Goal: Task Accomplishment & Management: Manage account settings

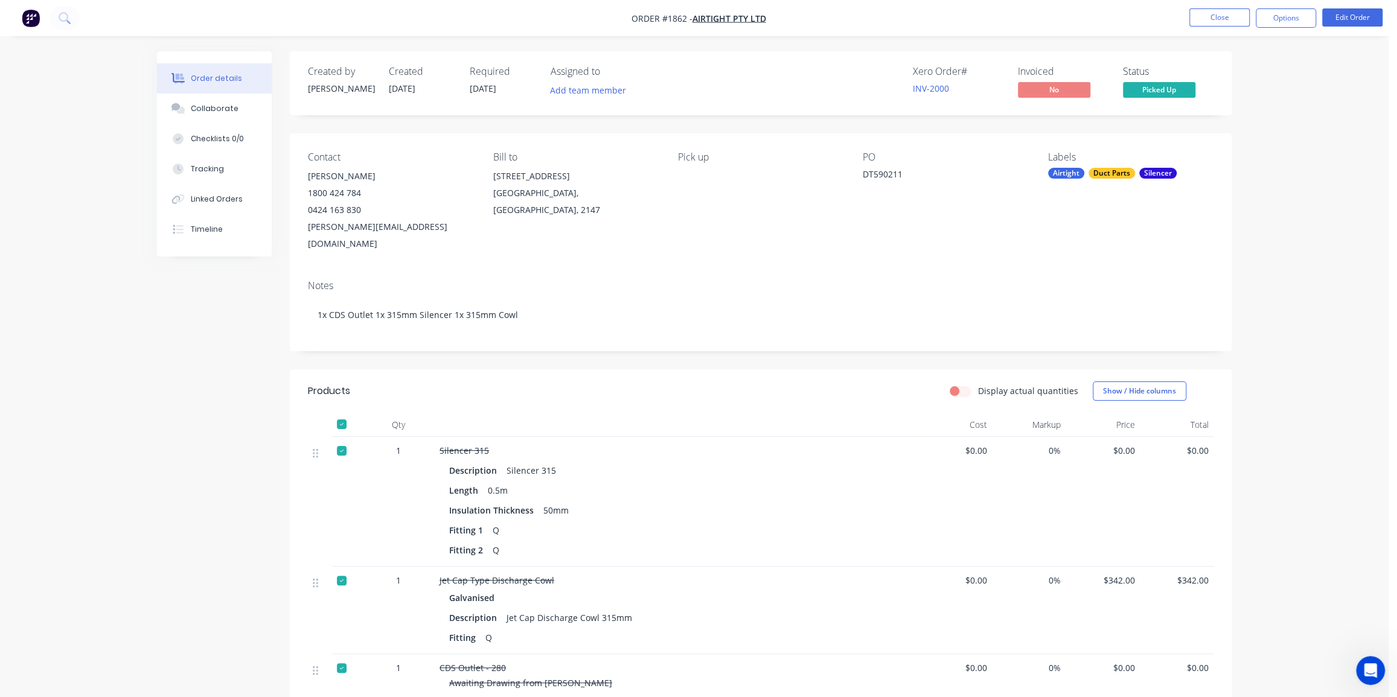
click at [1257, 137] on div "Order details Collaborate Checklists 0/0 Tracking Linked Orders Timeline Order …" at bounding box center [694, 457] width 1389 height 915
click at [341, 412] on div at bounding box center [342, 424] width 24 height 24
click at [280, 411] on div "Created by [PERSON_NAME] Created [DATE] Required [DATE] Assigned to Add team me…" at bounding box center [694, 482] width 1075 height 863
click at [1249, 357] on div "Order details Collaborate Checklists 0/0 Tracking Linked Orders Timeline Order …" at bounding box center [694, 457] width 1389 height 915
click at [1271, 253] on div "Order details Collaborate Checklists 0/0 Tracking Linked Orders Timeline Order …" at bounding box center [694, 457] width 1389 height 915
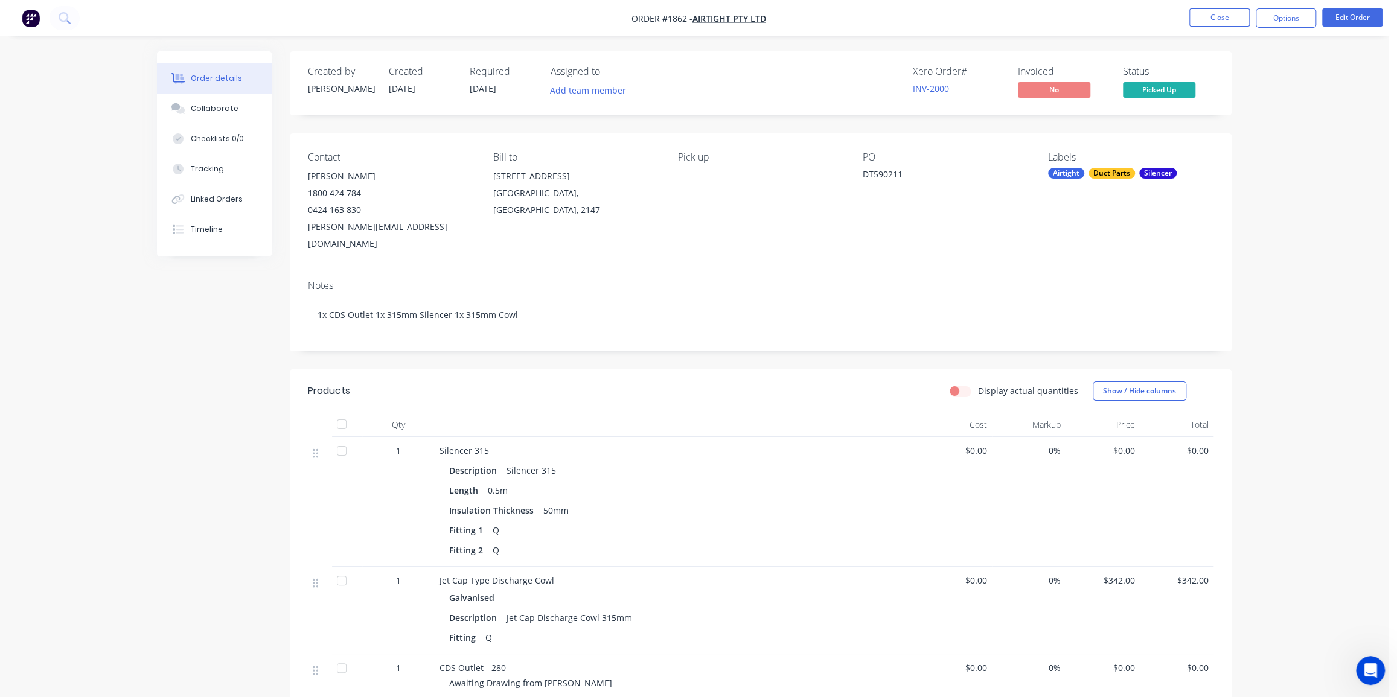
click at [1327, 241] on div "Order details Collaborate Checklists 0/0 Tracking Linked Orders Timeline Order …" at bounding box center [694, 457] width 1389 height 915
click at [1315, 347] on div "Order details Collaborate Checklists 0/0 Tracking Linked Orders Timeline Order …" at bounding box center [694, 457] width 1389 height 915
click at [88, 88] on div "Order details Collaborate Checklists 0/0 Tracking Linked Orders Timeline Order …" at bounding box center [694, 457] width 1389 height 915
click at [1277, 195] on div "Order details Collaborate Checklists 0/0 Tracking Linked Orders Timeline Order …" at bounding box center [694, 457] width 1389 height 915
click at [1276, 163] on div "Order details Collaborate Checklists 0/0 Tracking Linked Orders Timeline Order …" at bounding box center [694, 457] width 1389 height 915
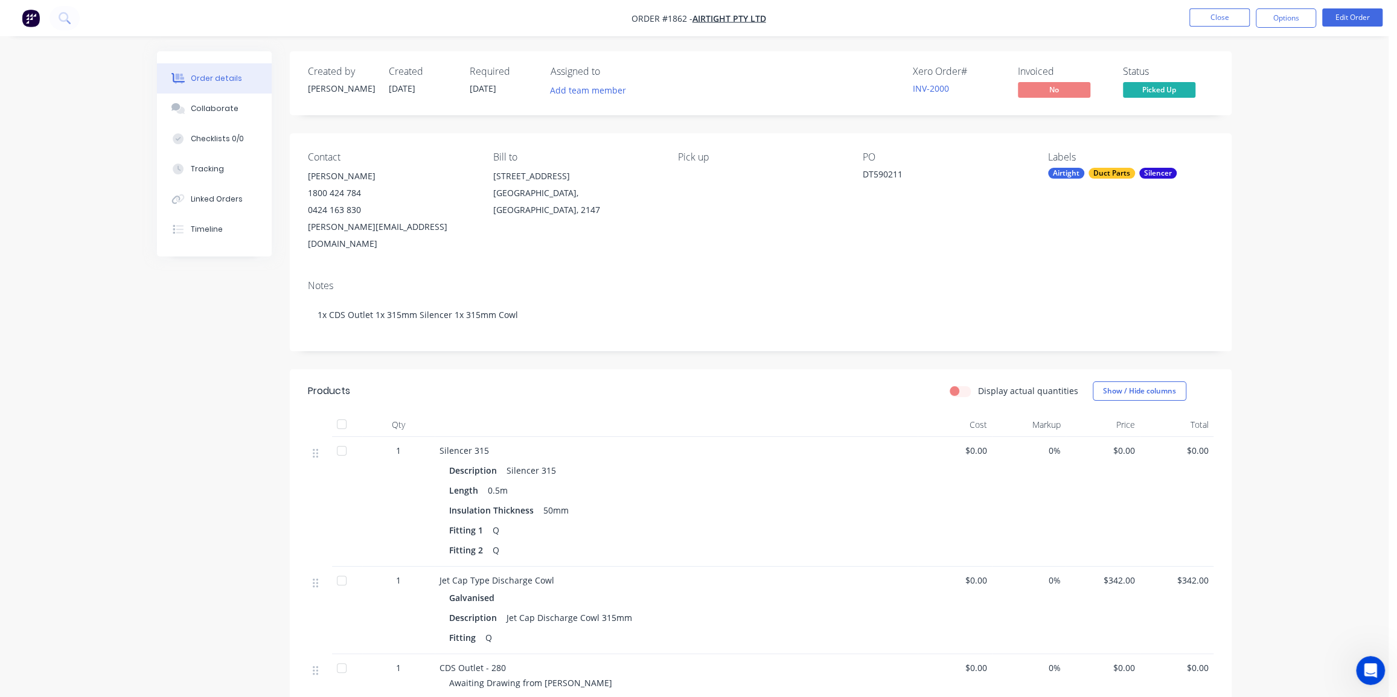
click at [33, 20] on img "button" at bounding box center [31, 18] width 18 height 18
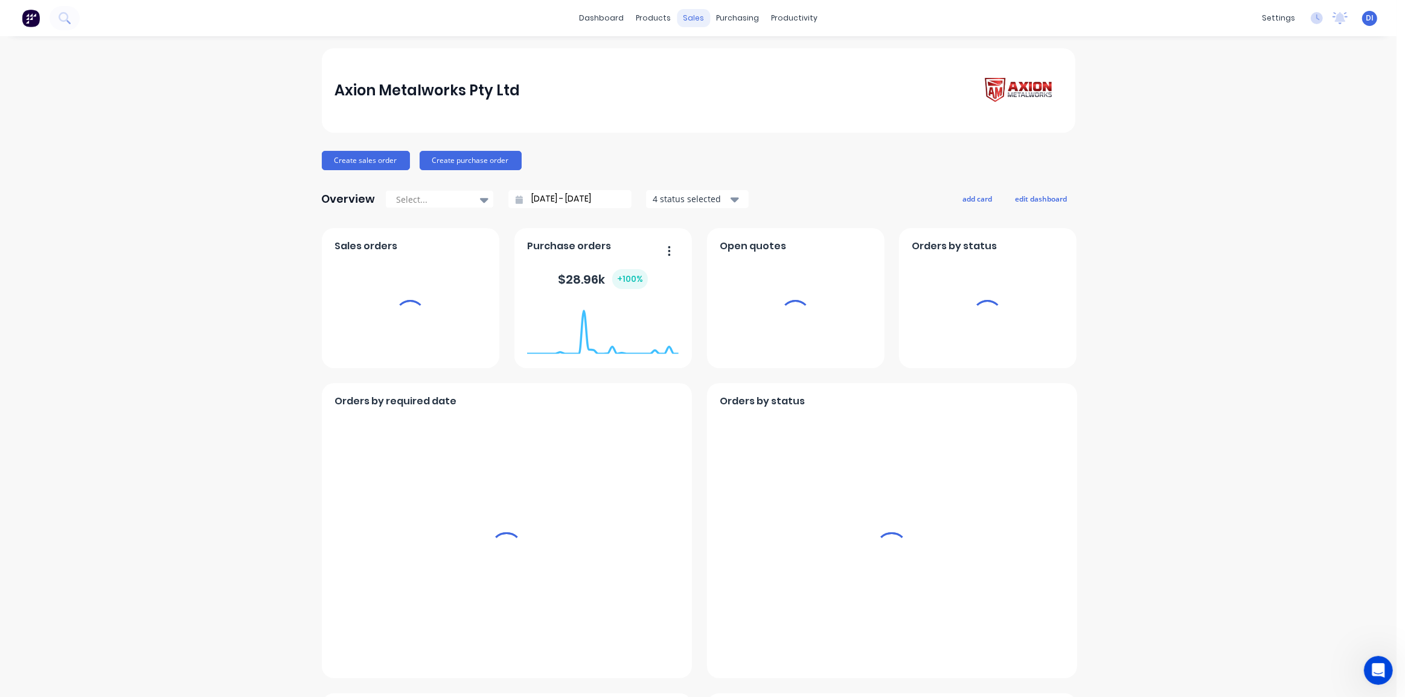
click at [1167, 163] on div "Axion Metalworks Pty Ltd Create sales order Create purchase order Overview Sele…" at bounding box center [698, 673] width 1396 height 1251
click at [685, 18] on div "sales" at bounding box center [693, 18] width 33 height 18
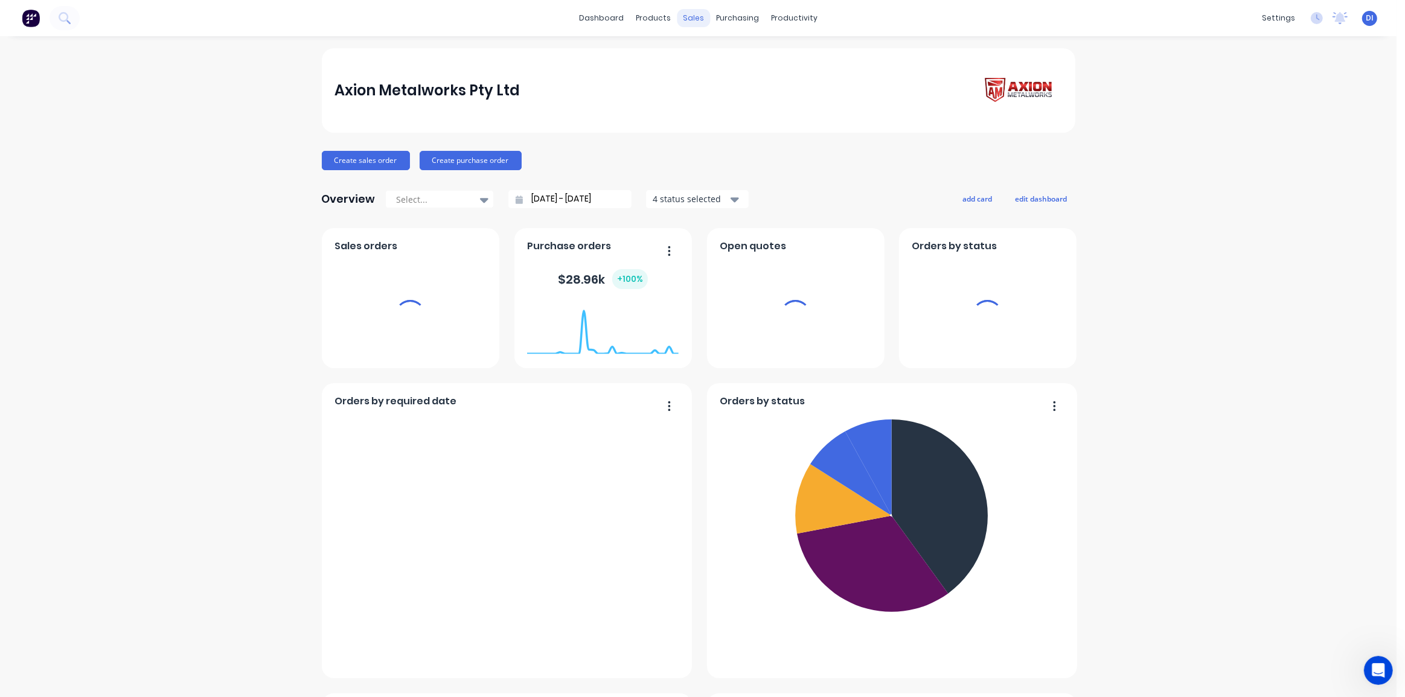
click at [712, 68] on div "Axion Metalworks Pty Ltd" at bounding box center [698, 90] width 753 height 85
click at [687, 17] on div "sales" at bounding box center [693, 18] width 33 height 18
click at [136, 74] on div "Axion Metalworks Pty Ltd Create sales order Create purchase order Overview Sele…" at bounding box center [698, 673] width 1396 height 1251
click at [642, 97] on div "Axion Metalworks Pty Ltd" at bounding box center [697, 91] width 727 height 34
click at [686, 19] on div "sales" at bounding box center [693, 18] width 33 height 18
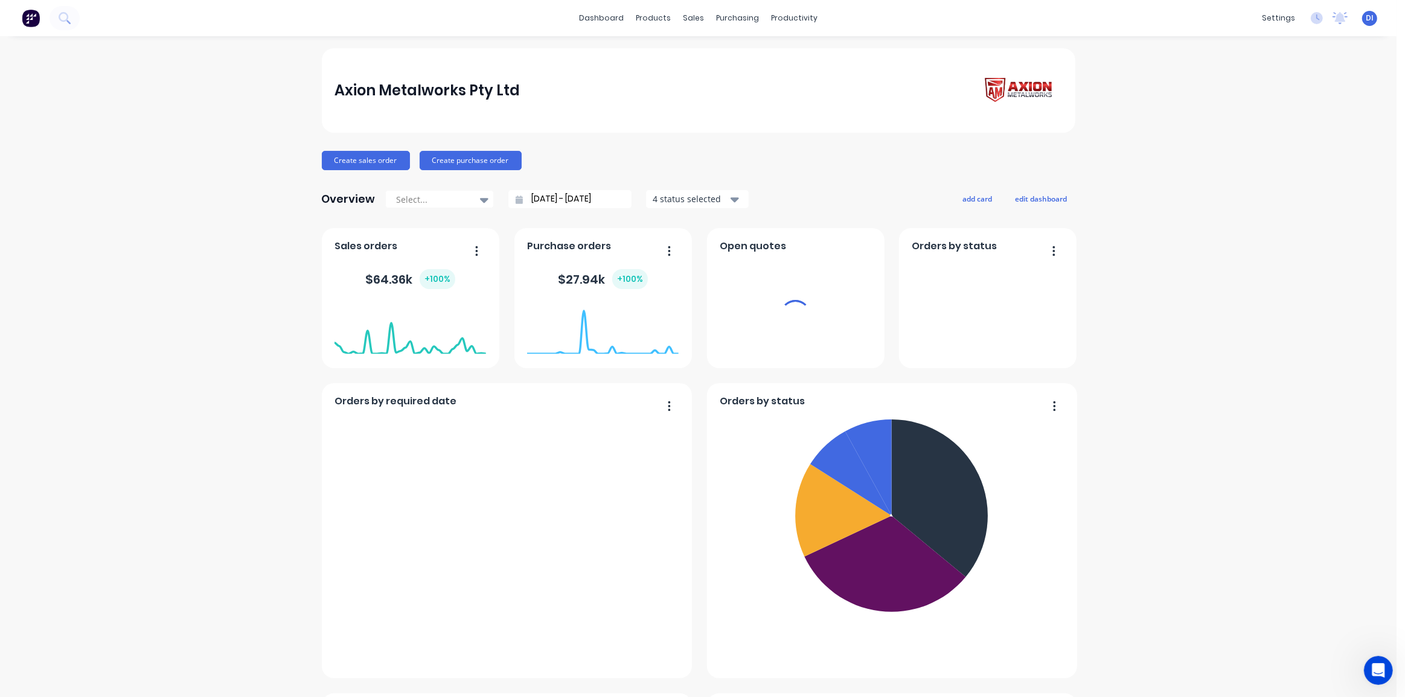
click at [688, 15] on div "sales" at bounding box center [693, 18] width 33 height 18
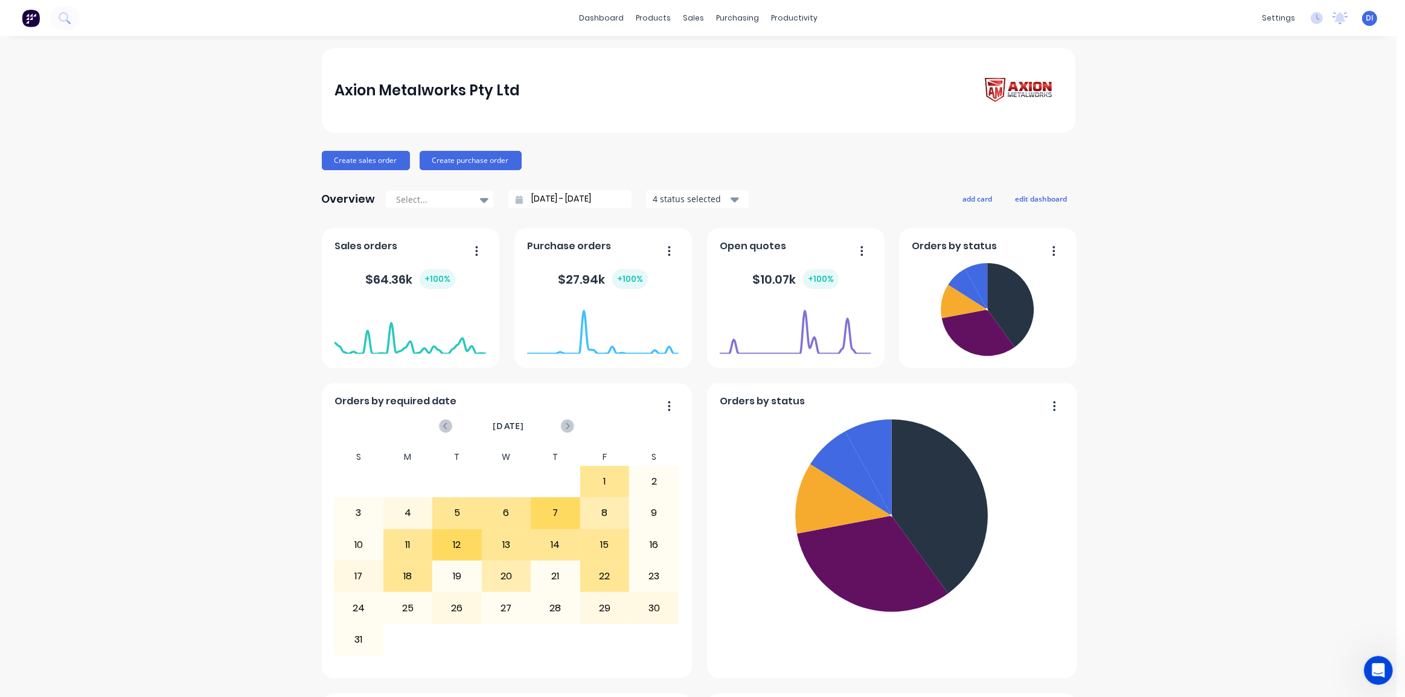
click at [687, 18] on div "sales" at bounding box center [693, 18] width 33 height 18
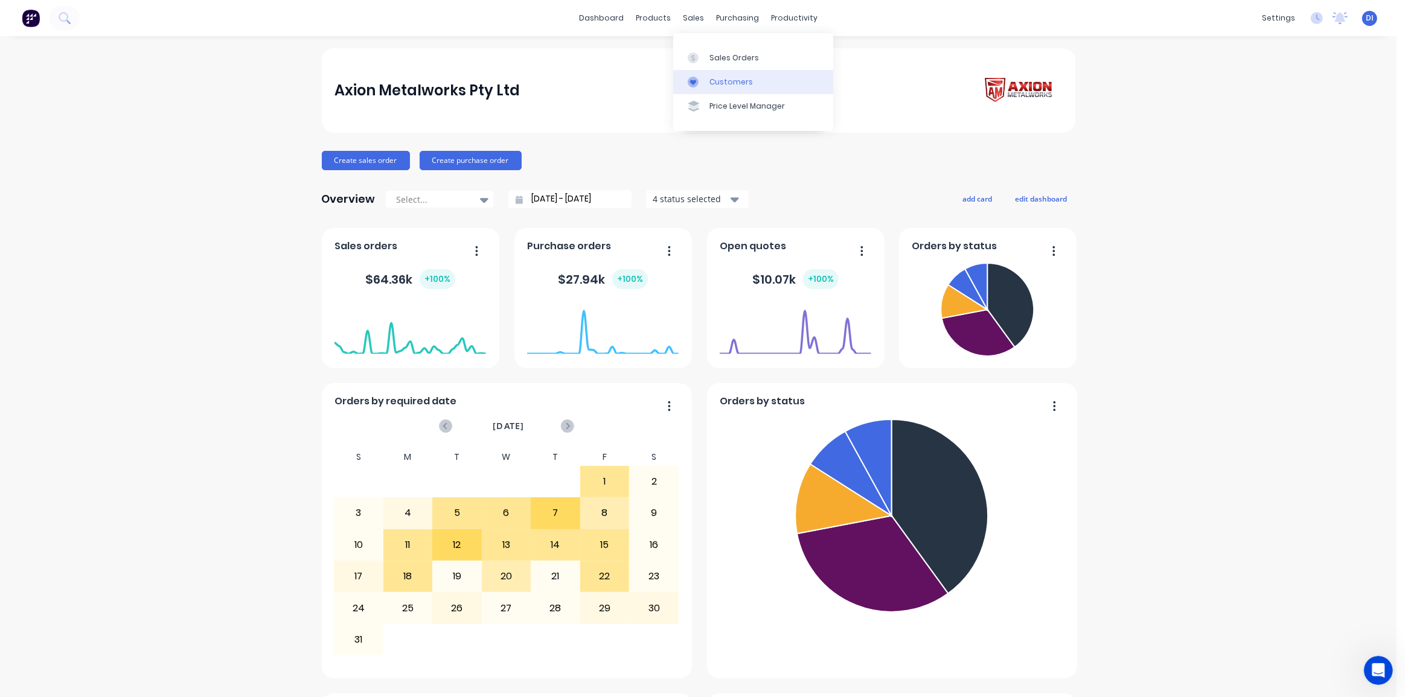
click at [719, 78] on div "Customers" at bounding box center [730, 82] width 43 height 11
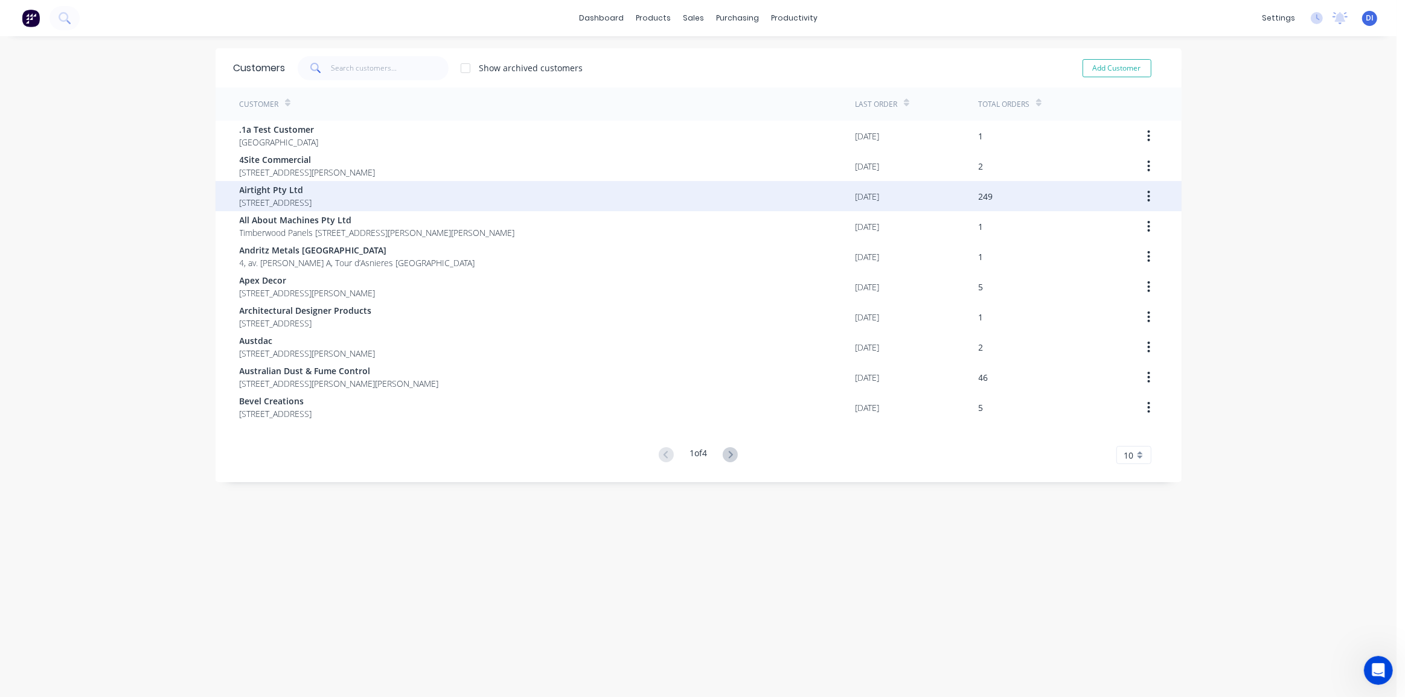
click at [312, 197] on span "18 / 167 Prospect Highway Seven Hills New South Wales 2147" at bounding box center [276, 202] width 72 height 13
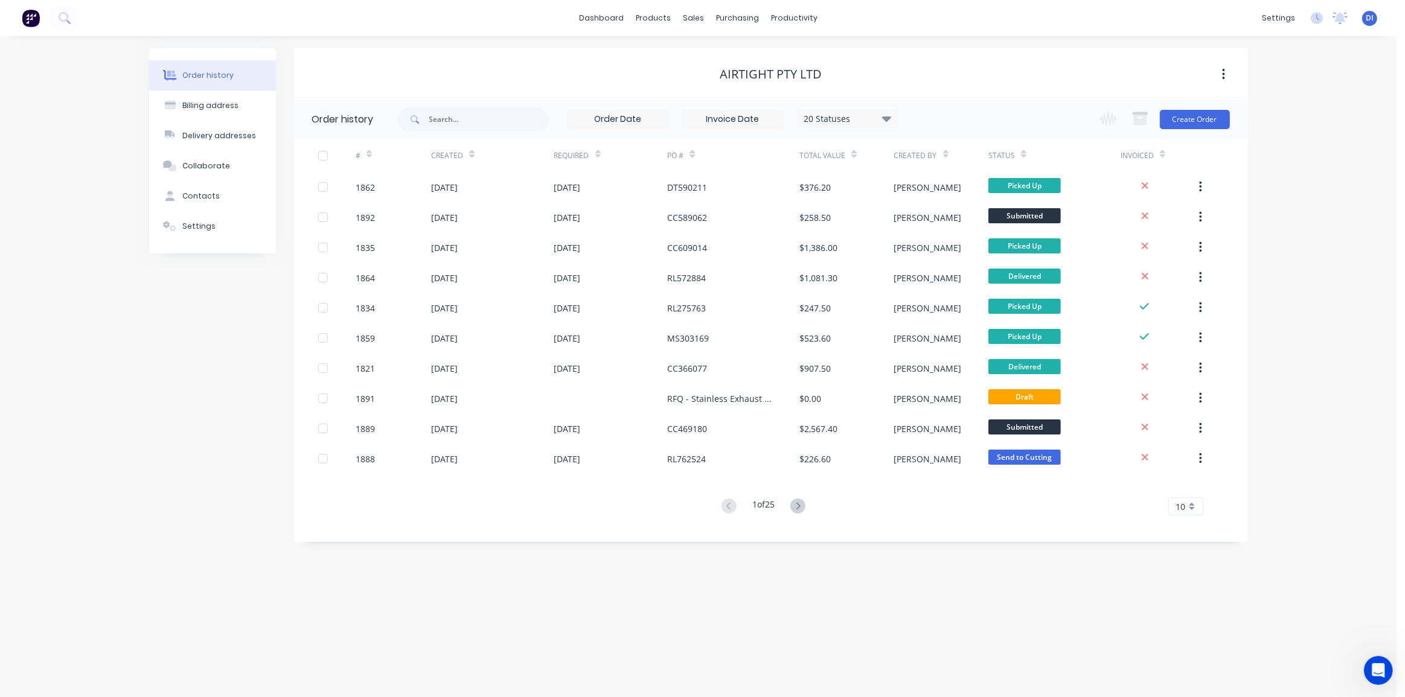
click at [139, 348] on div "Order history Billing address Delivery addresses Collaborate Contacts Settings …" at bounding box center [698, 366] width 1396 height 661
click at [1287, 281] on div "Order history Billing address Delivery addresses Collaborate Contacts Settings …" at bounding box center [698, 366] width 1396 height 661
click at [1184, 509] on span "10" at bounding box center [1181, 506] width 10 height 13
click at [1188, 658] on div "35" at bounding box center [1186, 656] width 34 height 21
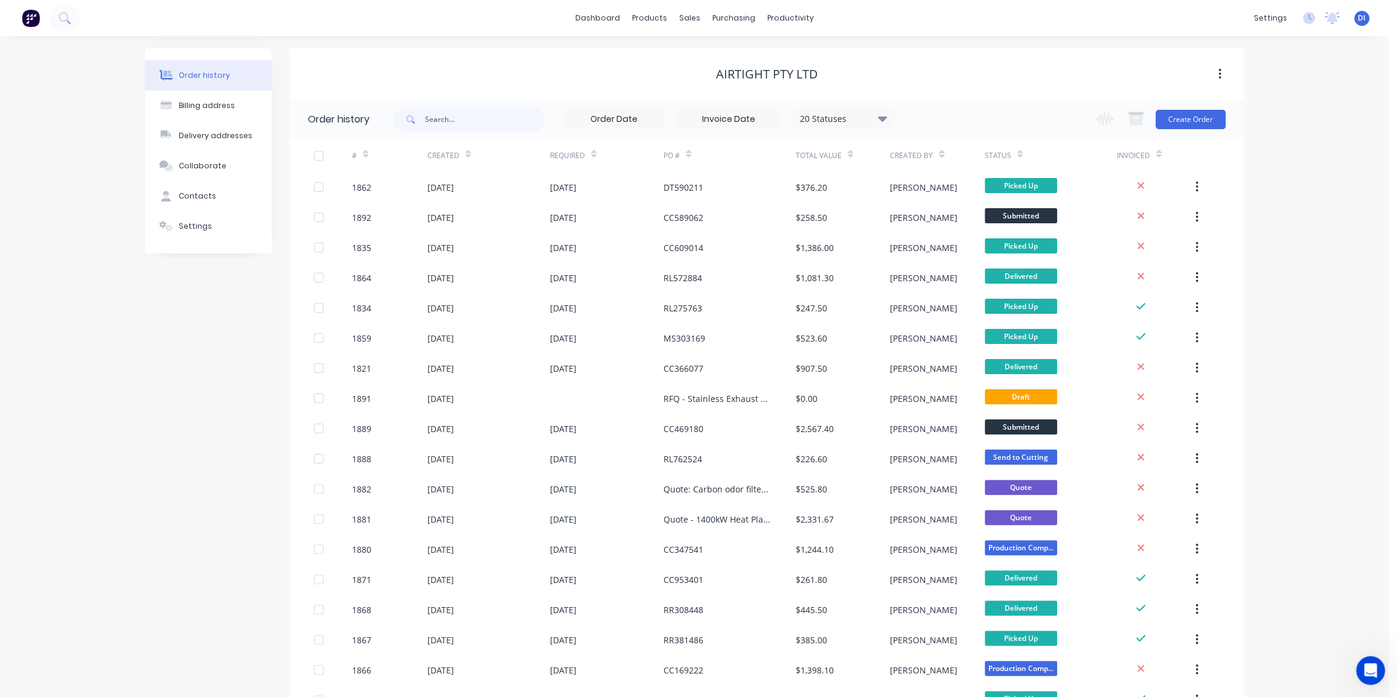
click at [1257, 412] on div "Order history Billing address Delivery addresses Collaborate Contacts Settings …" at bounding box center [694, 672] width 1389 height 1273
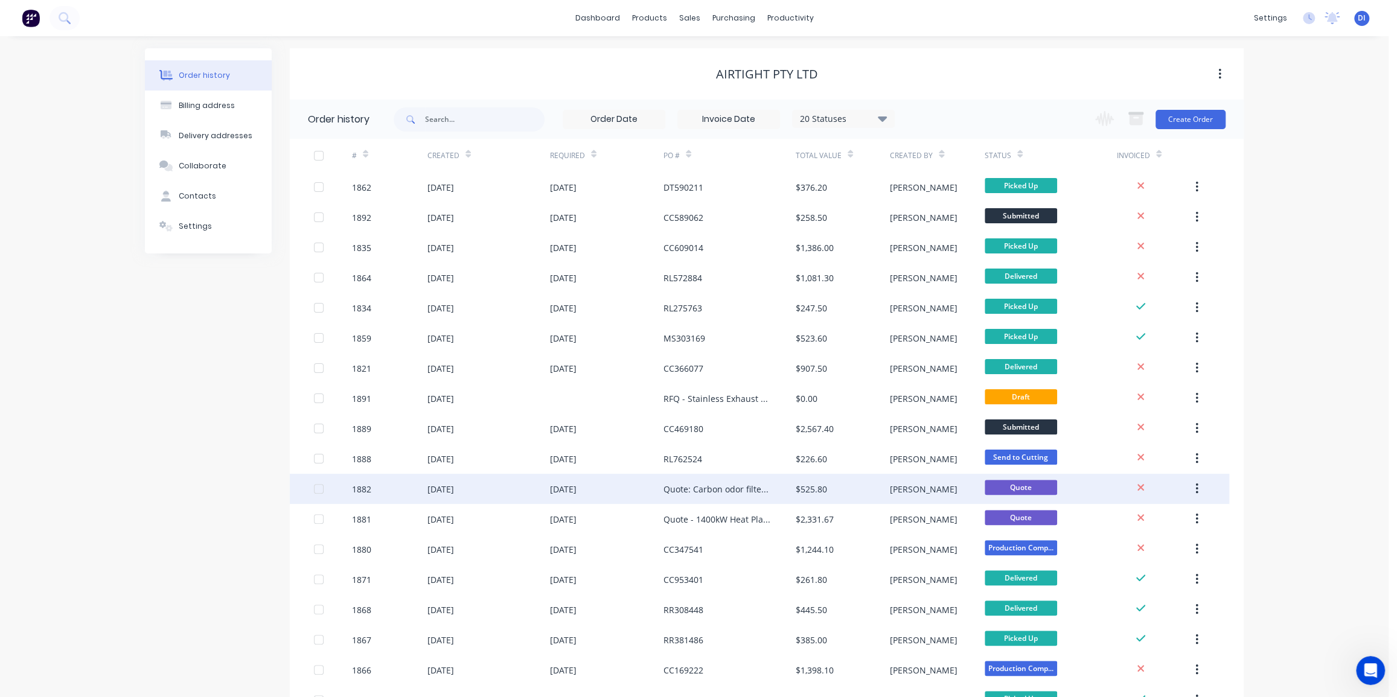
click at [686, 487] on div "Quote: Carbon odor filter and silencer for Scots College" at bounding box center [718, 489] width 108 height 13
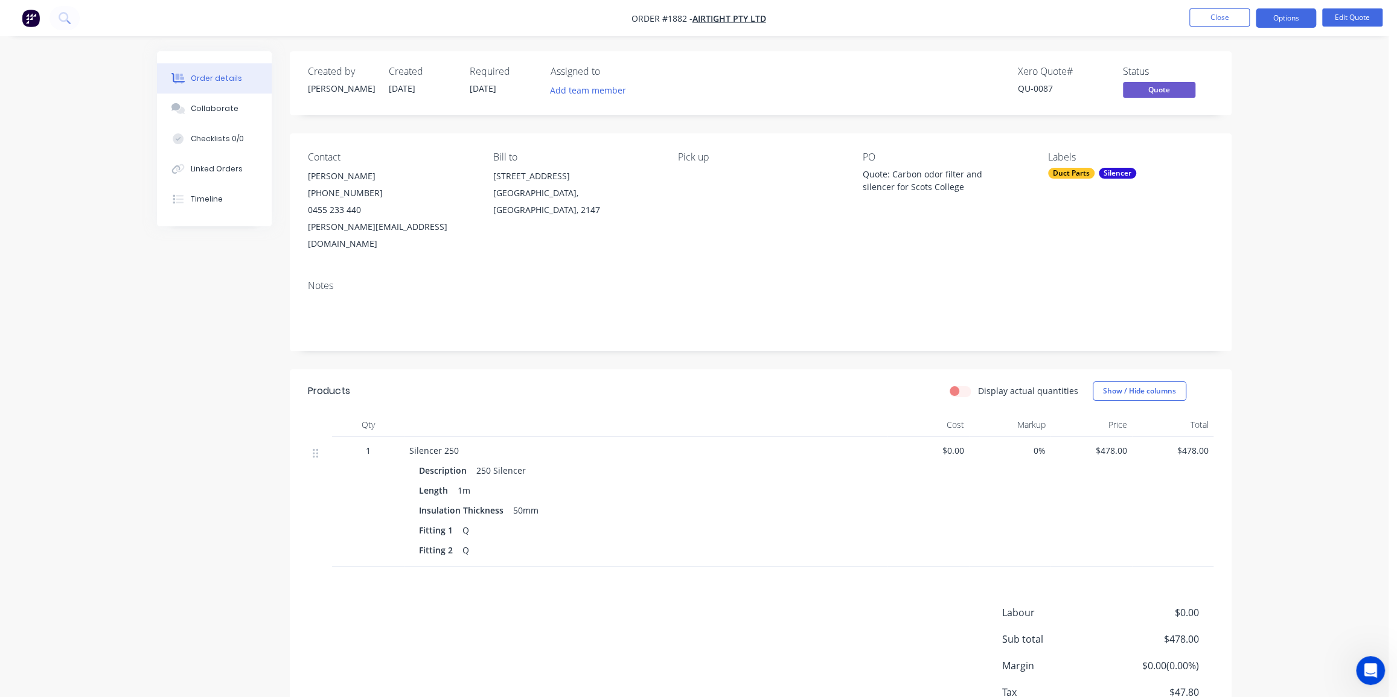
click at [1281, 372] on div "Order details Collaborate Checklists 0/0 Linked Orders Timeline Order details C…" at bounding box center [694, 391] width 1389 height 782
click at [1272, 169] on div "Order details Collaborate Checklists 0/0 Linked Orders Timeline Order details C…" at bounding box center [694, 391] width 1389 height 782
click at [1246, 213] on div "Order details Collaborate Checklists 0/0 Linked Orders Timeline Order details C…" at bounding box center [694, 391] width 1389 height 782
click at [816, 52] on div "Created by Dean Created 13/08/25 Required 13/08/25 Assigned to Add team member …" at bounding box center [761, 83] width 942 height 64
click at [1281, 74] on div "Order details Collaborate Checklists 0/0 Linked Orders Timeline Order details C…" at bounding box center [694, 391] width 1389 height 782
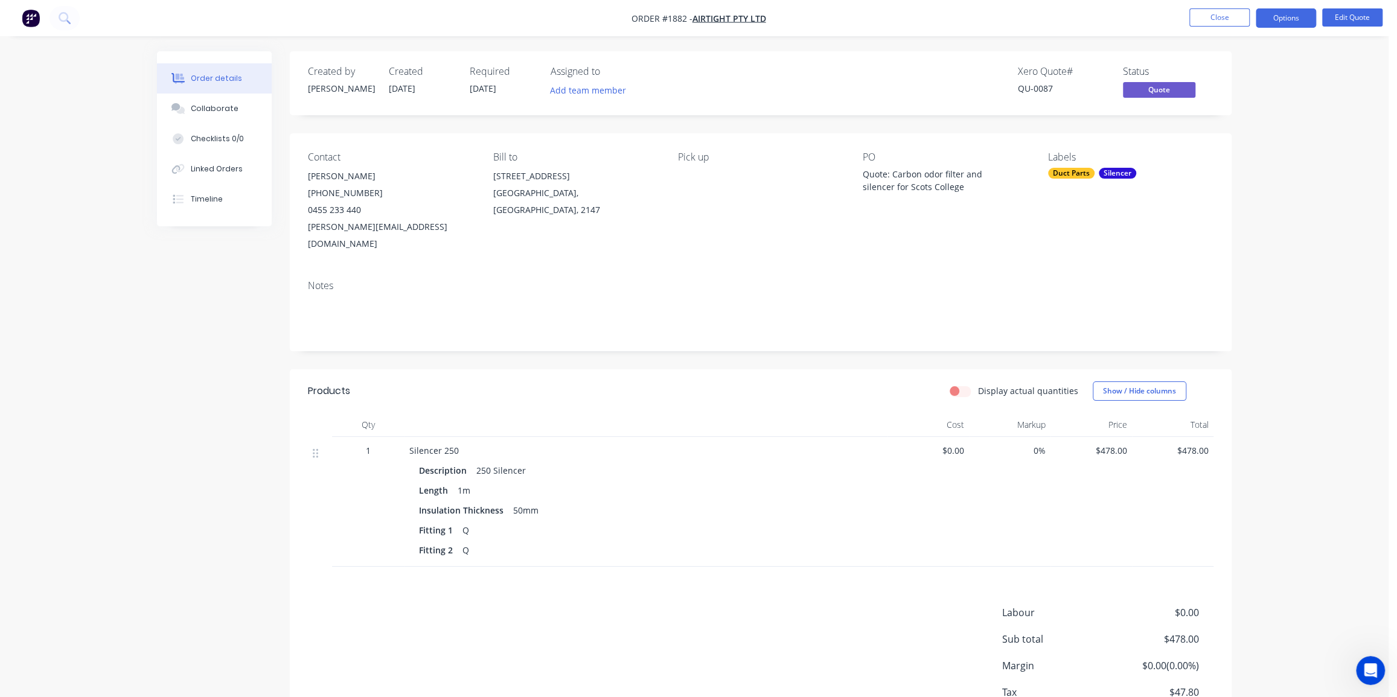
drag, startPoint x: 1227, startPoint y: 18, endPoint x: 1270, endPoint y: 123, distance: 113.5
click at [1270, 123] on div "Order #1882 - Airtight Pty Ltd Close Options Edit Quote Order details Collabora…" at bounding box center [694, 391] width 1389 height 782
click at [68, 14] on icon at bounding box center [64, 17] width 11 height 11
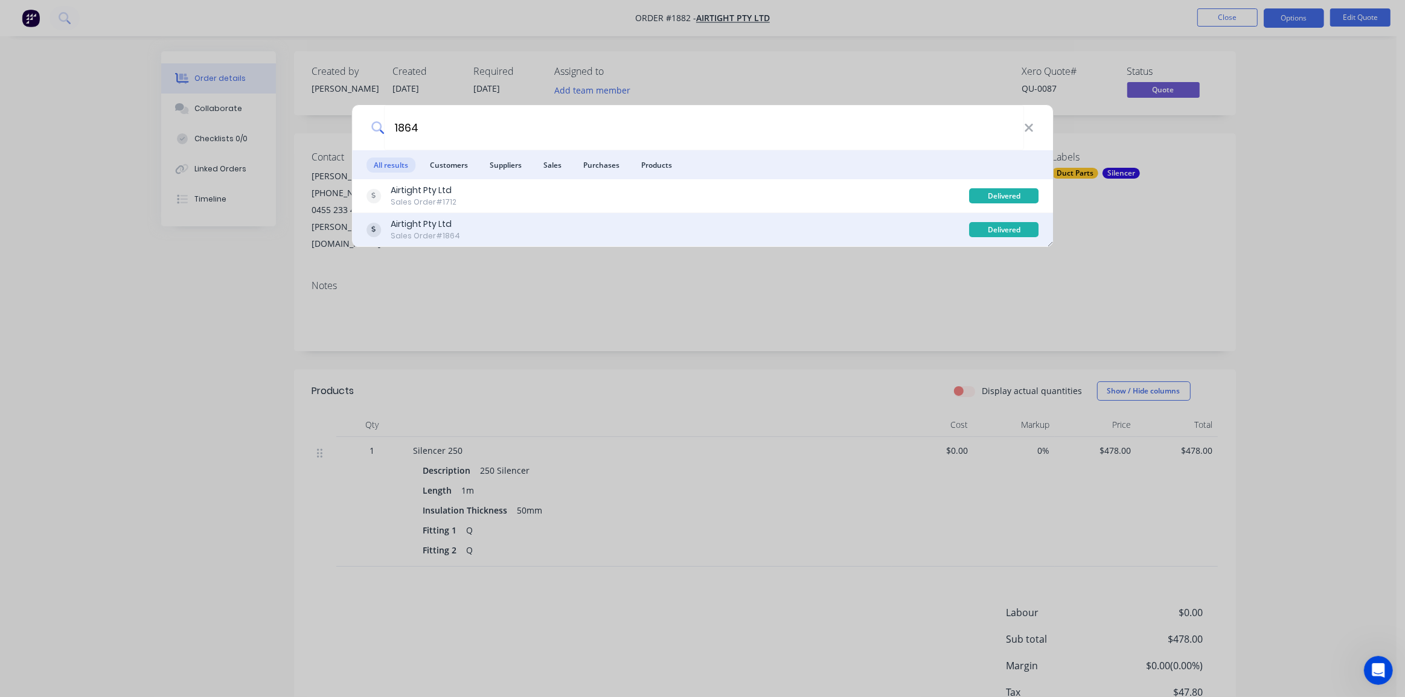
type input "1864"
click at [551, 230] on div "Airtight Pty Ltd Sales Order #1864" at bounding box center [667, 230] width 603 height 24
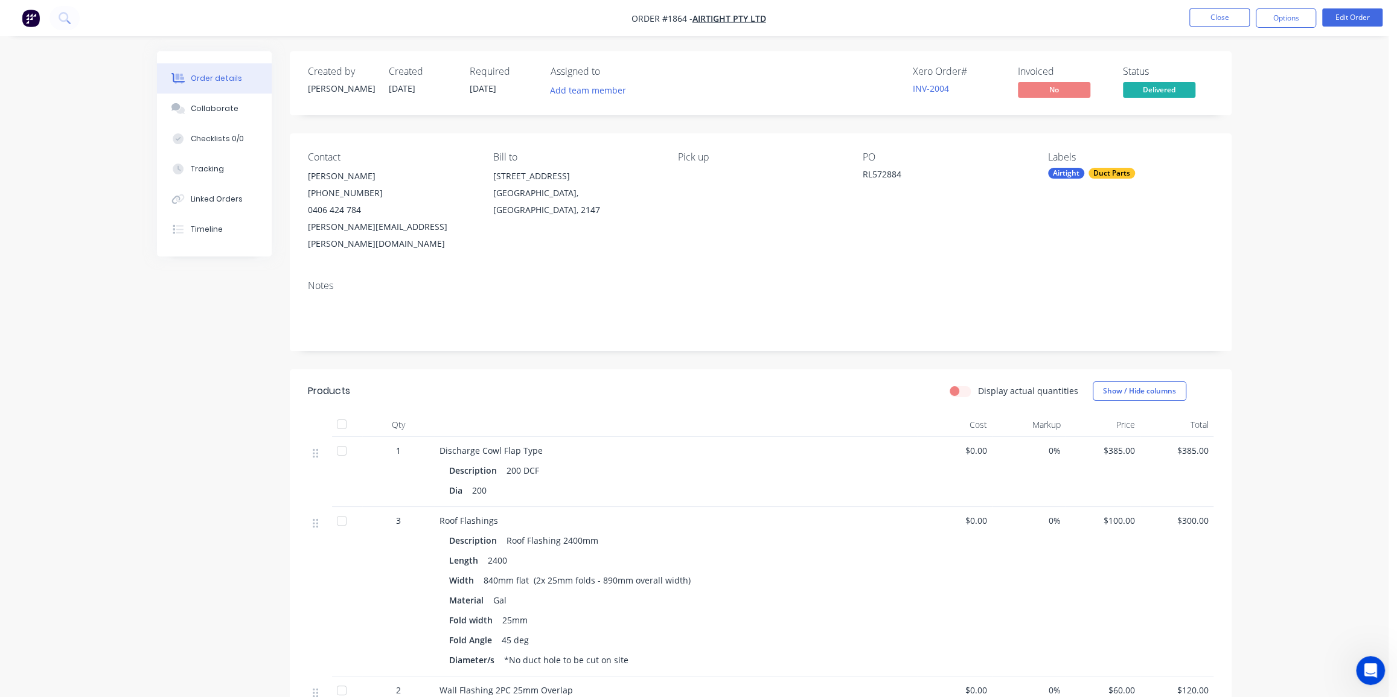
click at [1315, 113] on div "Order details Collaborate Checklists 0/0 Tracking Linked Orders Timeline Order …" at bounding box center [694, 614] width 1389 height 1229
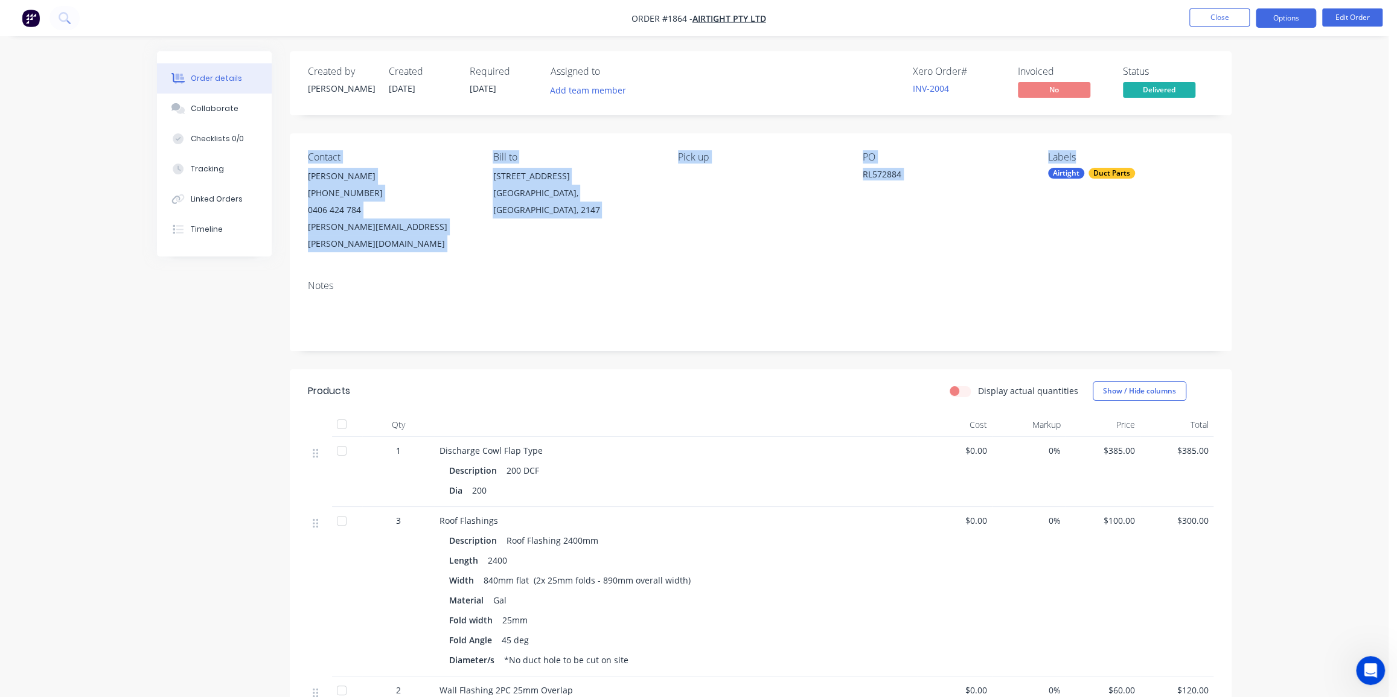
click at [1288, 19] on button "Options" at bounding box center [1286, 17] width 60 height 19
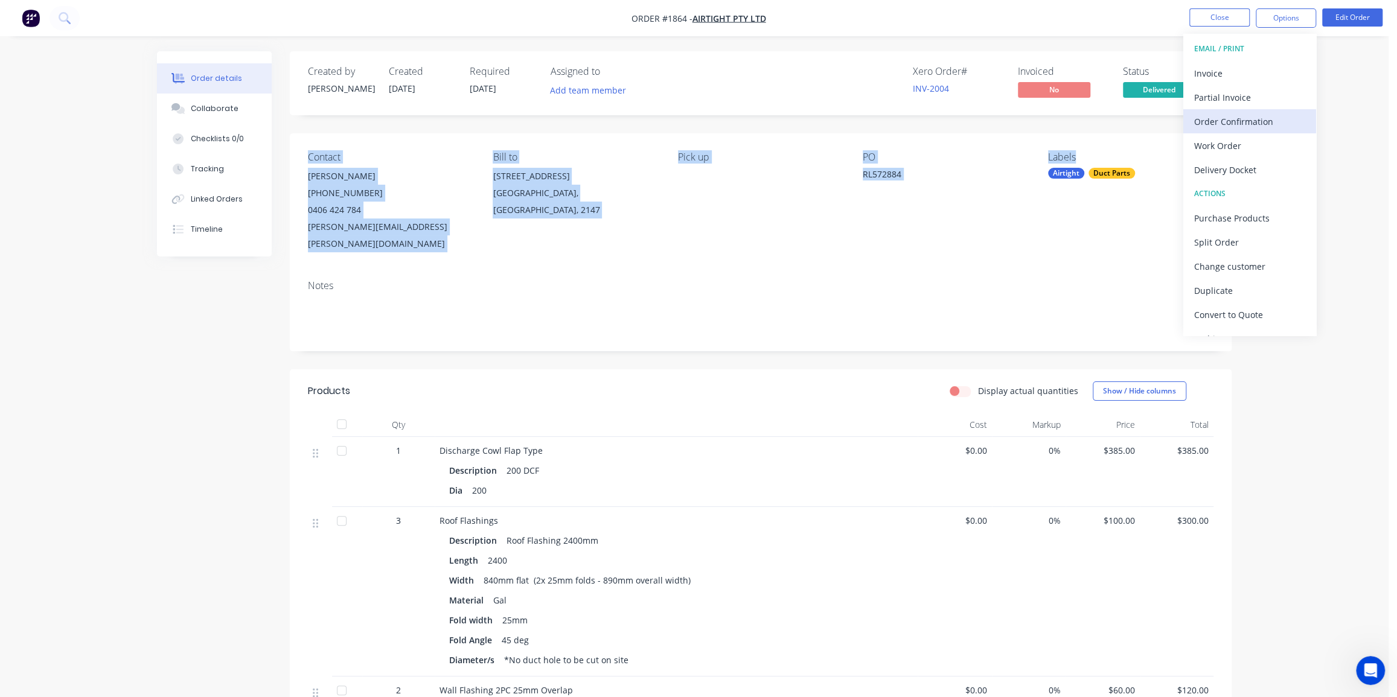
click at [1233, 118] on div "Order Confirmation" at bounding box center [1249, 122] width 111 height 18
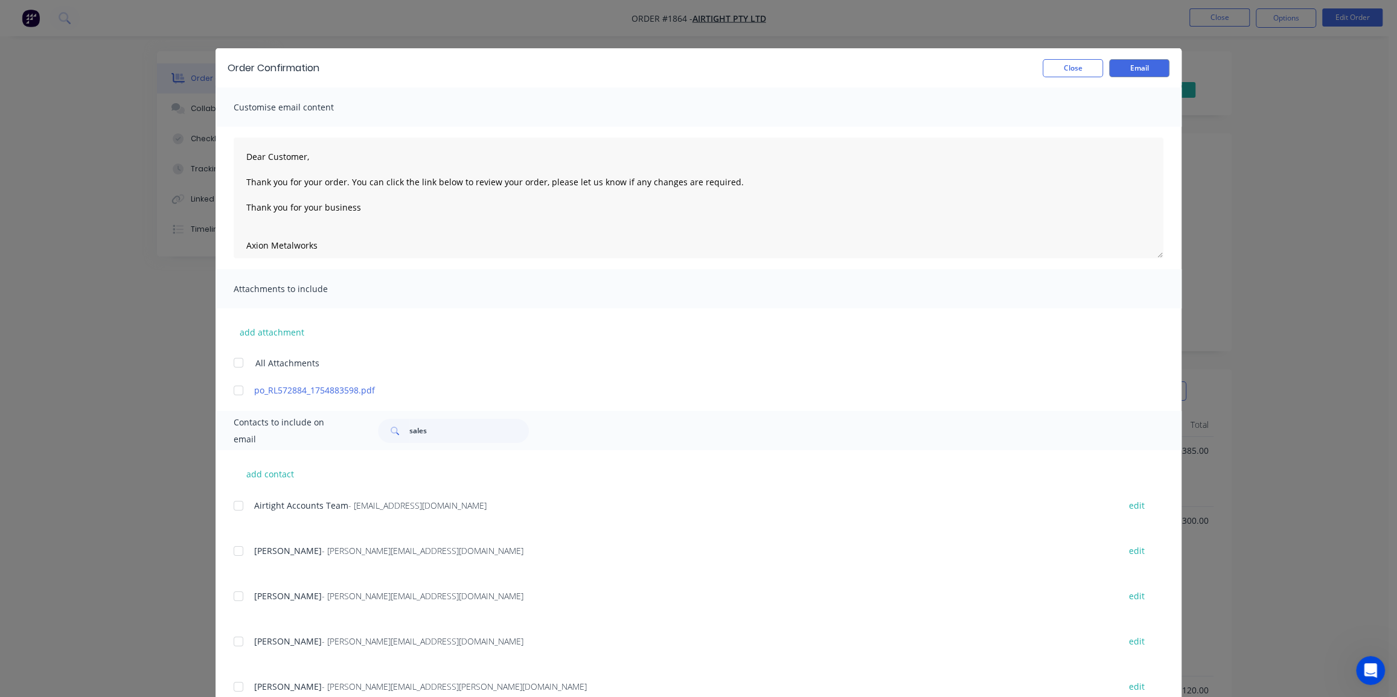
click at [1333, 181] on div "Order Confirmation Close Email Customise email content Dear Customer, Thank you…" at bounding box center [698, 348] width 1397 height 697
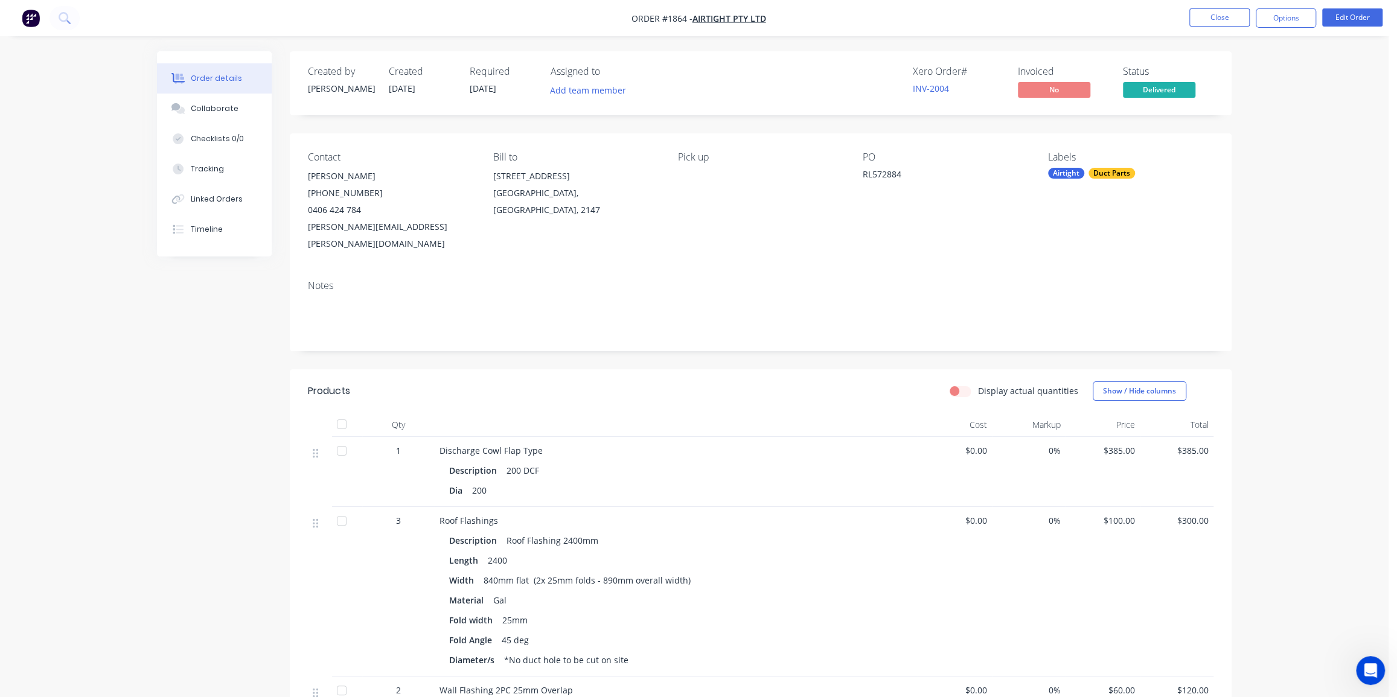
click at [1280, 110] on div "Order details Collaborate Checklists 0/0 Tracking Linked Orders Timeline Order …" at bounding box center [694, 614] width 1389 height 1229
click at [1288, 16] on button "Options" at bounding box center [1286, 17] width 60 height 19
drag, startPoint x: 1241, startPoint y: 120, endPoint x: 1249, endPoint y: 144, distance: 25.4
click at [1247, 147] on div "EMAIL / PRINT Invoice Partial Invoice Order Confirmation Work Order Delivery Do…" at bounding box center [1249, 185] width 133 height 302
click at [1249, 144] on div "Work Order" at bounding box center [1249, 146] width 111 height 18
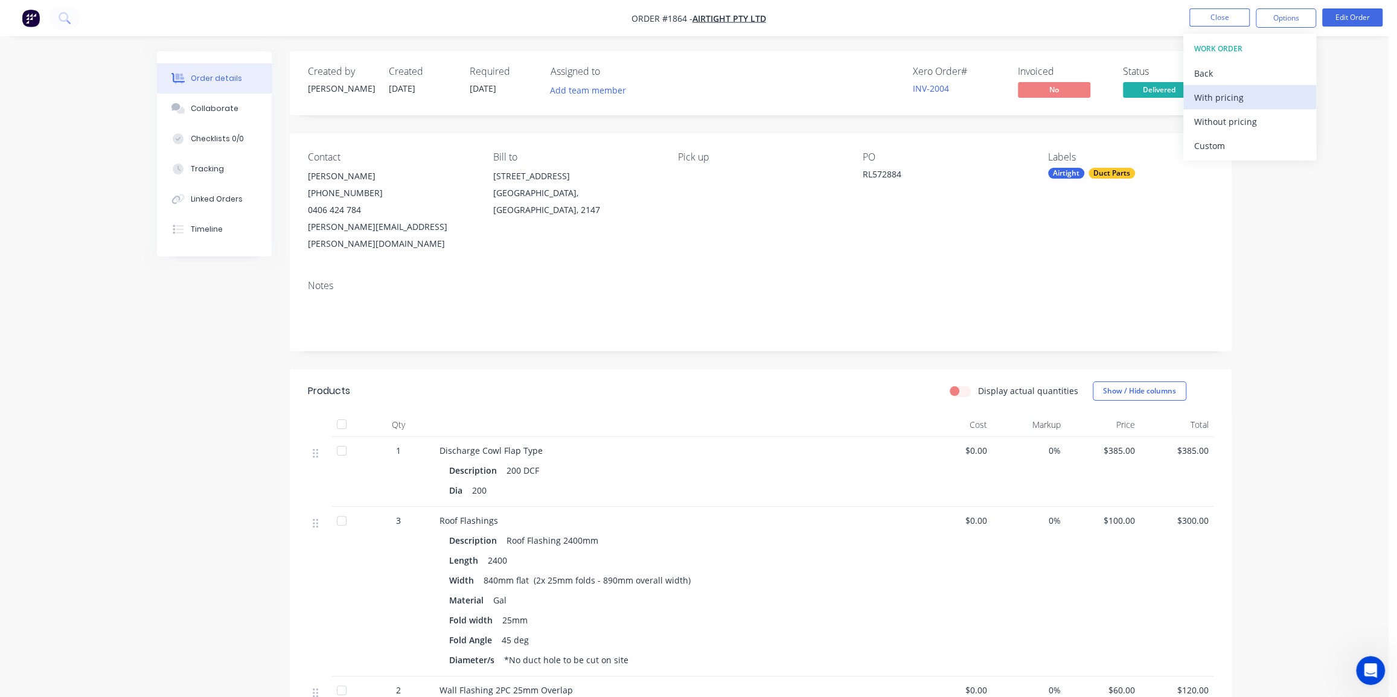
click at [1242, 100] on div "With pricing" at bounding box center [1249, 98] width 111 height 18
click at [1210, 14] on button "Close" at bounding box center [1219, 17] width 60 height 18
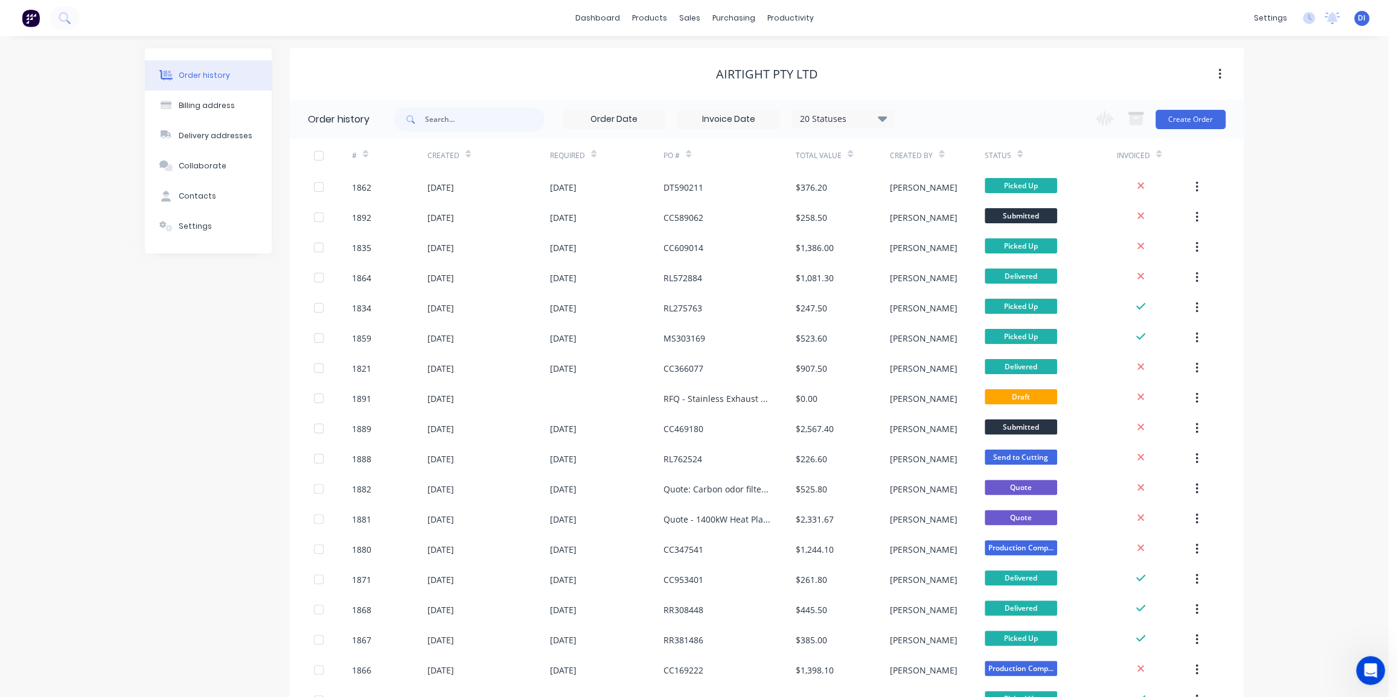
click at [86, 126] on div "Order history Billing address Delivery addresses Collaborate Contacts Settings …" at bounding box center [694, 672] width 1389 height 1273
drag, startPoint x: 1322, startPoint y: 174, endPoint x: 1305, endPoint y: 167, distance: 19.2
click at [1321, 173] on div "Order history Billing address Delivery addresses Collaborate Contacts Settings …" at bounding box center [694, 672] width 1389 height 1273
click at [1007, 87] on div "Airtight Pty Ltd" at bounding box center [767, 73] width 954 height 51
click at [705, 53] on div at bounding box center [697, 58] width 18 height 11
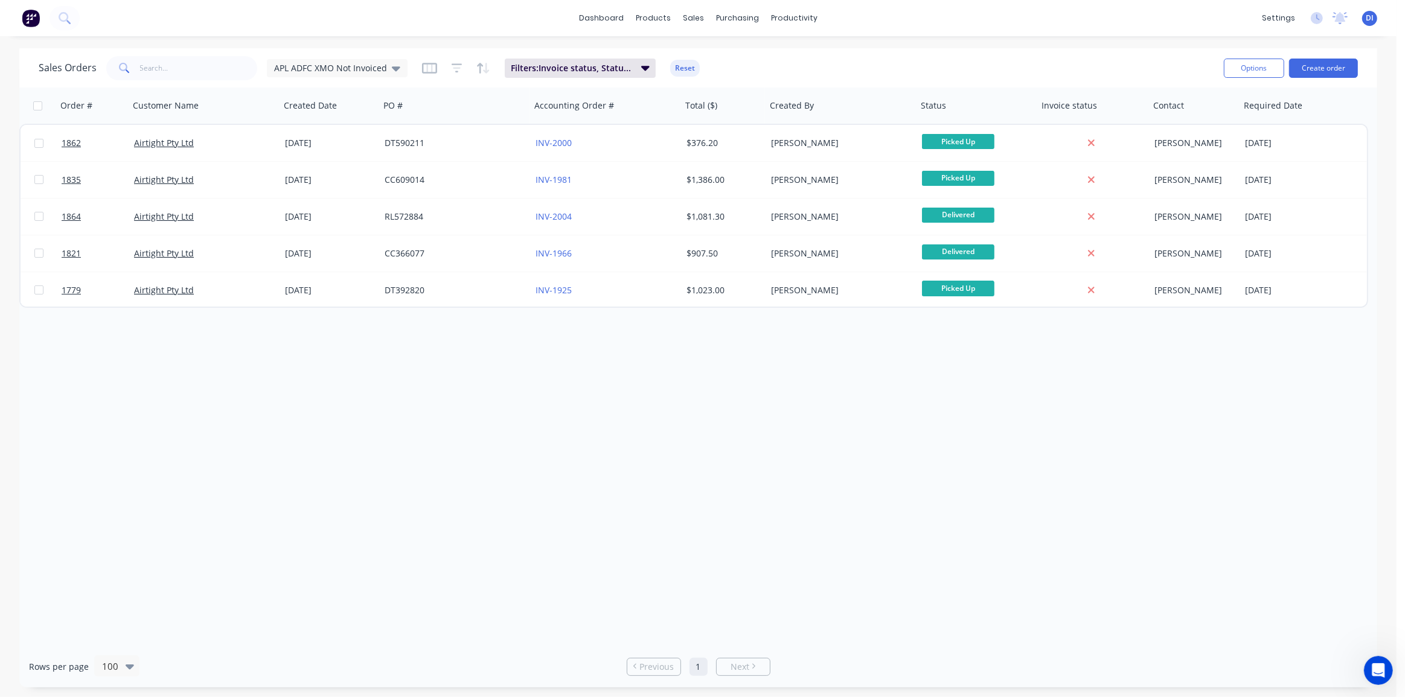
click at [840, 405] on div "Order # Customer Name Created Date PO # Accounting Order # Total ($) Created By…" at bounding box center [698, 367] width 1358 height 558
click at [388, 70] on div "APL ADFC XMO Not Invoiced" at bounding box center [337, 68] width 126 height 11
click at [306, 265] on button "Standard View" at bounding box center [339, 267] width 138 height 14
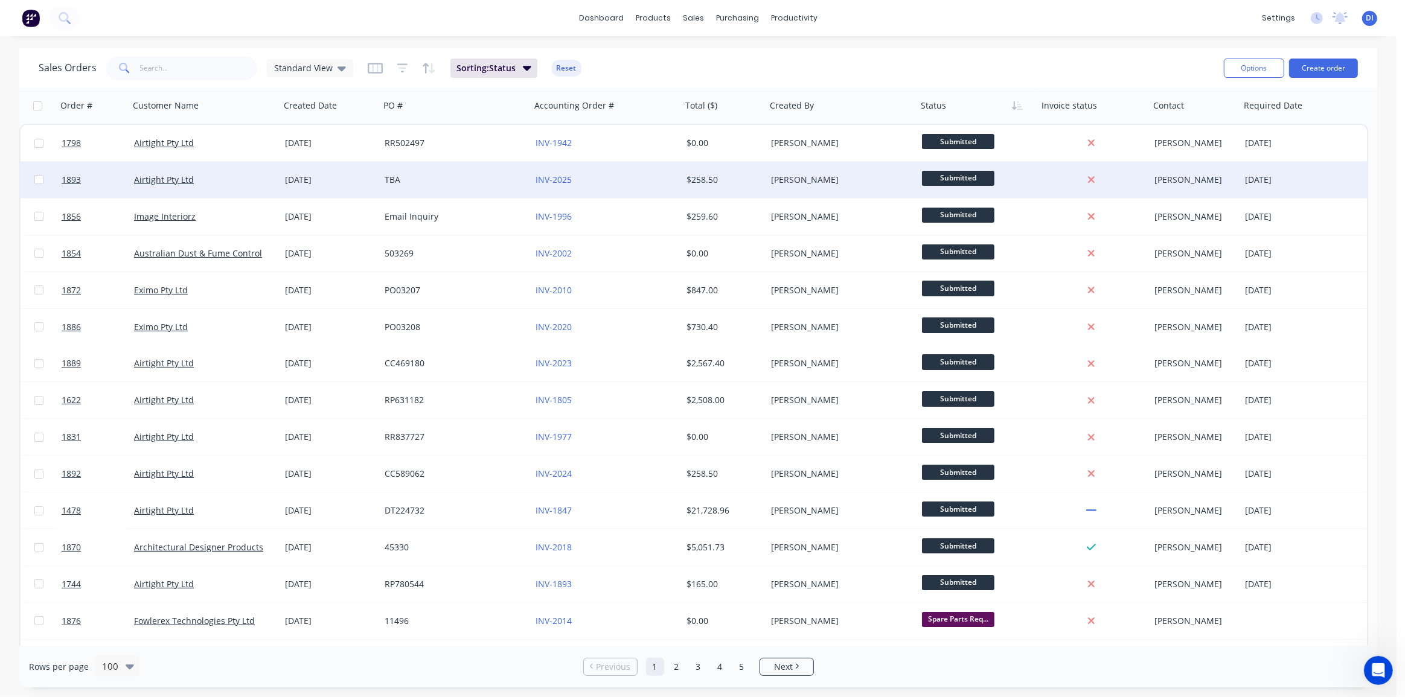
click at [421, 179] on div "TBA" at bounding box center [452, 180] width 134 height 12
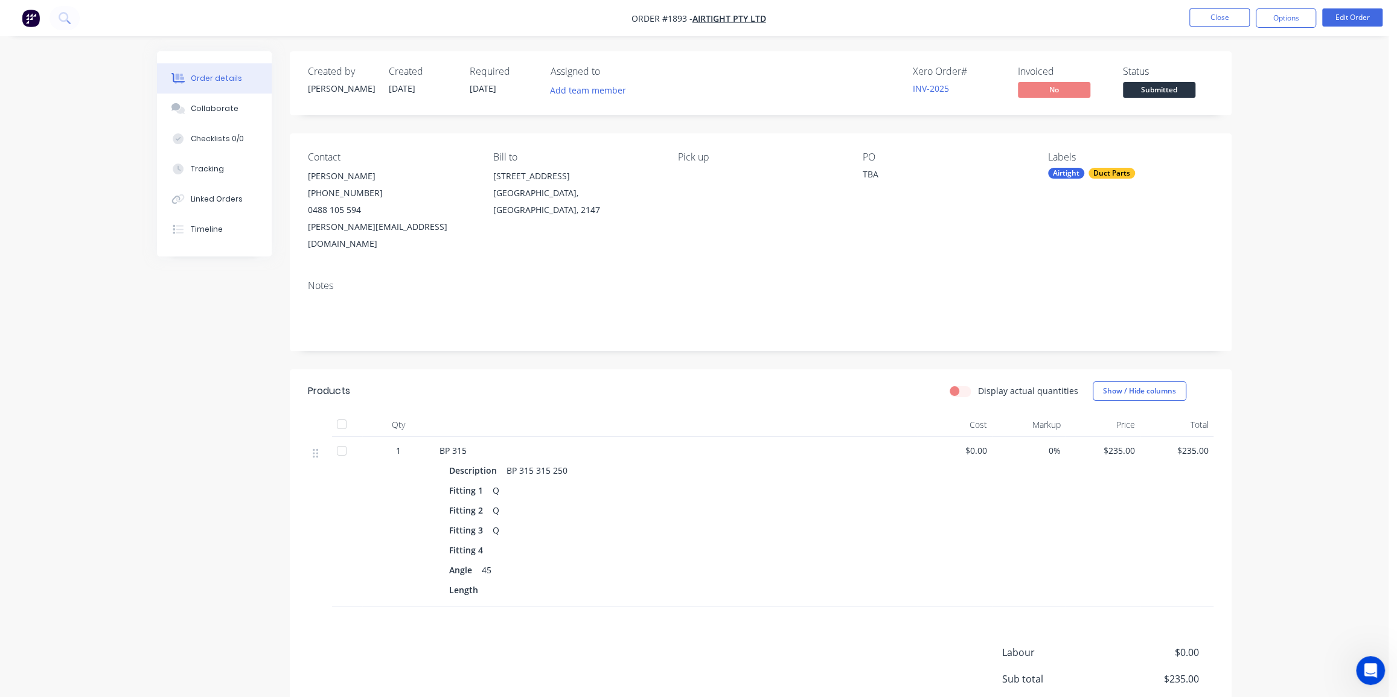
click at [1286, 123] on div "Order details Collaborate Checklists 0/0 Tracking Linked Orders Timeline Order …" at bounding box center [694, 411] width 1389 height 822
click at [1346, 14] on button "Edit Order" at bounding box center [1352, 17] width 60 height 18
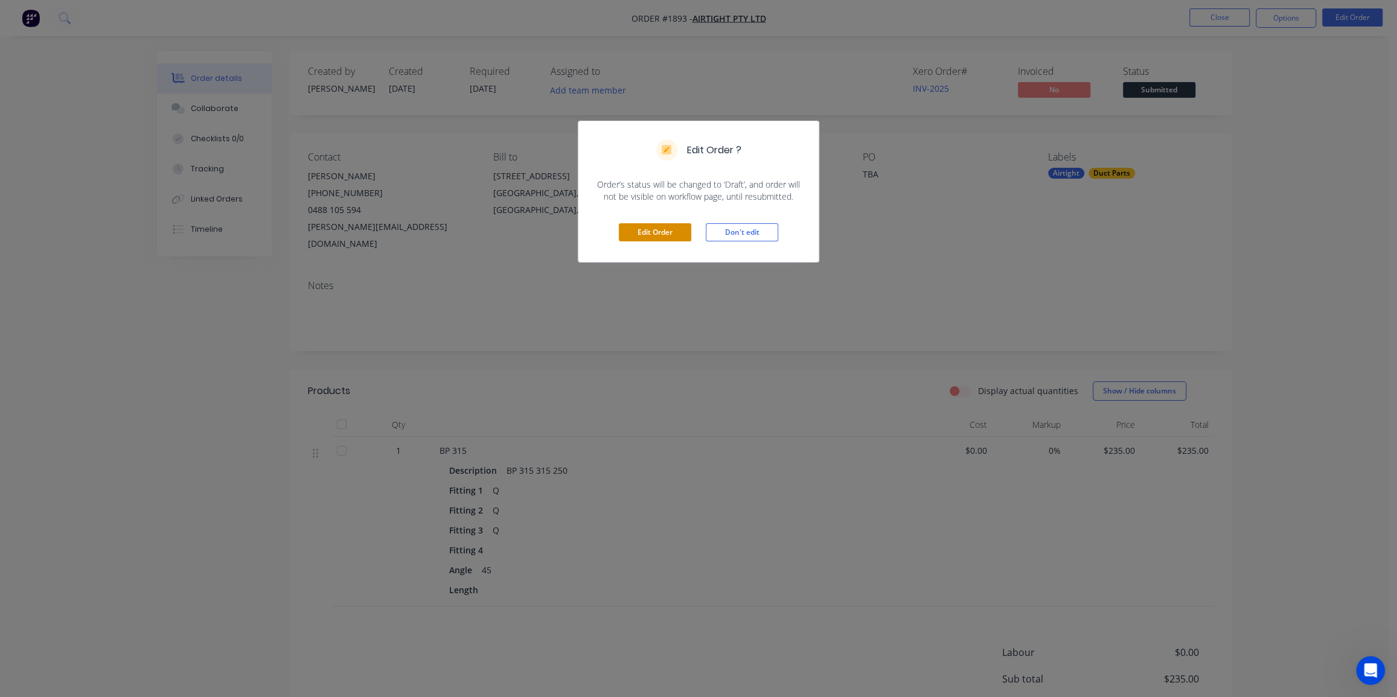
click at [652, 229] on button "Edit Order" at bounding box center [655, 232] width 72 height 18
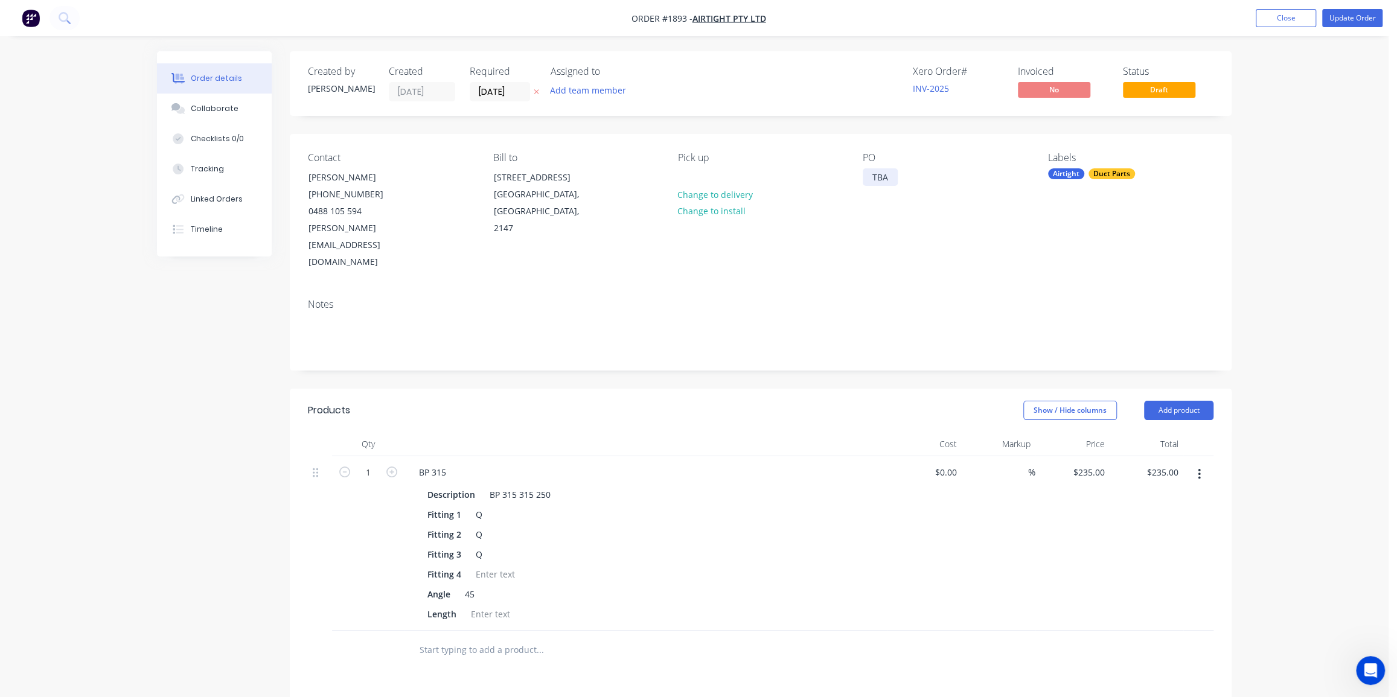
click at [885, 178] on div "TBA" at bounding box center [880, 177] width 35 height 18
click at [884, 178] on div "TBA" at bounding box center [880, 177] width 35 height 18
paste div
click at [1221, 193] on div "Contact Colin Conduit (02) 9986 3184 0488 105 594 Colin.Conduit@airtight.com.au…" at bounding box center [761, 211] width 942 height 155
drag, startPoint x: 1260, startPoint y: 206, endPoint x: 1265, endPoint y: 212, distance: 7.7
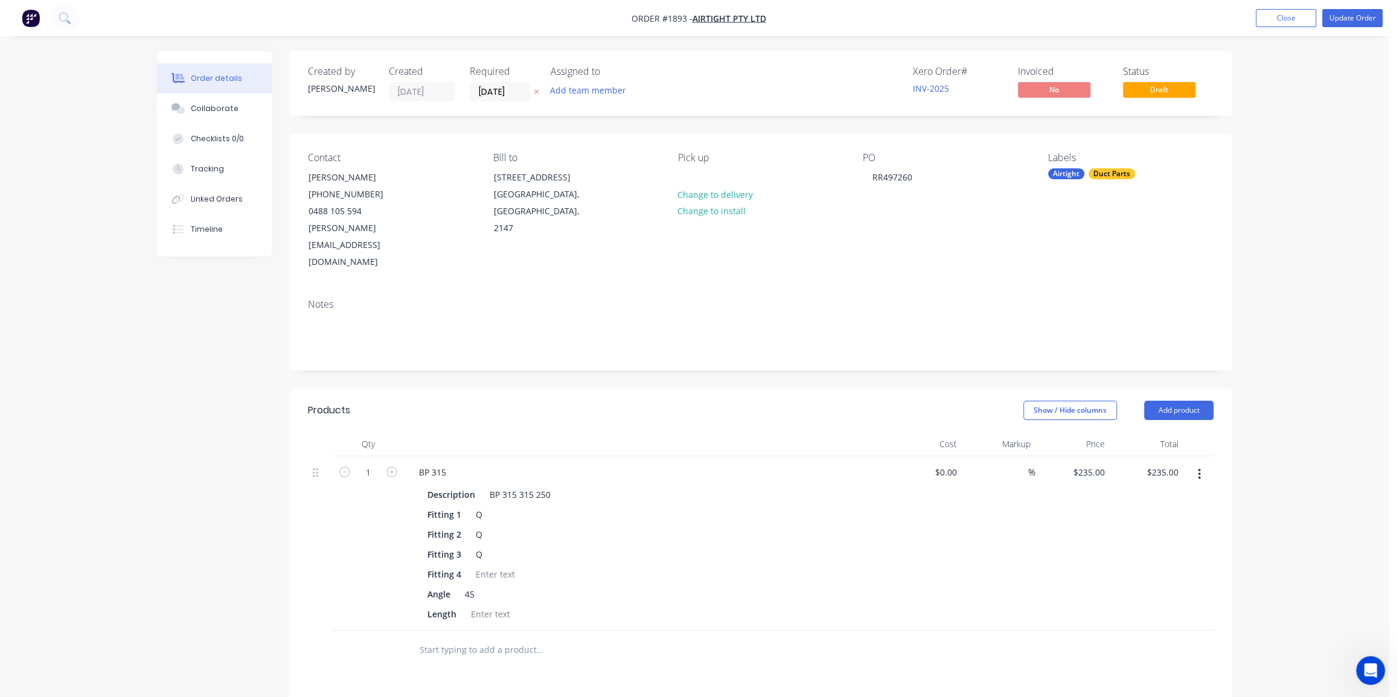
click at [1267, 207] on div "Order details Collaborate Checklists 0/0 Tracking Linked Orders Timeline Order …" at bounding box center [694, 489] width 1389 height 978
click at [1345, 18] on button "Update Order" at bounding box center [1352, 18] width 60 height 18
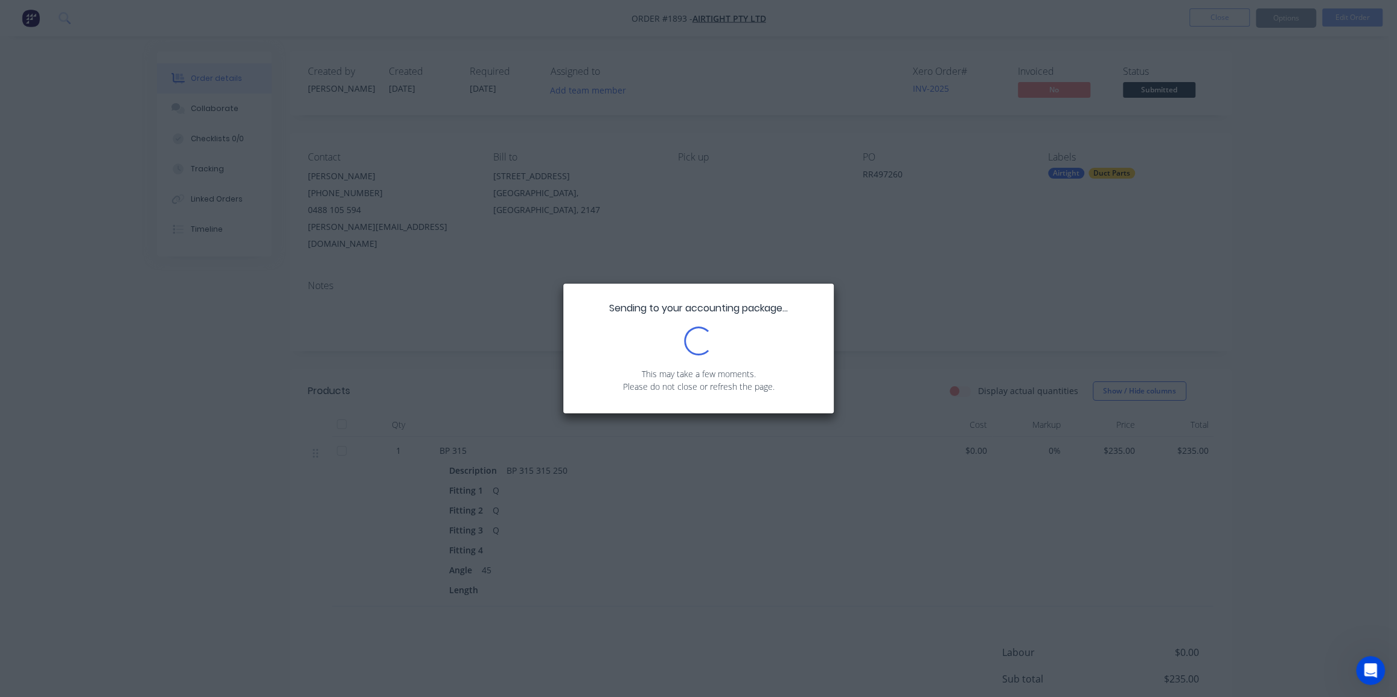
click at [1289, 222] on div "Sending to your accounting package... Loading... This may take a few moments. P…" at bounding box center [698, 348] width 1397 height 697
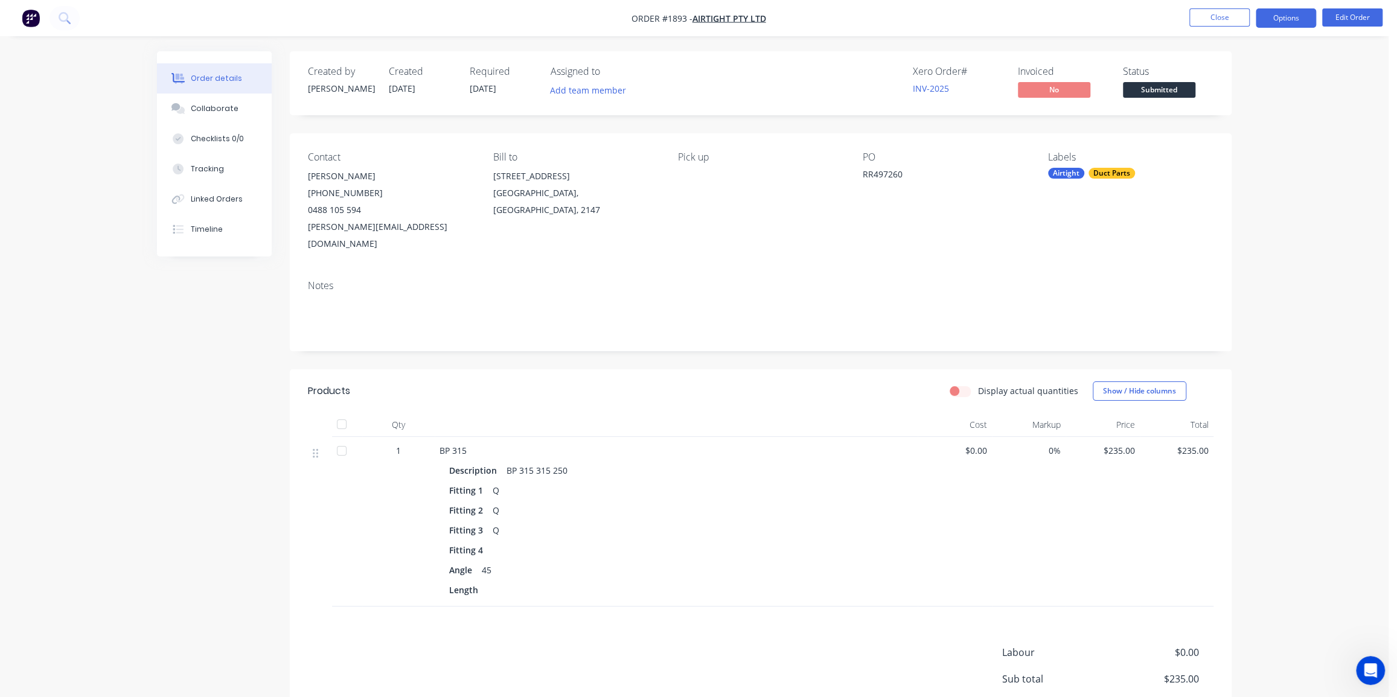
click at [1292, 18] on button "Options" at bounding box center [1286, 17] width 60 height 19
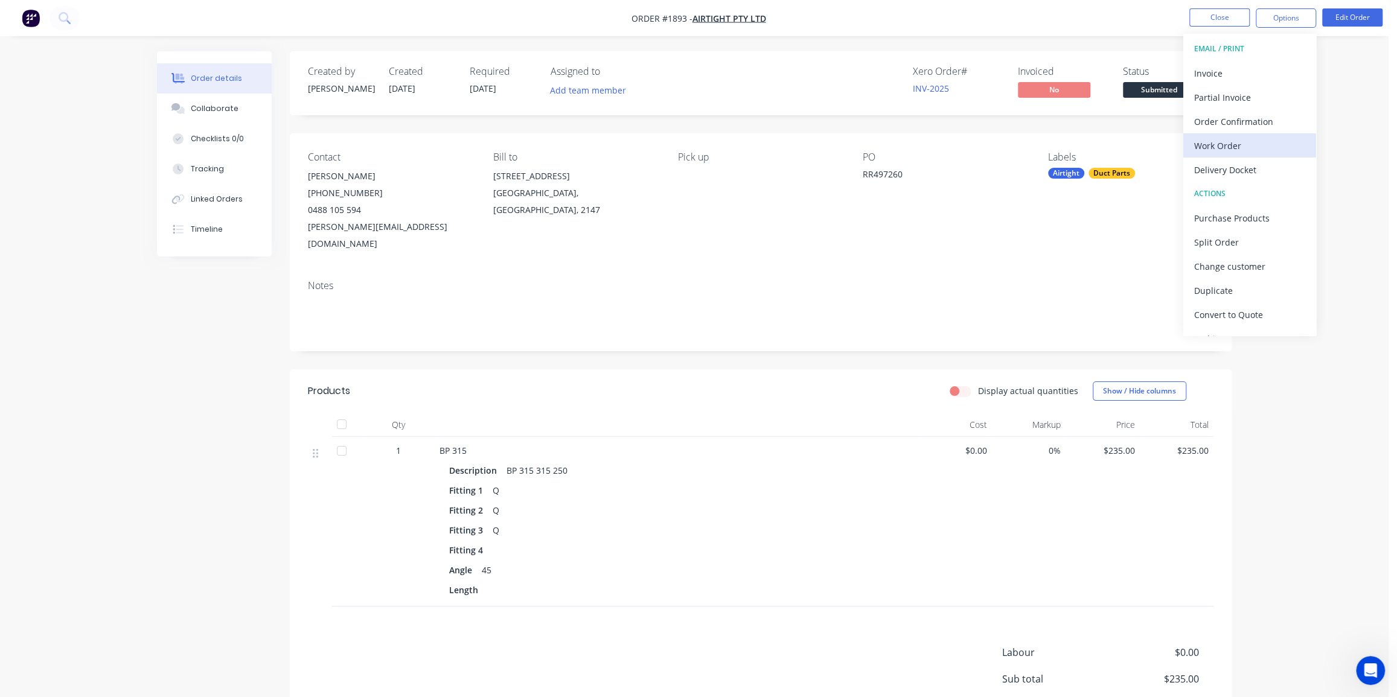
click at [1225, 142] on div "Work Order" at bounding box center [1249, 146] width 111 height 18
click at [1234, 118] on div "Without pricing" at bounding box center [1249, 122] width 111 height 18
click at [685, 62] on div "Created by Dean Created 18/08/25 Required 18/08/25 Assigned to Add team member …" at bounding box center [761, 83] width 942 height 64
click at [1253, 62] on div "Order details Collaborate Checklists 0/0 Tracking Linked Orders Timeline Order …" at bounding box center [694, 411] width 1389 height 822
click at [1288, 121] on div "Order details Collaborate Checklists 0/0 Tracking Linked Orders Timeline Order …" at bounding box center [694, 411] width 1389 height 822
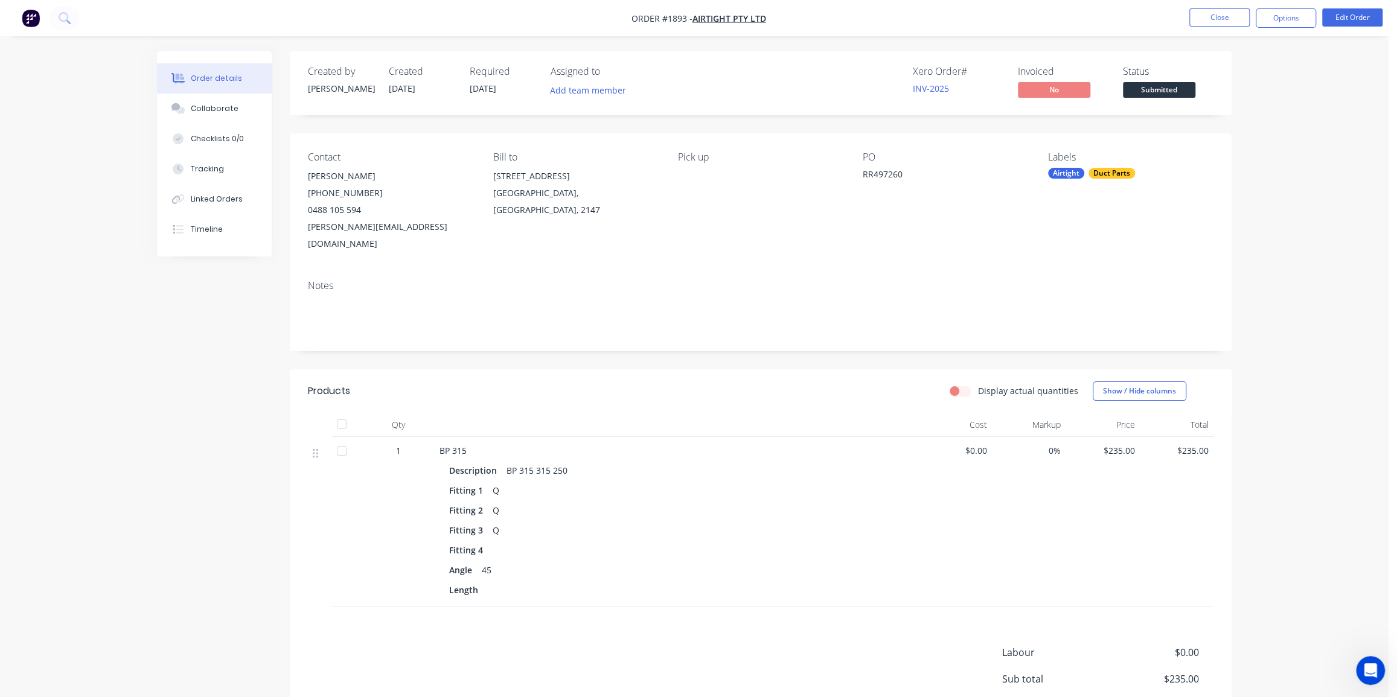
drag, startPoint x: 1268, startPoint y: 133, endPoint x: 1254, endPoint y: 116, distance: 22.3
click at [1268, 132] on div "Order details Collaborate Checklists 0/0 Tracking Linked Orders Timeline Order …" at bounding box center [694, 411] width 1389 height 822
click at [1224, 24] on button "Close" at bounding box center [1219, 17] width 60 height 18
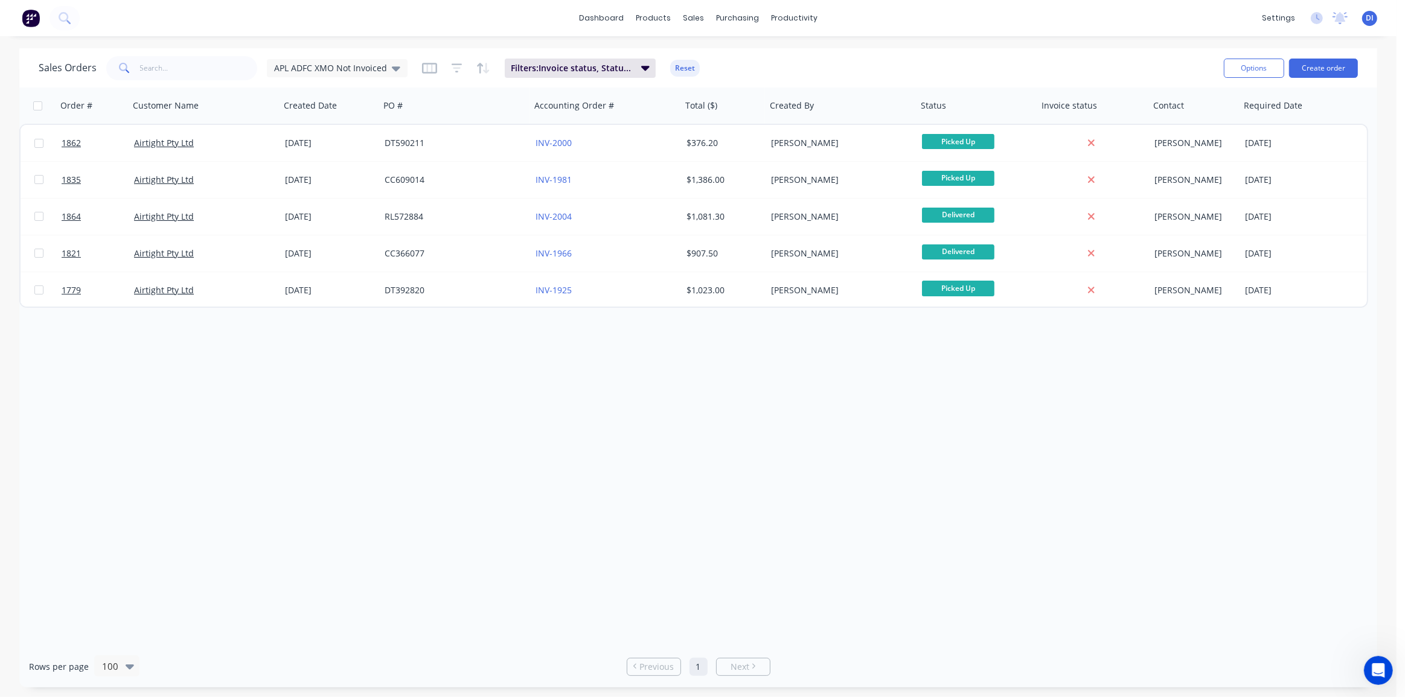
click at [923, 66] on div "Sales Orders APL ADFC XMO Not Invoiced Filters: Invoice status, Status, Custome…" at bounding box center [626, 68] width 1175 height 30
click at [790, 561] on div "Order # Customer Name Created Date PO # Accounting Order # Total ($) Created By…" at bounding box center [698, 367] width 1358 height 558
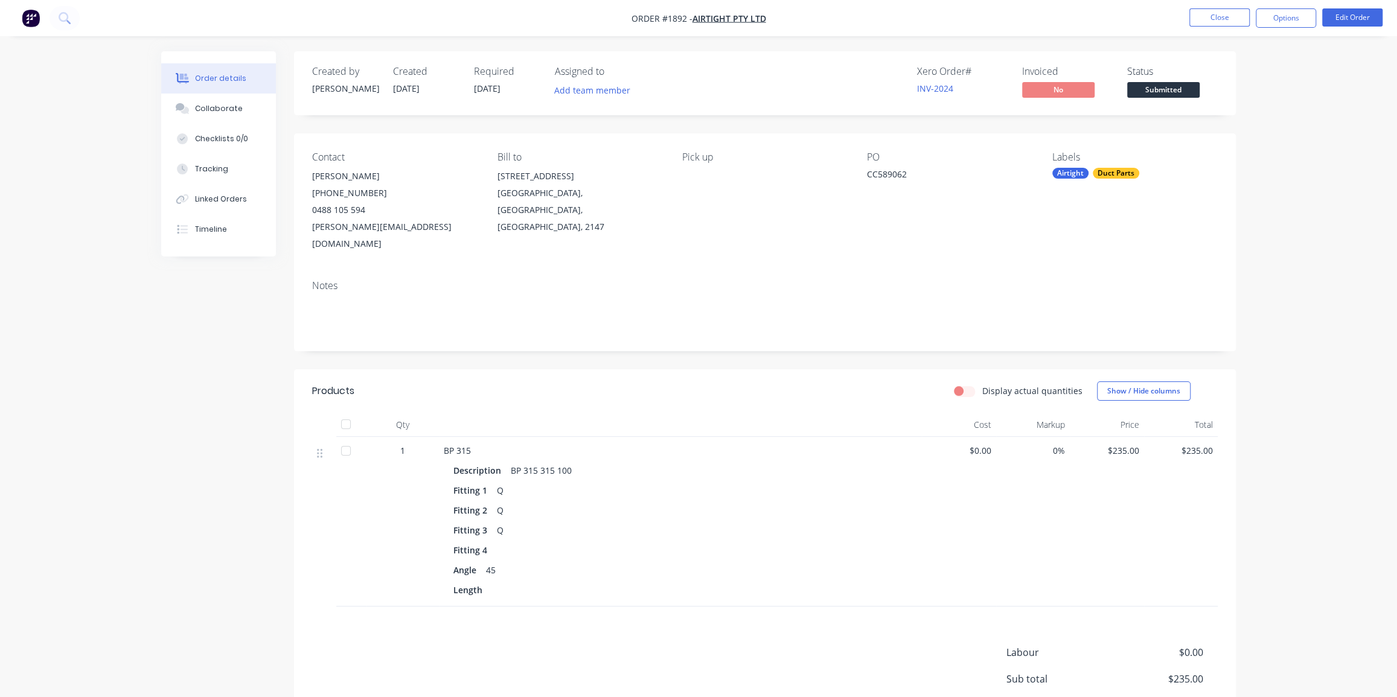
click at [1294, 157] on div "Order details Collaborate Checklists 0/0 Tracking Linked Orders Timeline Order …" at bounding box center [698, 411] width 1397 height 822
click at [1301, 165] on div "Order details Collaborate Checklists 0/0 Tracking Linked Orders Timeline Order …" at bounding box center [698, 411] width 1397 height 822
click at [1258, 50] on div "Order details Collaborate Checklists 0/0 Tracking Linked Orders Timeline Order …" at bounding box center [698, 411] width 1397 height 822
drag, startPoint x: 1224, startPoint y: 22, endPoint x: 1239, endPoint y: 95, distance: 74.6
click at [1239, 95] on div "Order #1892 - Airtight Pty Ltd Close Options Edit Order Order details Collabora…" at bounding box center [698, 411] width 1397 height 822
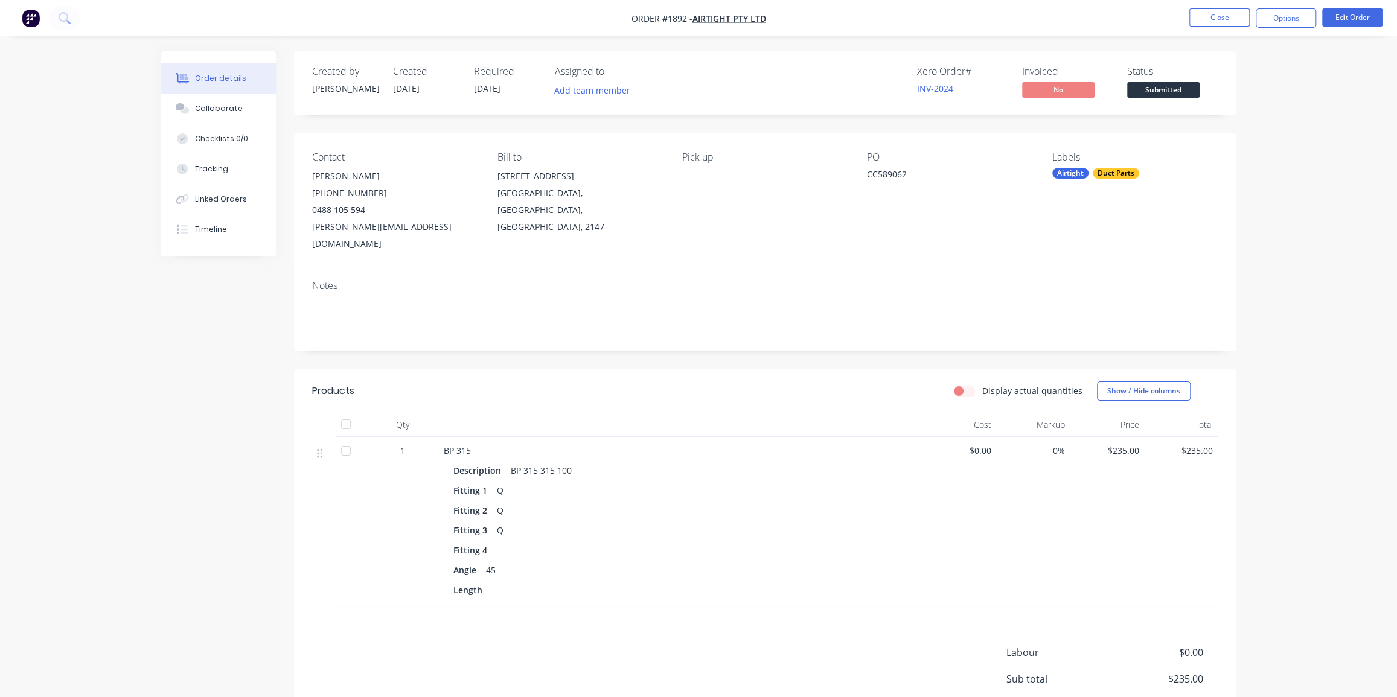
drag, startPoint x: 1225, startPoint y: 15, endPoint x: 1229, endPoint y: 79, distance: 64.1
click at [1229, 79] on div "Order #1892 - Airtight Pty Ltd Close Options Edit Order Order details Collabora…" at bounding box center [698, 411] width 1397 height 822
click at [1219, 21] on button "Close" at bounding box center [1219, 17] width 60 height 18
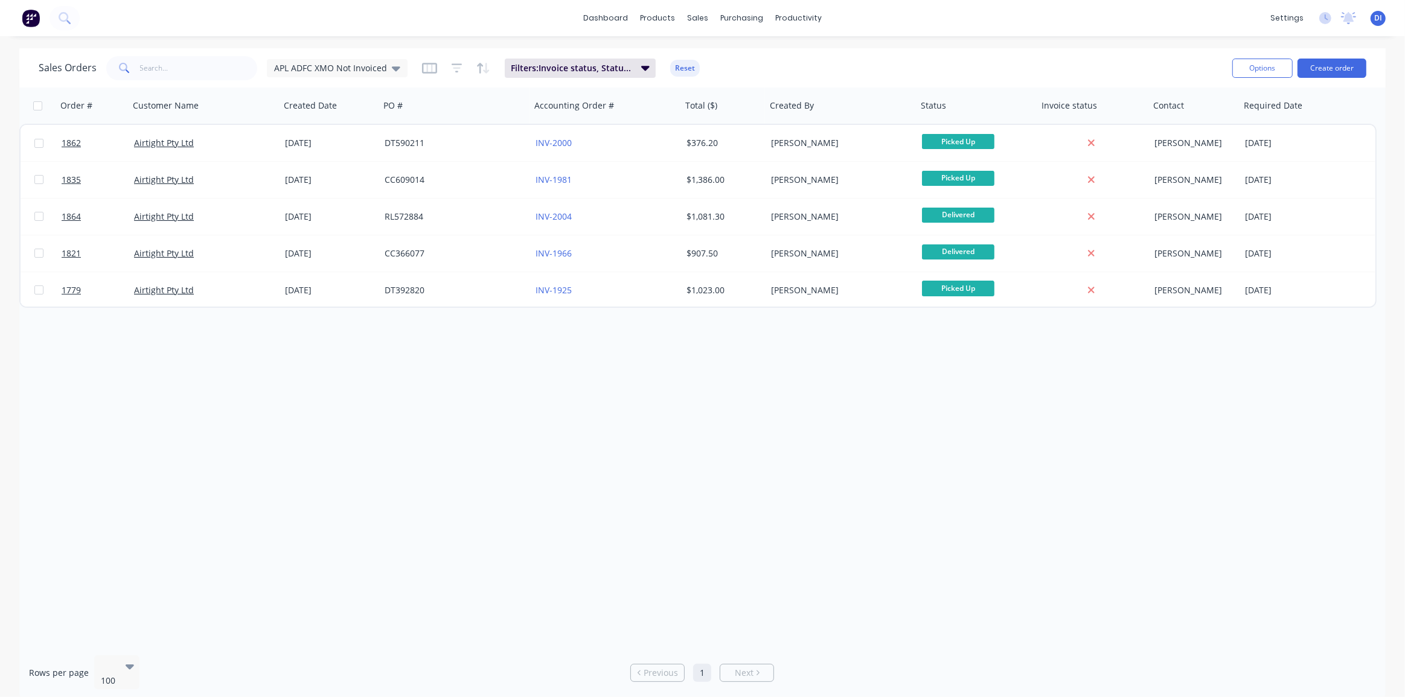
click at [1081, 59] on div "Sales Orders APL ADFC XMO Not Invoiced Filters: Invoice status, Status, Custome…" at bounding box center [631, 68] width 1184 height 30
click at [1345, 62] on button "Create order" at bounding box center [1331, 68] width 69 height 19
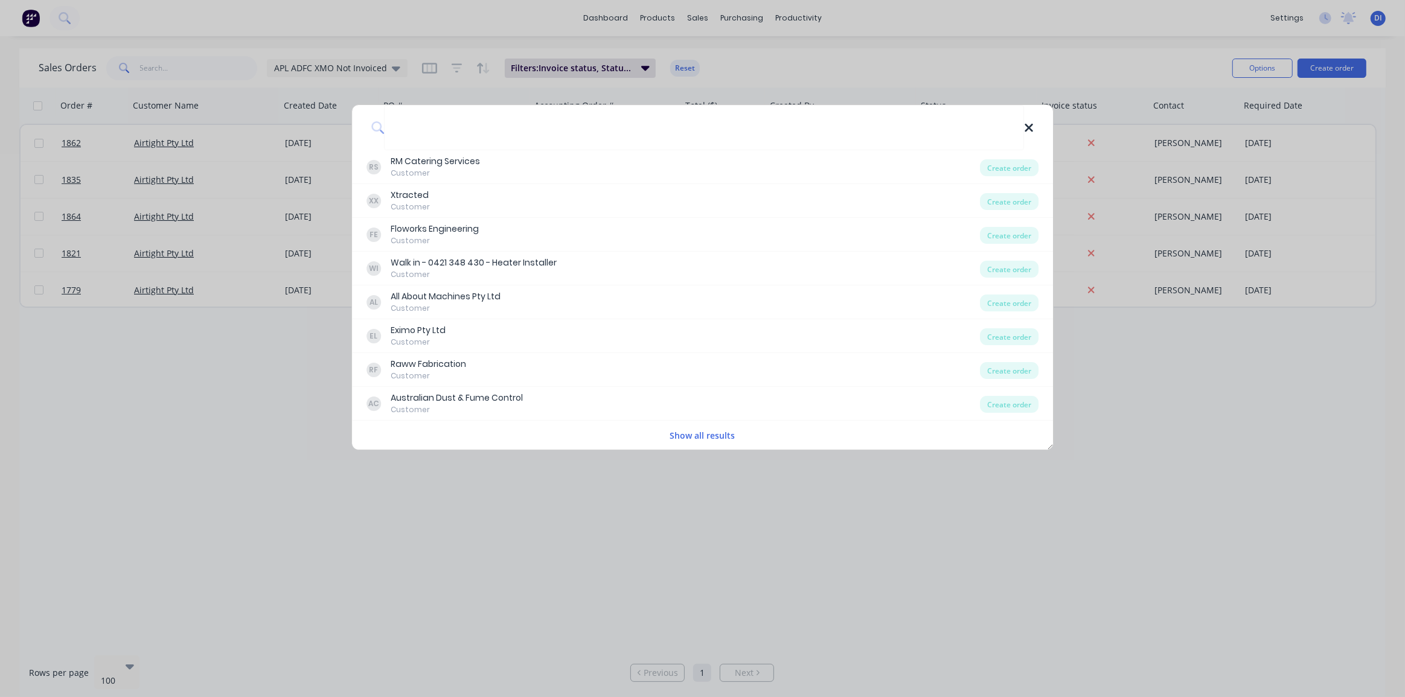
click at [1029, 130] on icon at bounding box center [1029, 127] width 10 height 13
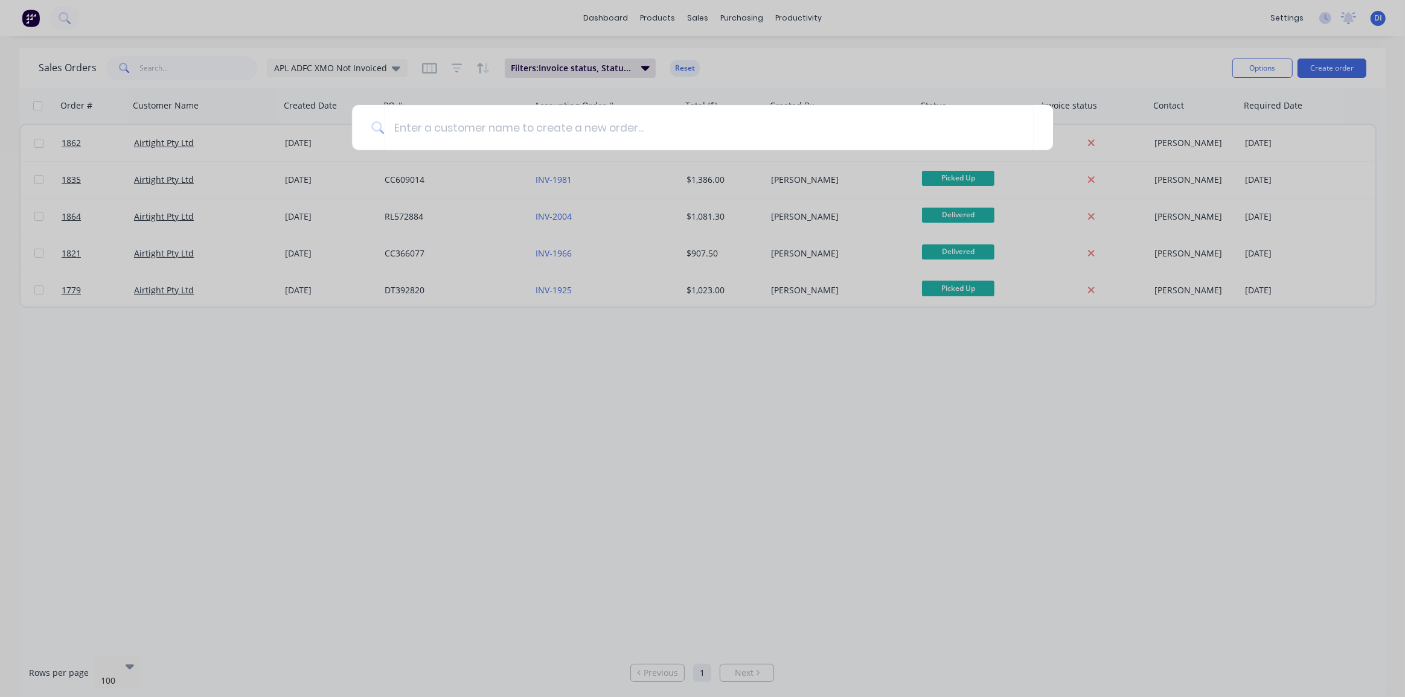
click at [1182, 430] on div at bounding box center [702, 348] width 1405 height 697
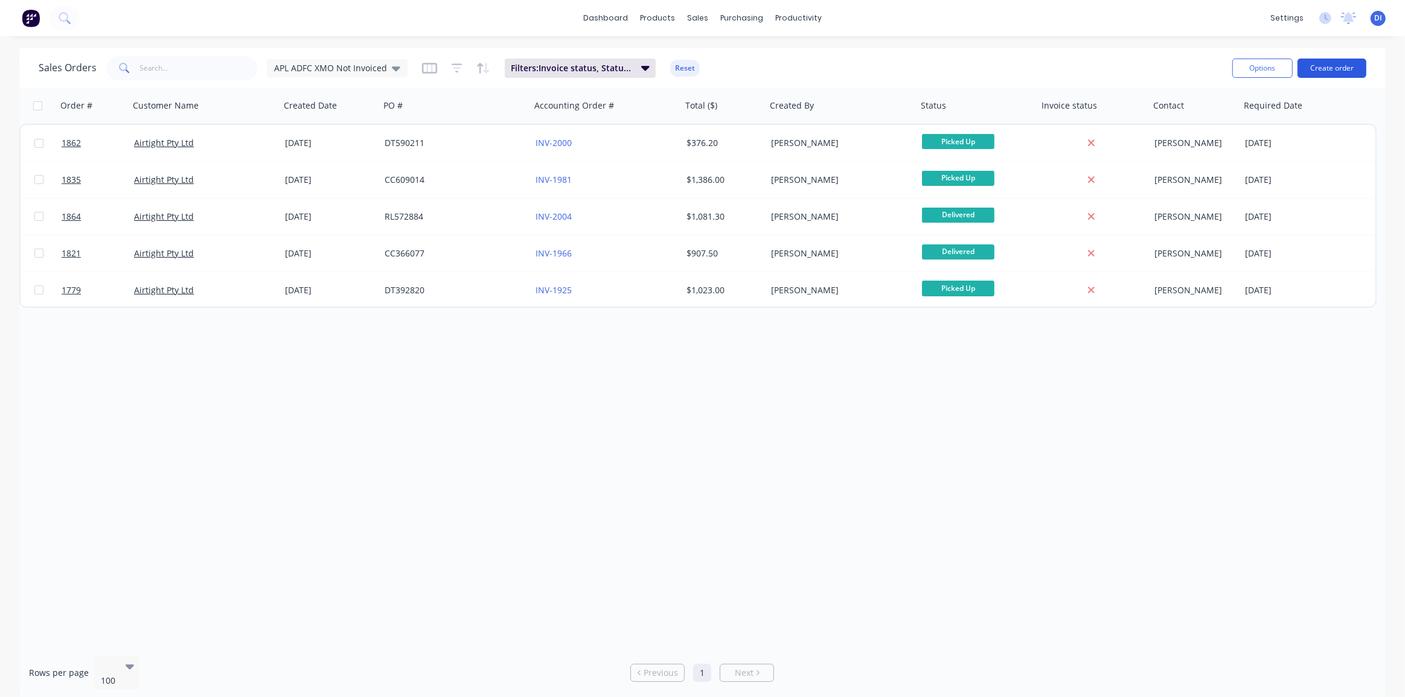
click at [1326, 69] on button "Create order" at bounding box center [1331, 68] width 69 height 19
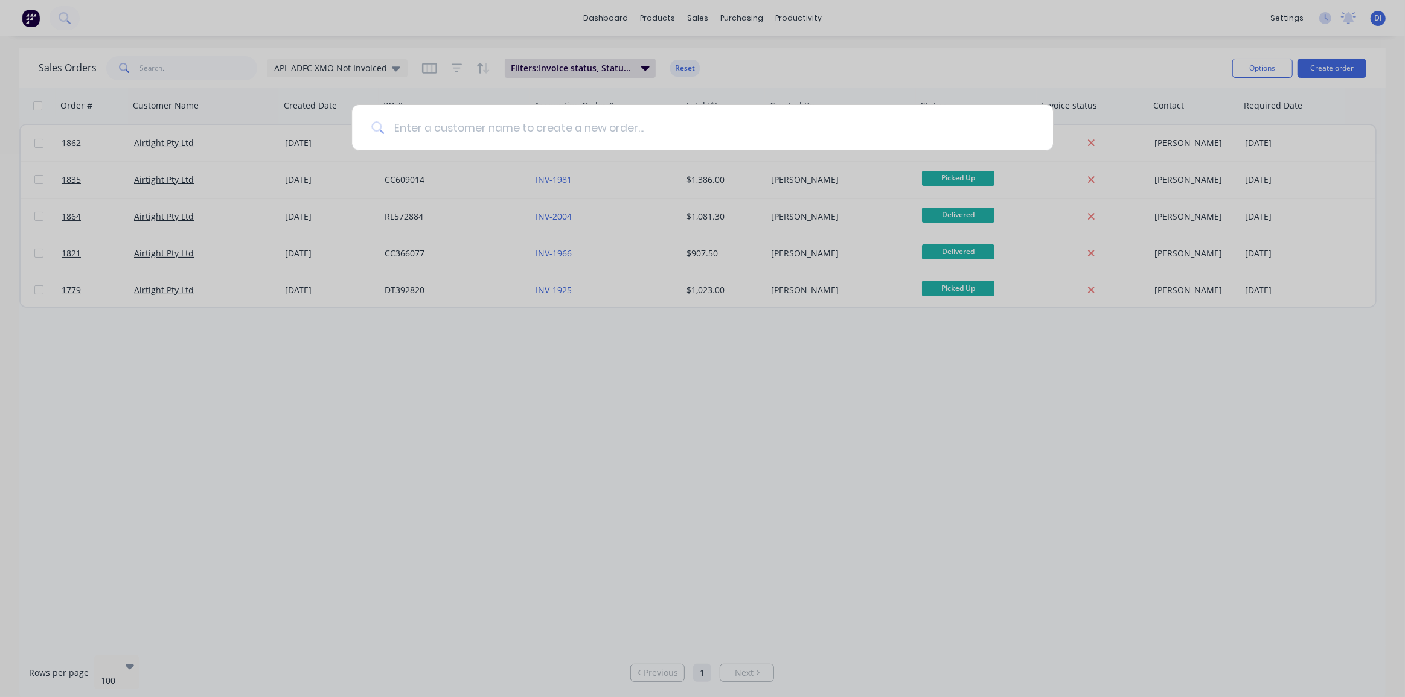
click at [747, 123] on input at bounding box center [709, 127] width 650 height 45
click at [848, 66] on div at bounding box center [702, 348] width 1405 height 697
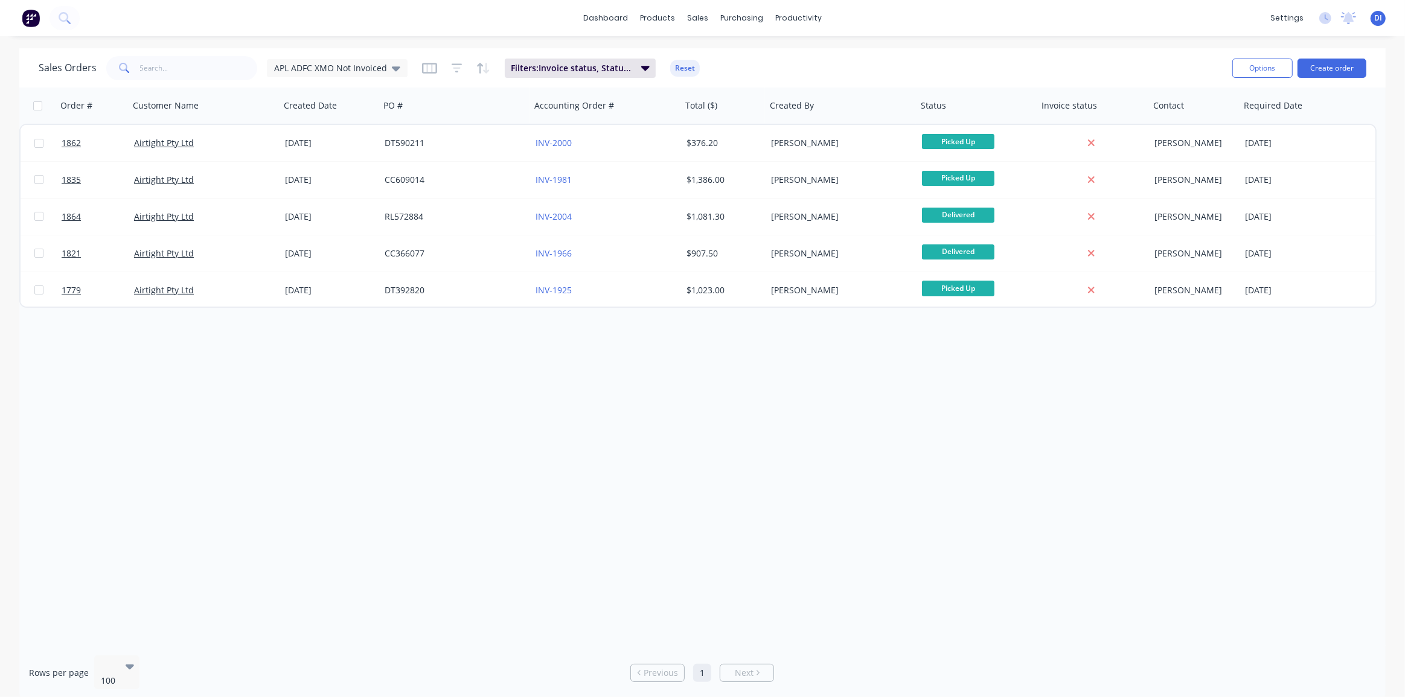
click at [24, 19] on img at bounding box center [31, 18] width 18 height 18
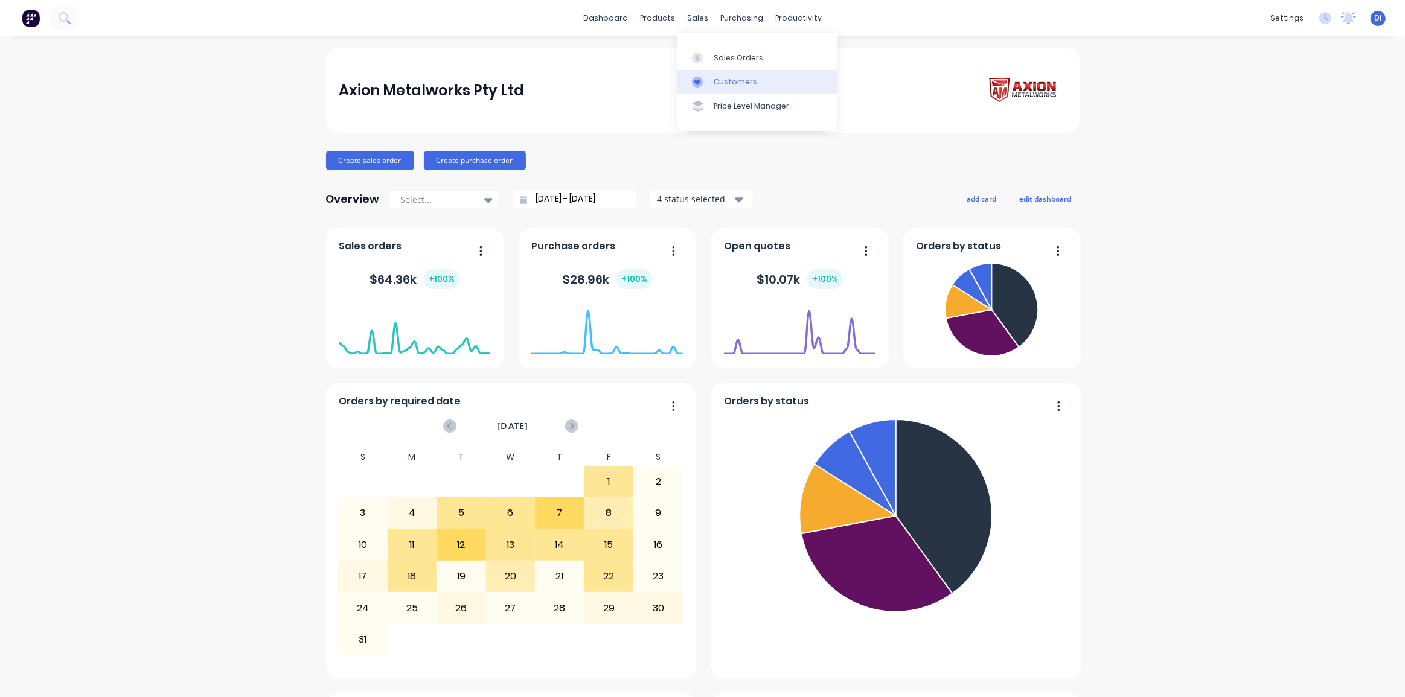
click at [720, 79] on div "Customers" at bounding box center [735, 82] width 43 height 11
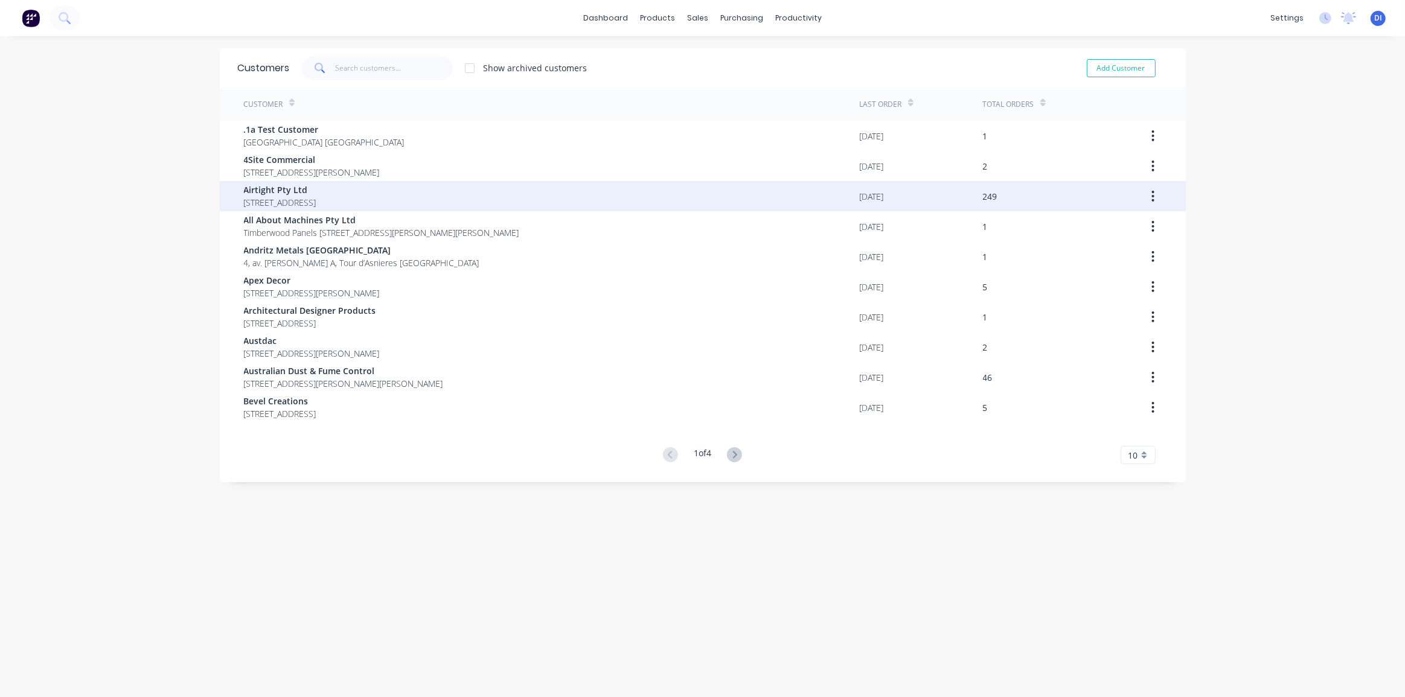
click at [310, 201] on span "[STREET_ADDRESS]" at bounding box center [280, 202] width 72 height 13
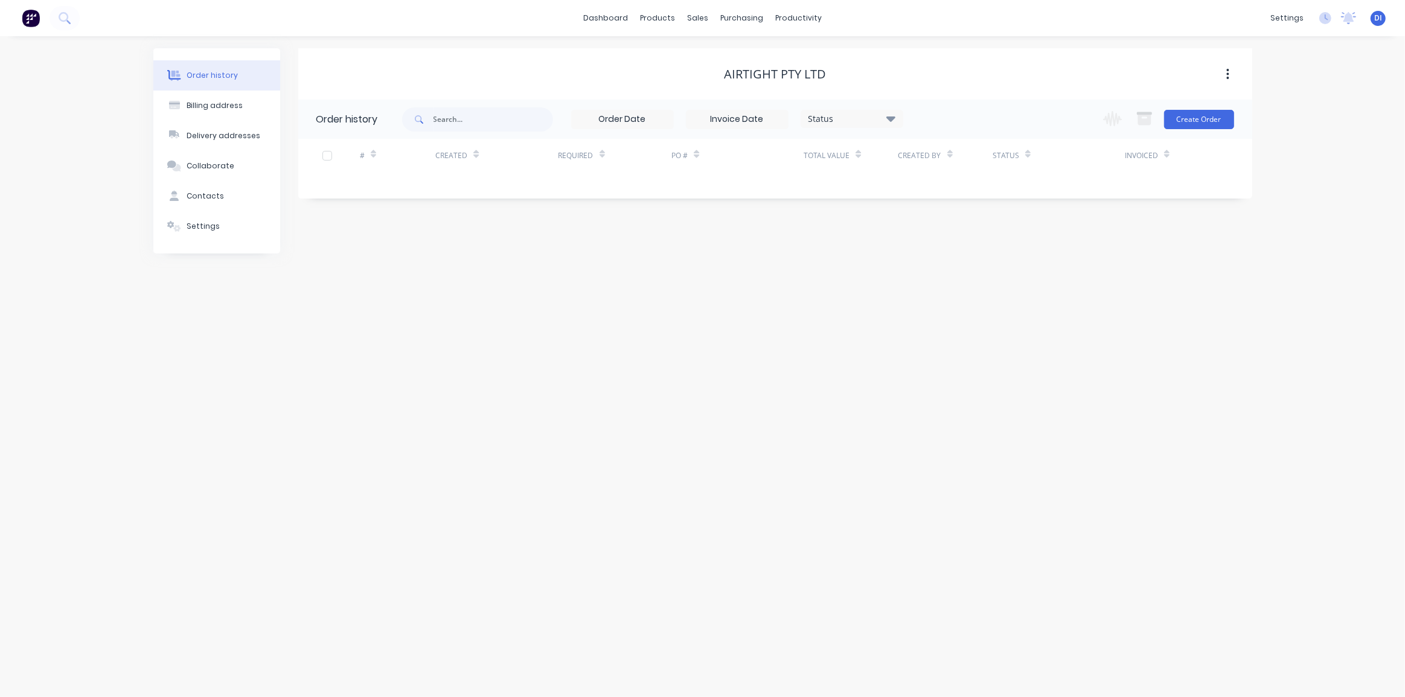
click at [1281, 198] on div "Order history Billing address Delivery addresses Collaborate Contacts Settings …" at bounding box center [702, 366] width 1405 height 661
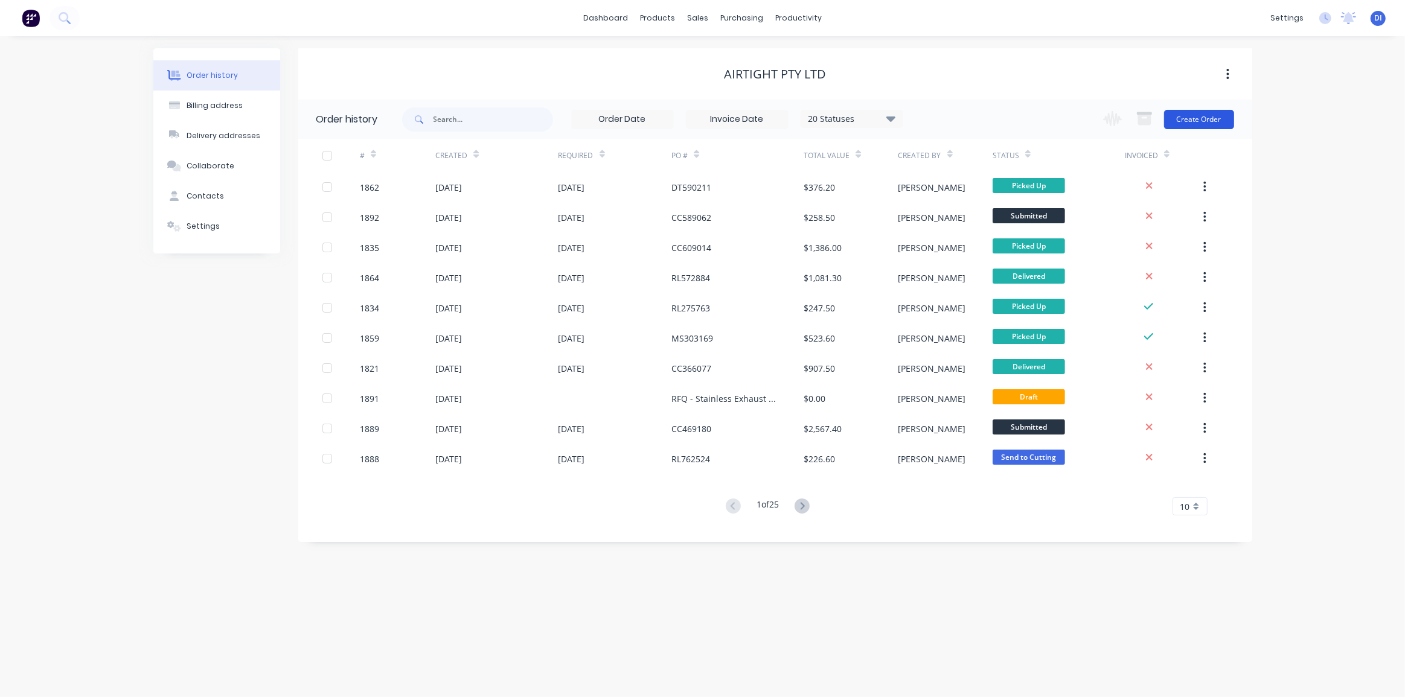
click at [1198, 116] on button "Create Order" at bounding box center [1199, 119] width 70 height 19
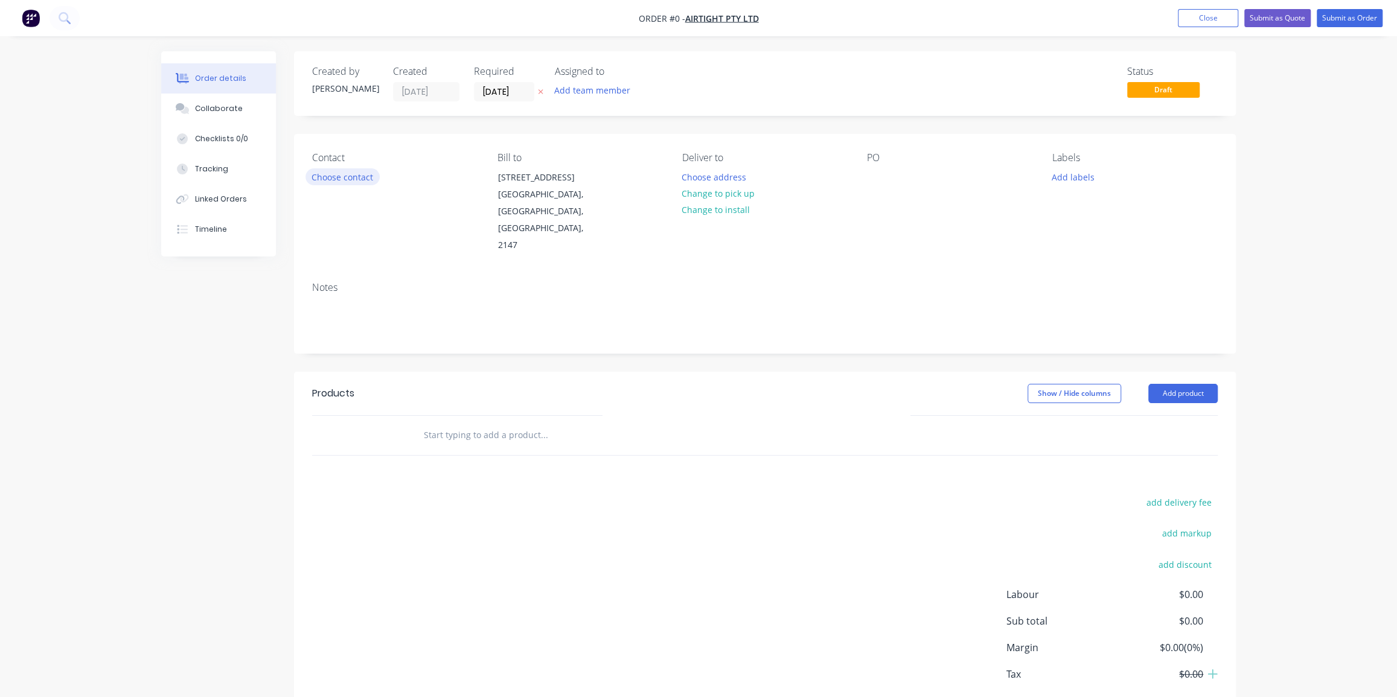
click at [357, 171] on button "Choose contact" at bounding box center [342, 176] width 74 height 16
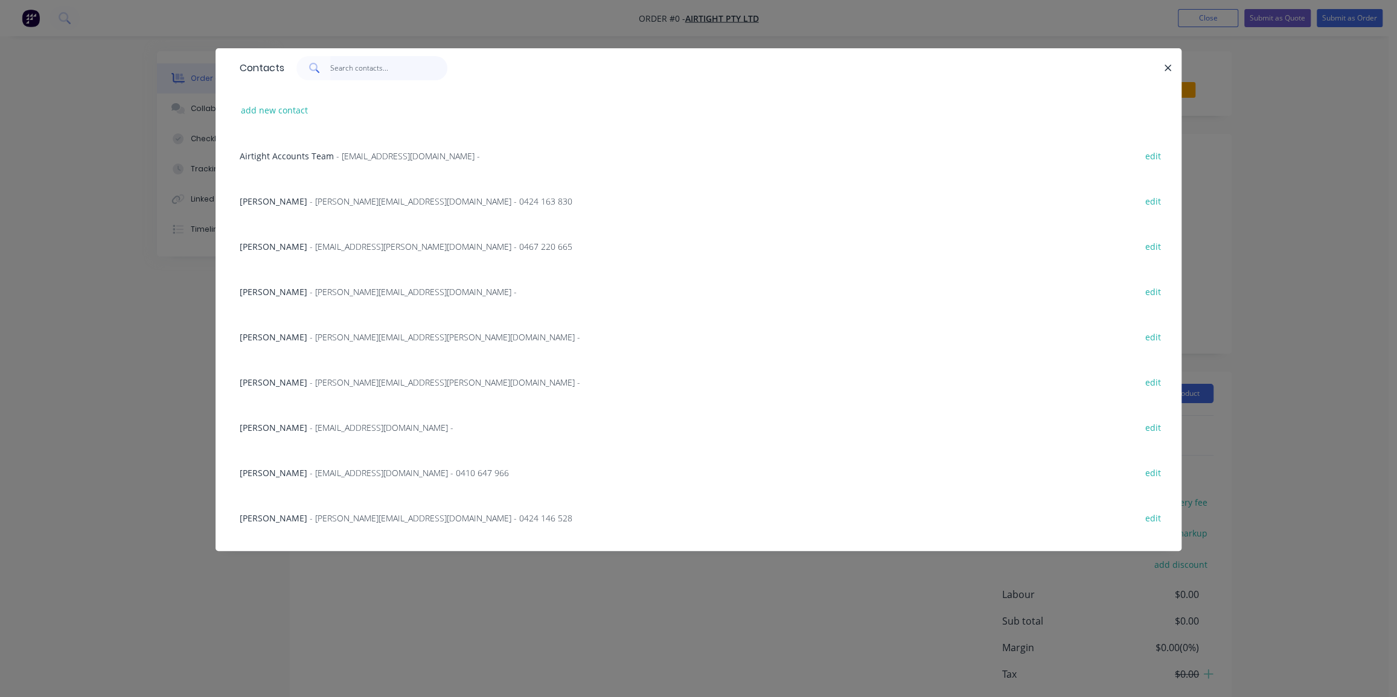
click at [360, 66] on input "text" at bounding box center [389, 68] width 118 height 24
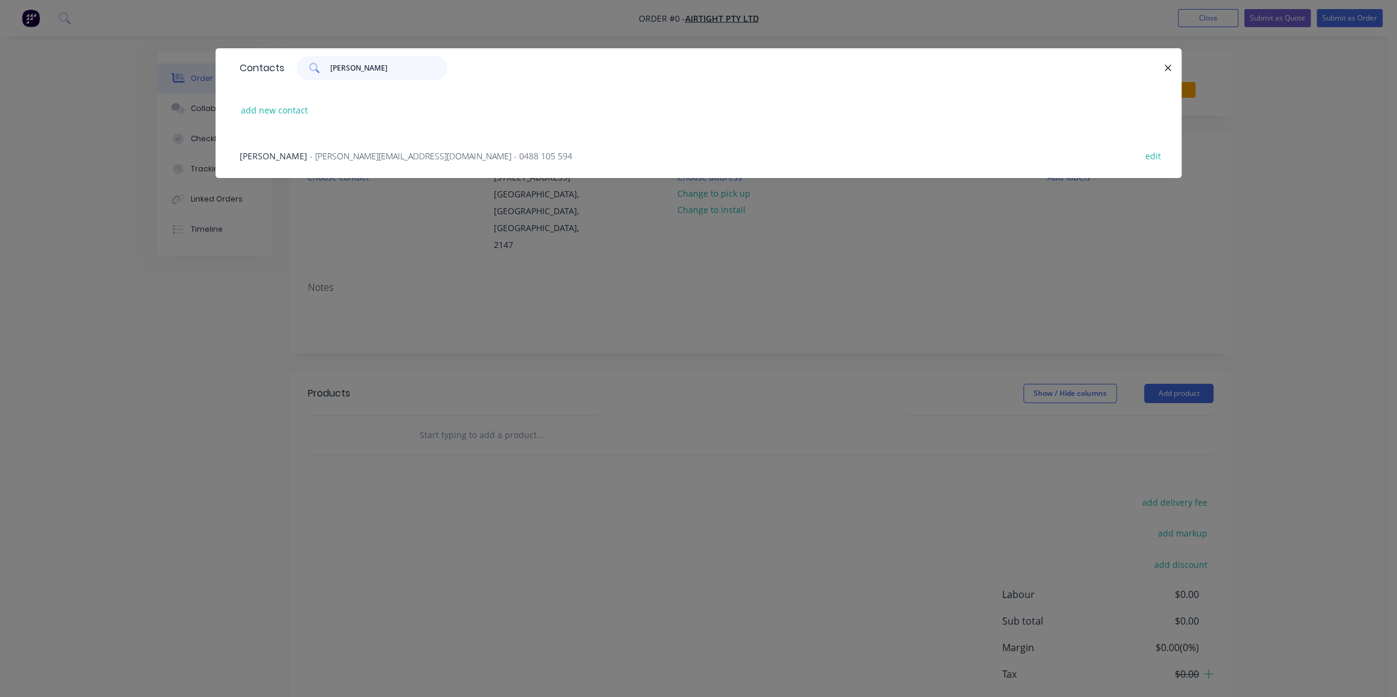
type input "[PERSON_NAME]"
click at [331, 161] on span "- [PERSON_NAME][EMAIL_ADDRESS][DOMAIN_NAME] - 0488 105 594" at bounding box center [441, 155] width 263 height 11
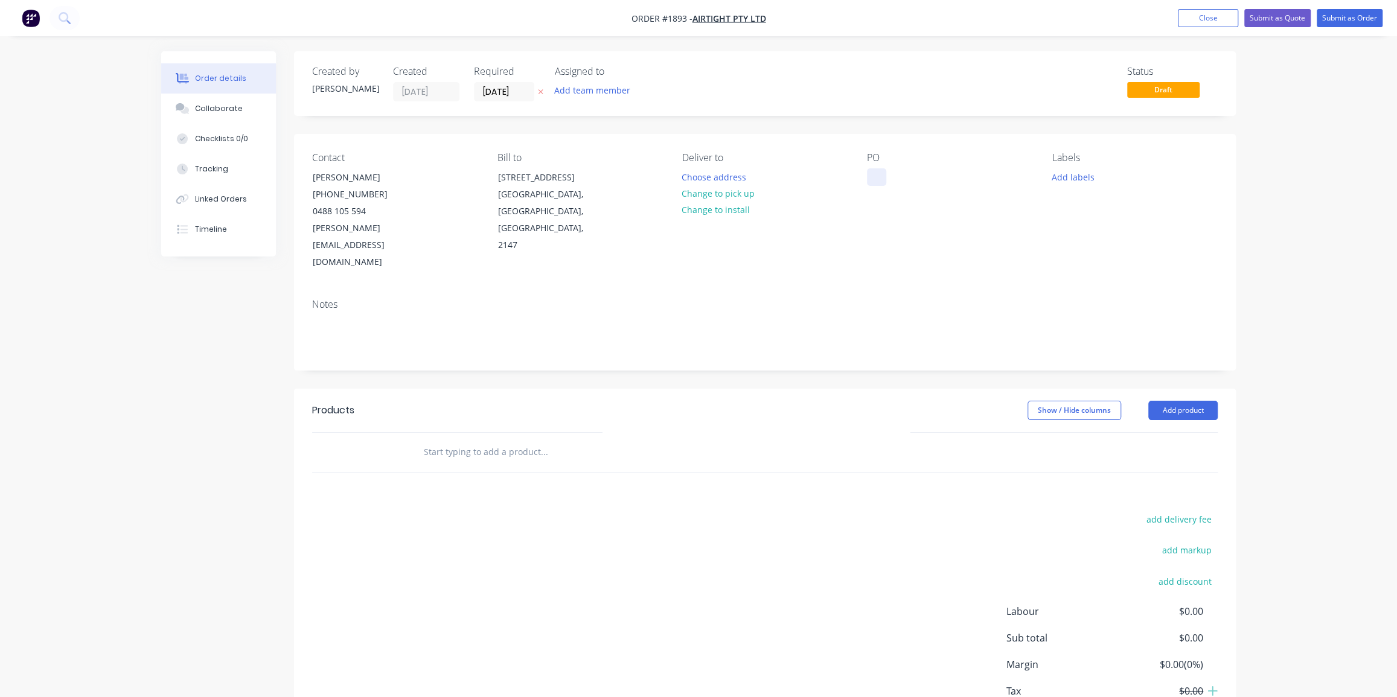
click at [876, 169] on div at bounding box center [876, 177] width 19 height 18
click at [718, 190] on button "Change to pick up" at bounding box center [719, 193] width 86 height 16
click at [1057, 176] on button "Add labels" at bounding box center [1073, 176] width 56 height 16
click at [1089, 212] on input "text" at bounding box center [1152, 212] width 126 height 24
type input "duct"
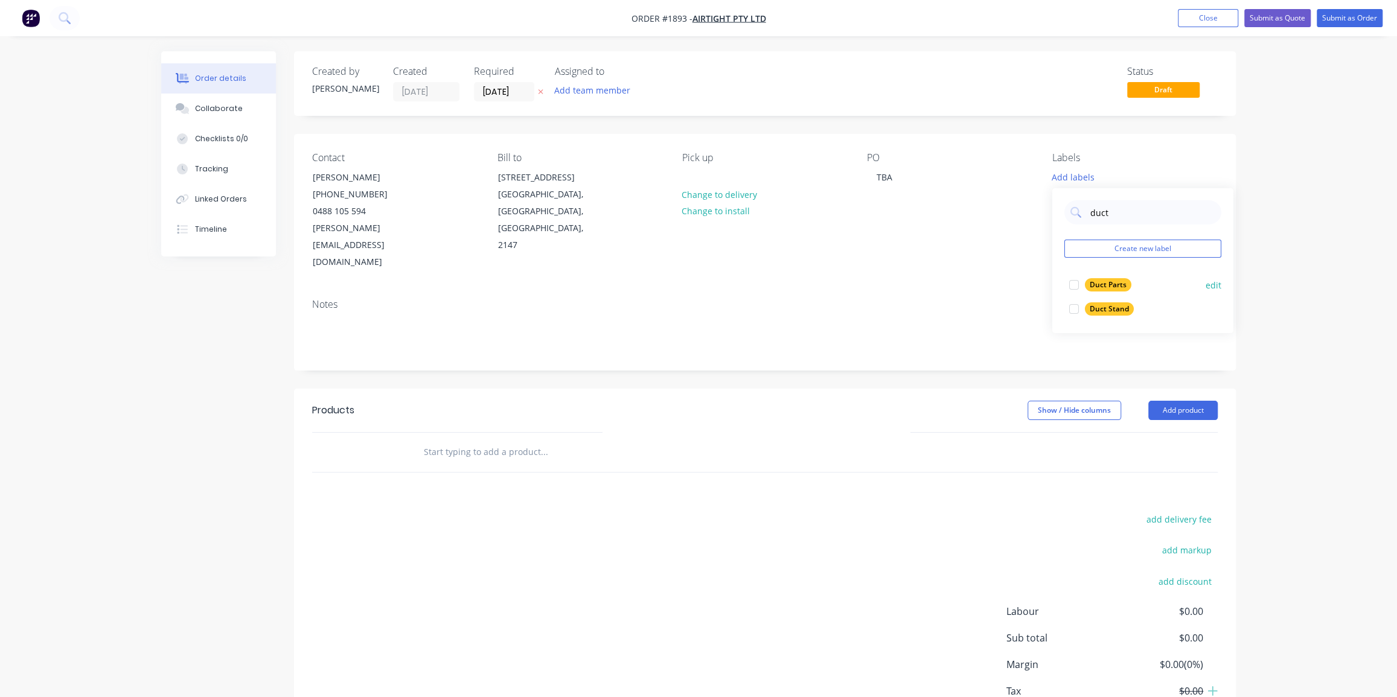
click at [1072, 284] on div at bounding box center [1074, 285] width 24 height 24
click at [1095, 209] on input "duct" at bounding box center [1152, 206] width 126 height 24
type input "air"
click at [1080, 279] on div at bounding box center [1074, 279] width 24 height 24
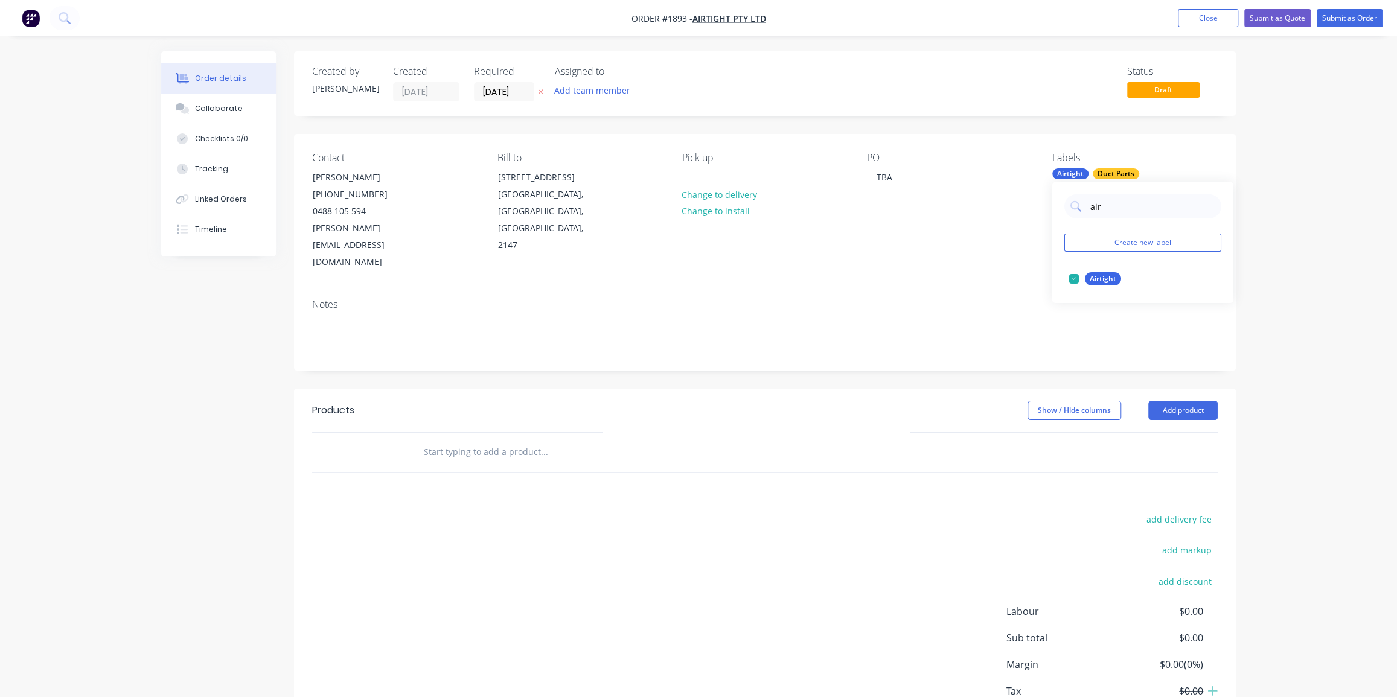
click at [1303, 211] on div "Order details Collaborate Checklists 0/0 Tracking Linked Orders Timeline Order …" at bounding box center [698, 390] width 1397 height 781
click at [1292, 187] on div "Order details Collaborate Checklists 0/0 Tracking Linked Orders Timeline Order …" at bounding box center [698, 390] width 1397 height 781
click at [466, 440] on input "text" at bounding box center [543, 452] width 241 height 24
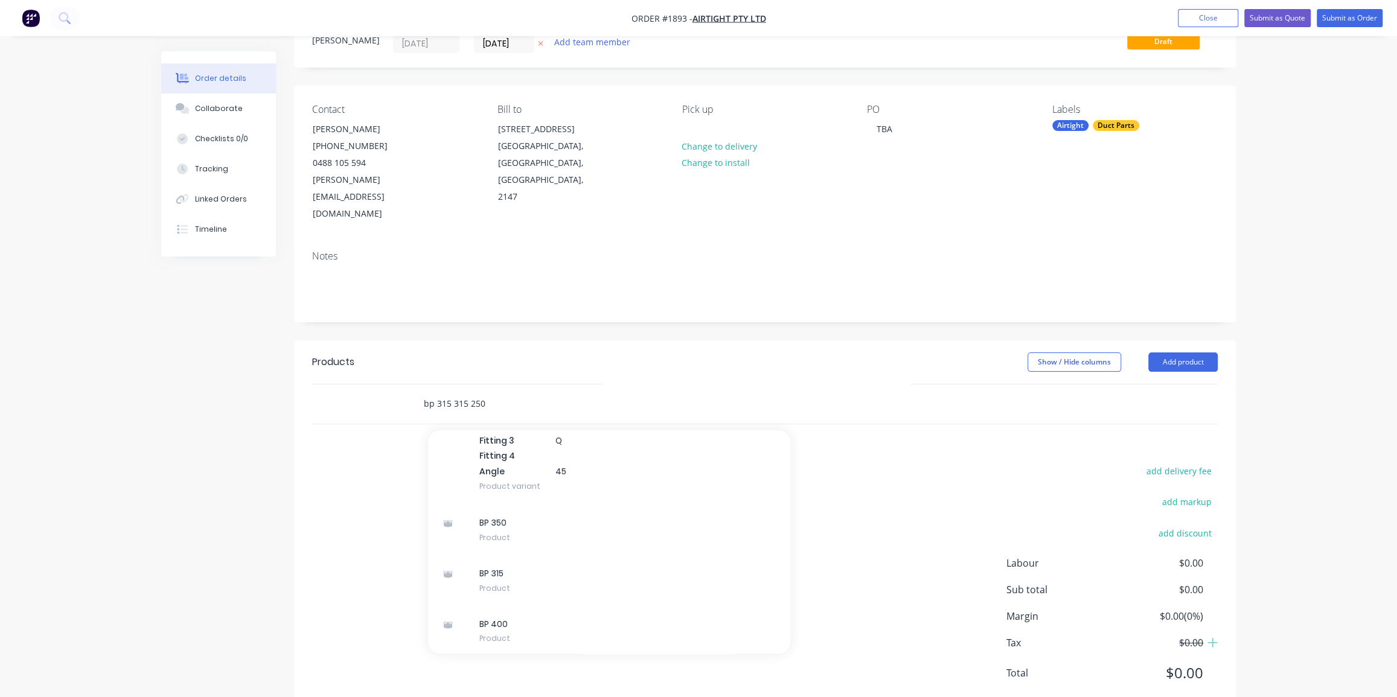
scroll to position [1847, 0]
type input "bp 315 315 250"
click at [1191, 353] on button "Add product" at bounding box center [1182, 362] width 69 height 19
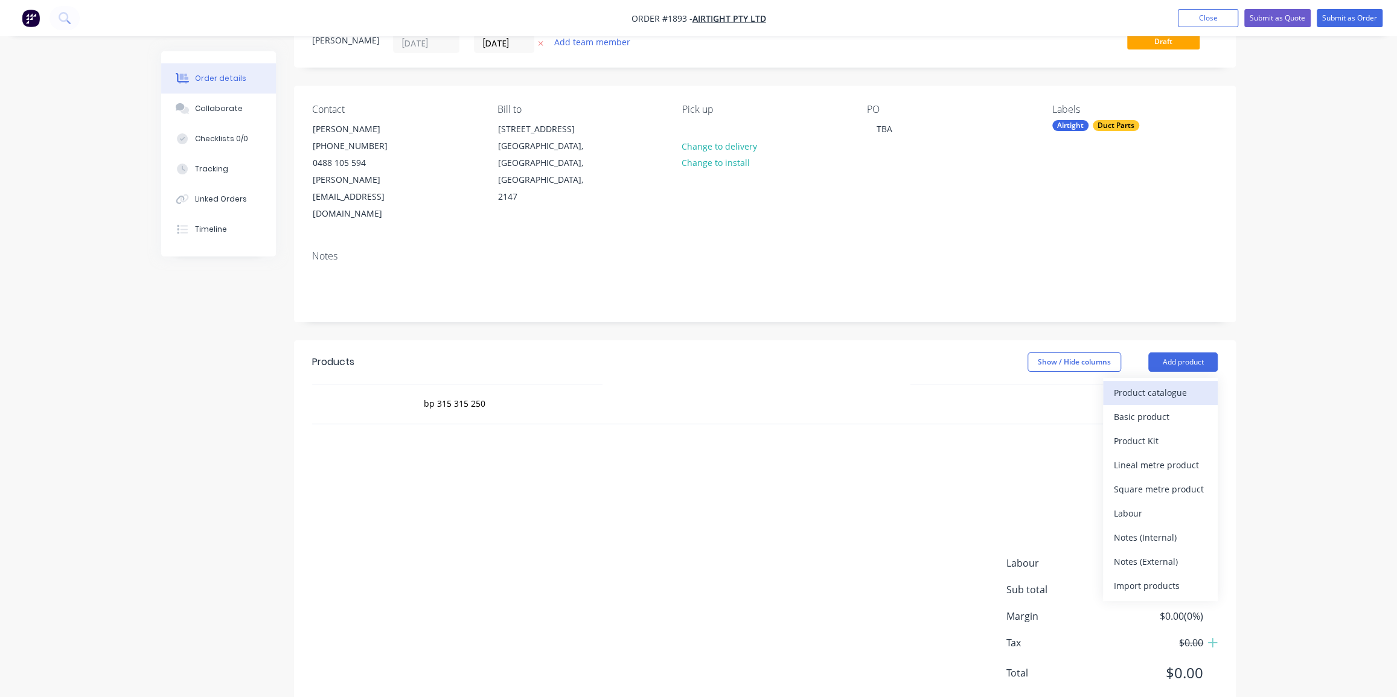
click at [1168, 384] on div "Product catalogue" at bounding box center [1160, 393] width 93 height 18
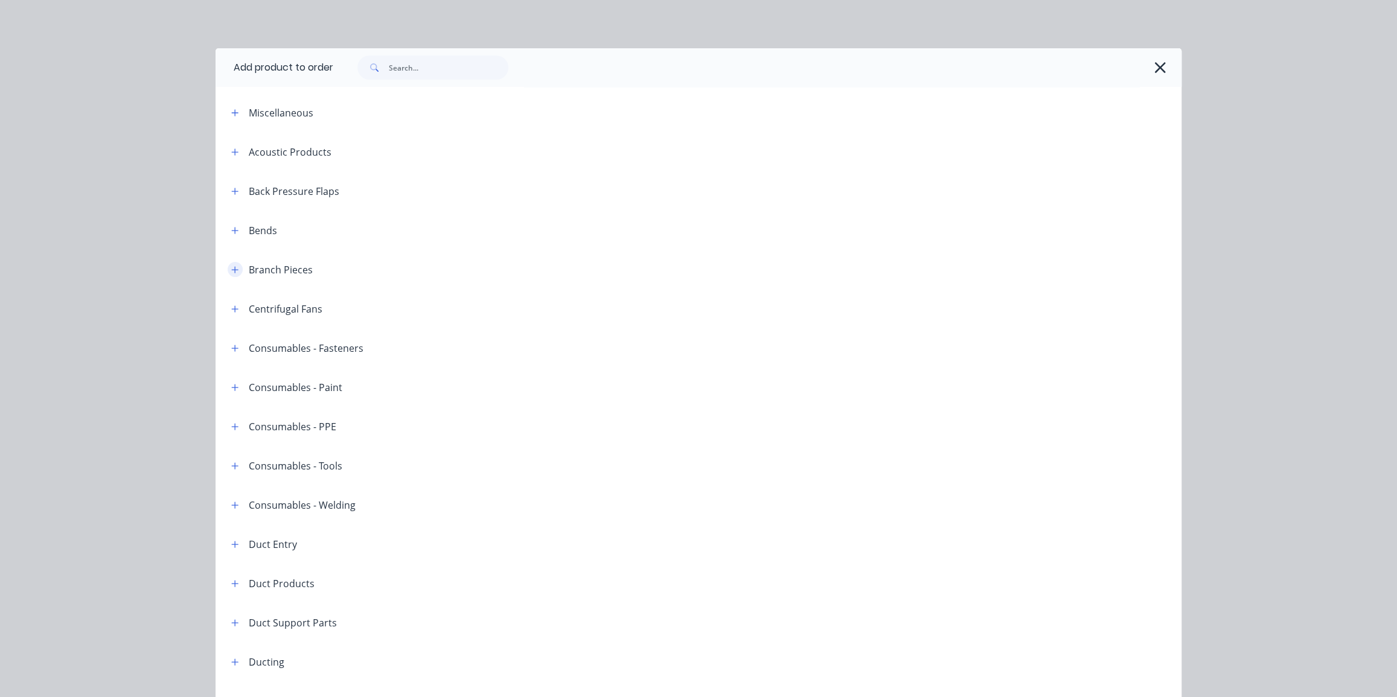
click at [232, 269] on icon "button" at bounding box center [235, 269] width 7 height 7
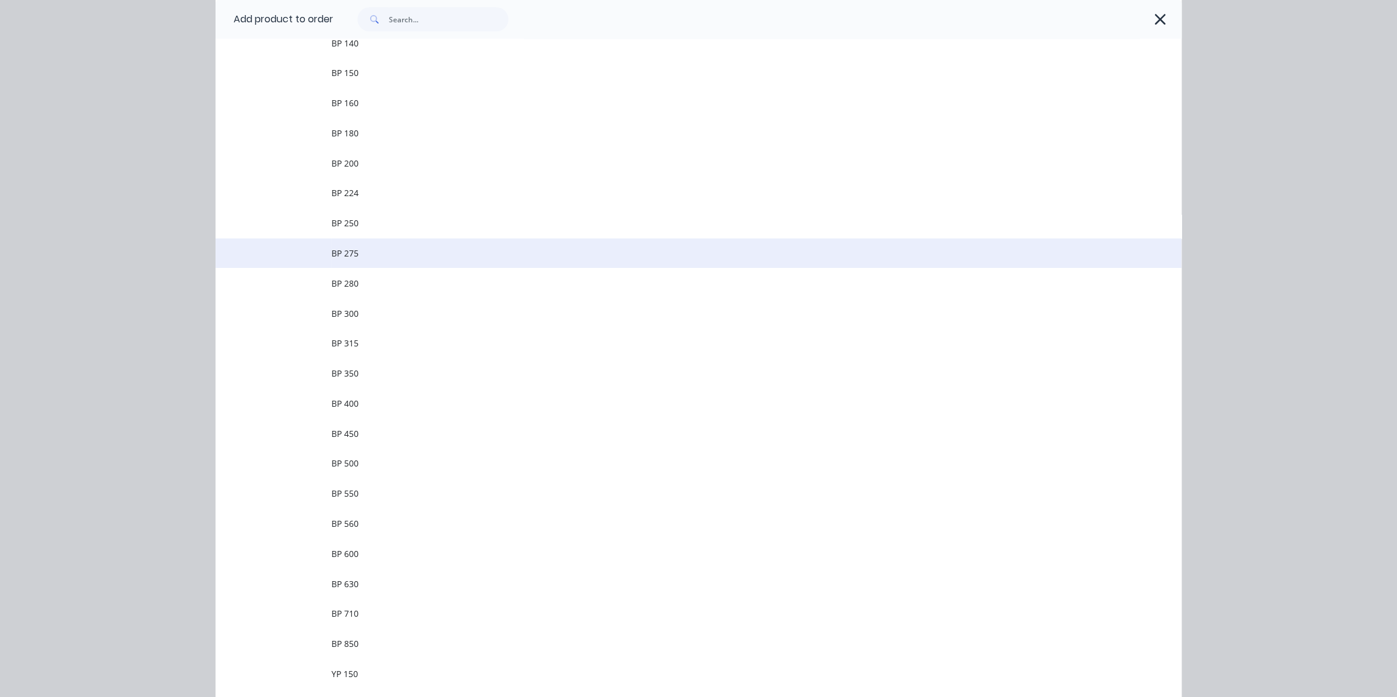
scroll to position [384, 0]
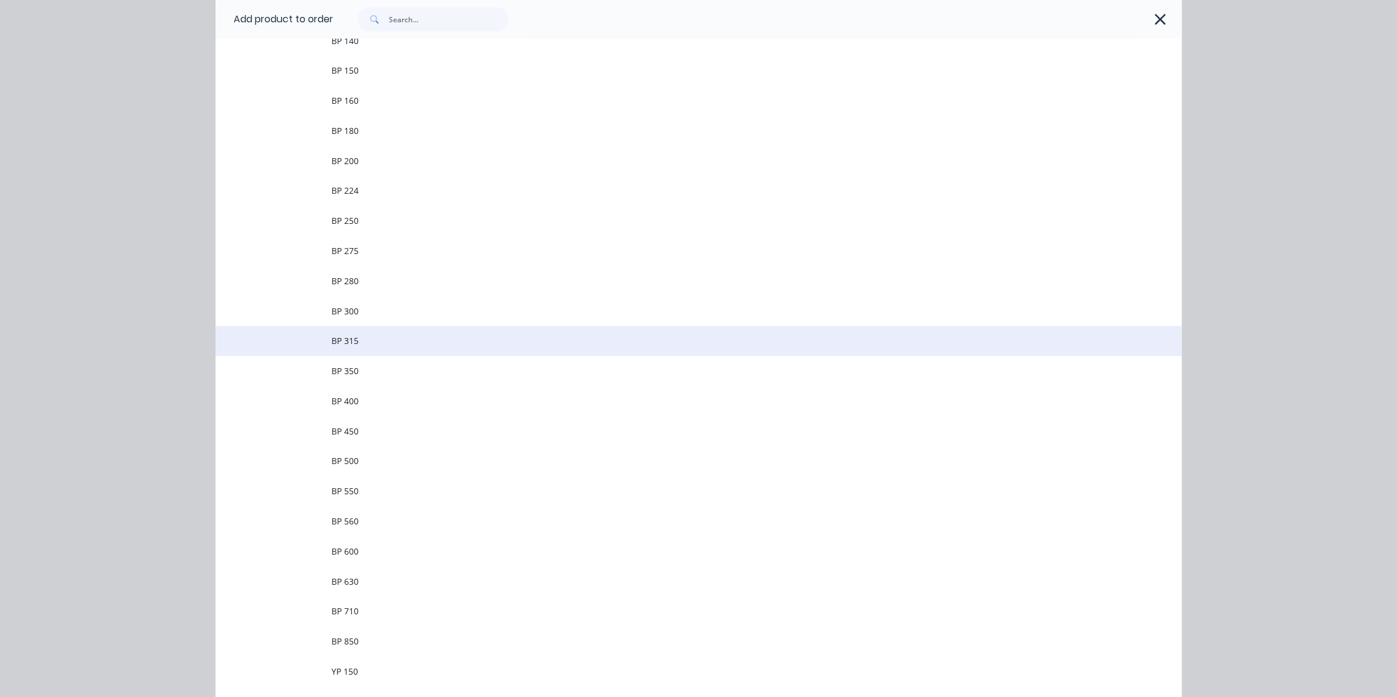
click at [462, 343] on span "BP 315" at bounding box center [671, 340] width 680 height 13
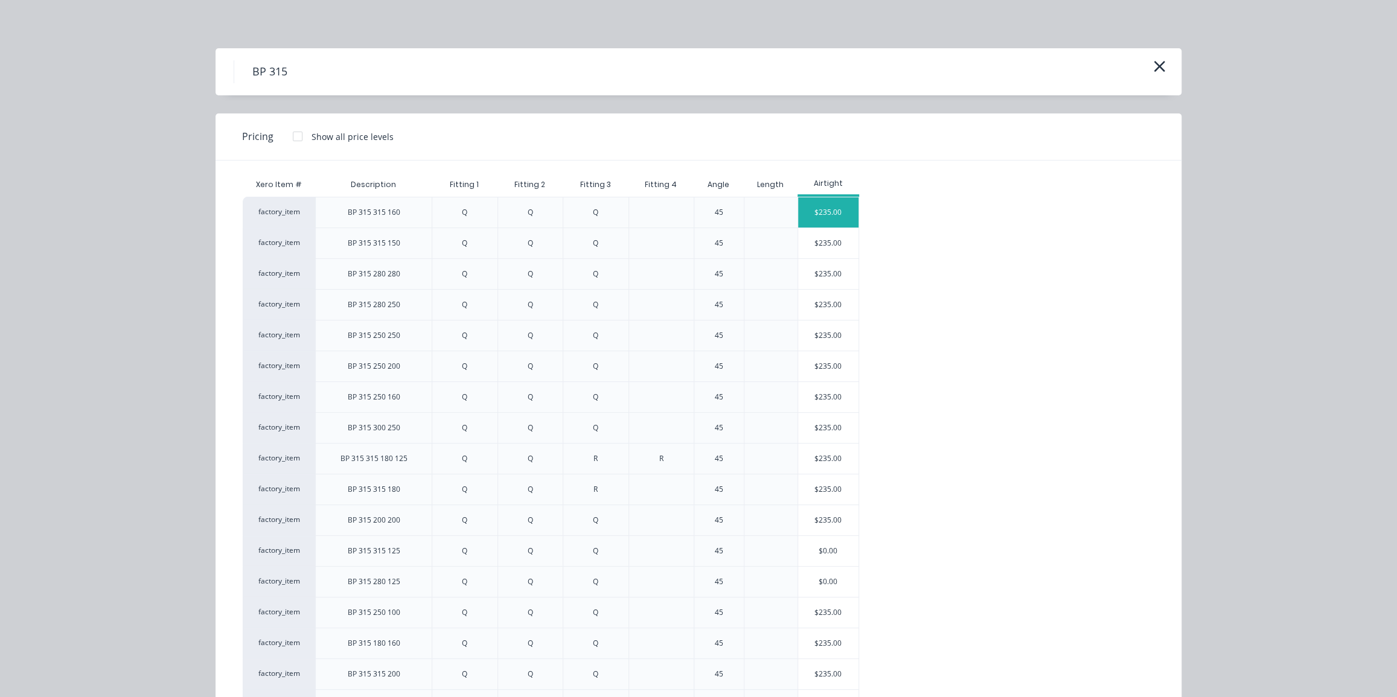
click at [816, 207] on div "$235.00" at bounding box center [828, 212] width 60 height 30
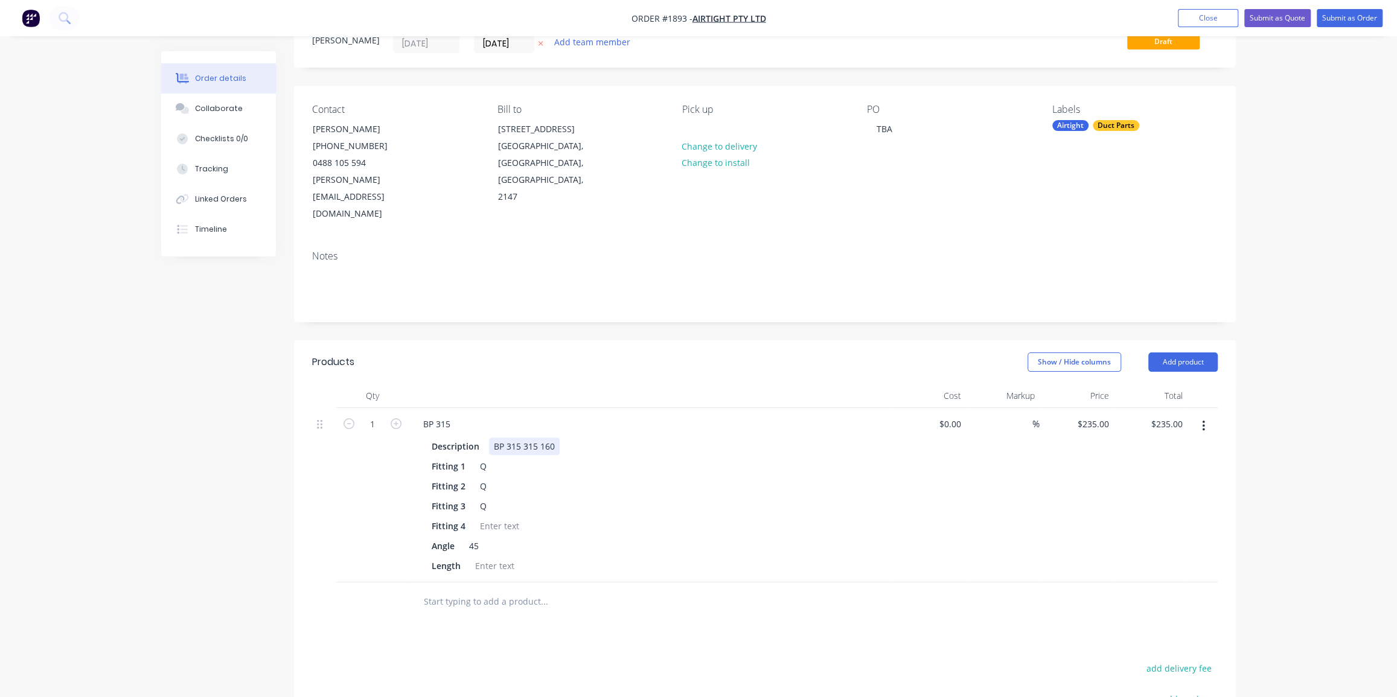
click at [552, 438] on div "BP 315 315 160" at bounding box center [524, 447] width 71 height 18
click at [550, 438] on div "BP 315 315 160" at bounding box center [524, 447] width 71 height 18
click at [651, 497] on div "Fitting 3 Q" at bounding box center [648, 506] width 442 height 18
drag, startPoint x: 1263, startPoint y: 339, endPoint x: 1250, endPoint y: 332, distance: 14.8
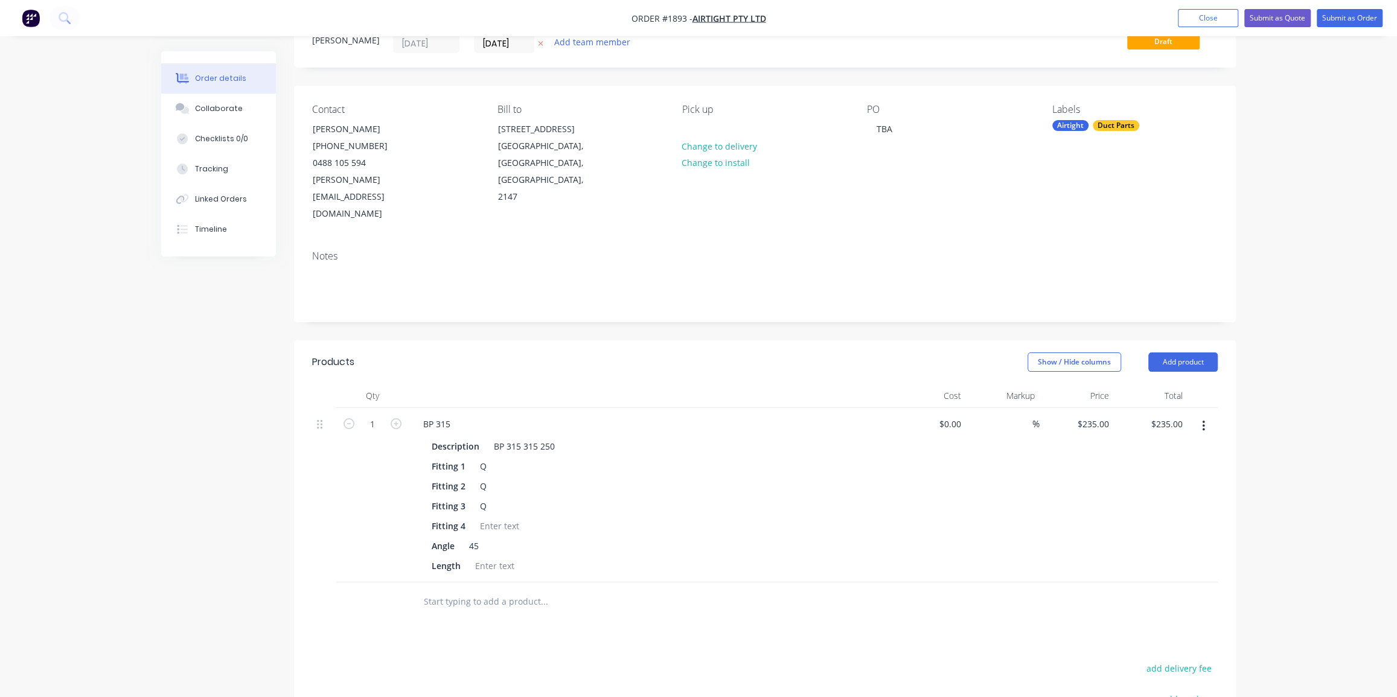
click at [1259, 336] on div "Order details Collaborate Checklists 0/0 Tracking Linked Orders Timeline Order …" at bounding box center [698, 441] width 1397 height 978
click at [657, 286] on div "Notes" at bounding box center [765, 281] width 942 height 81
click at [1219, 202] on div "Contact [PERSON_NAME] [PHONE_NUMBER] [EMAIL_ADDRESS][DOMAIN_NAME] Bill to [STRE…" at bounding box center [765, 163] width 942 height 155
drag, startPoint x: 1337, startPoint y: 168, endPoint x: 1326, endPoint y: 144, distance: 26.2
click at [1336, 165] on div "Order details Collaborate Checklists 0/0 Tracking Linked Orders Timeline Order …" at bounding box center [698, 441] width 1397 height 978
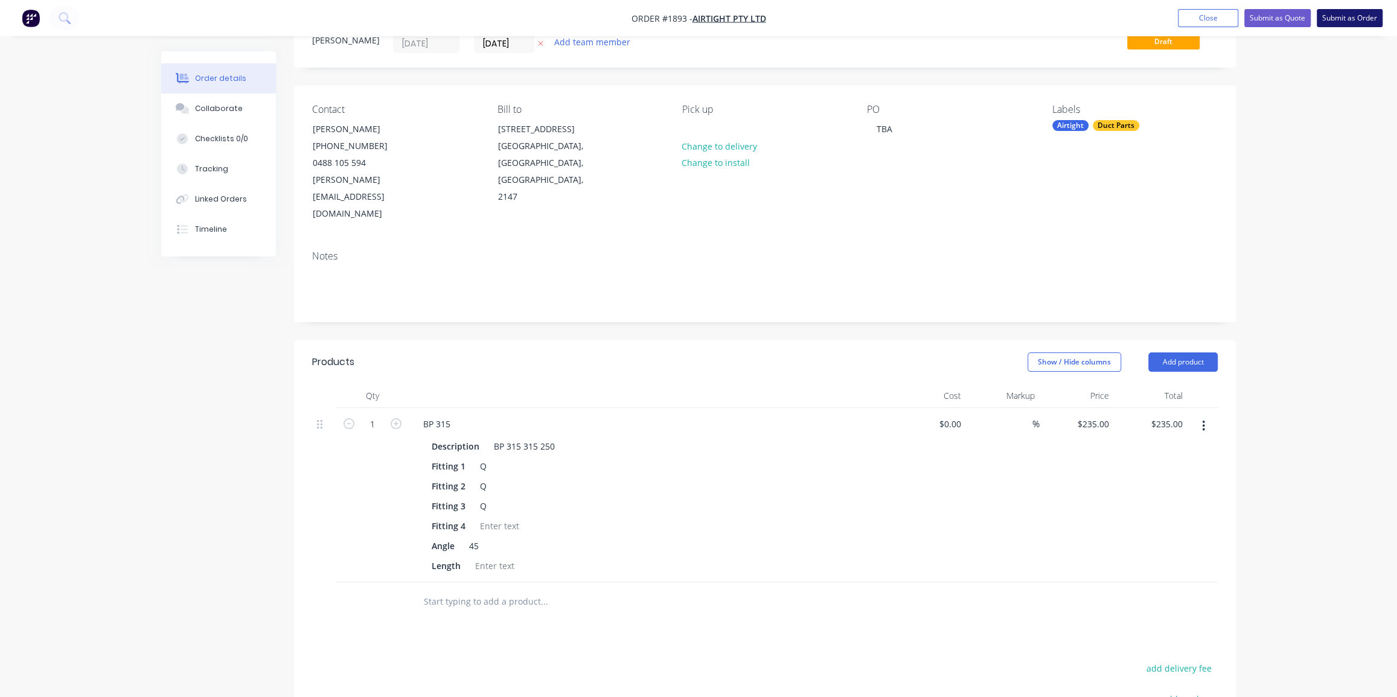
click at [1350, 22] on button "Submit as Order" at bounding box center [1350, 18] width 66 height 18
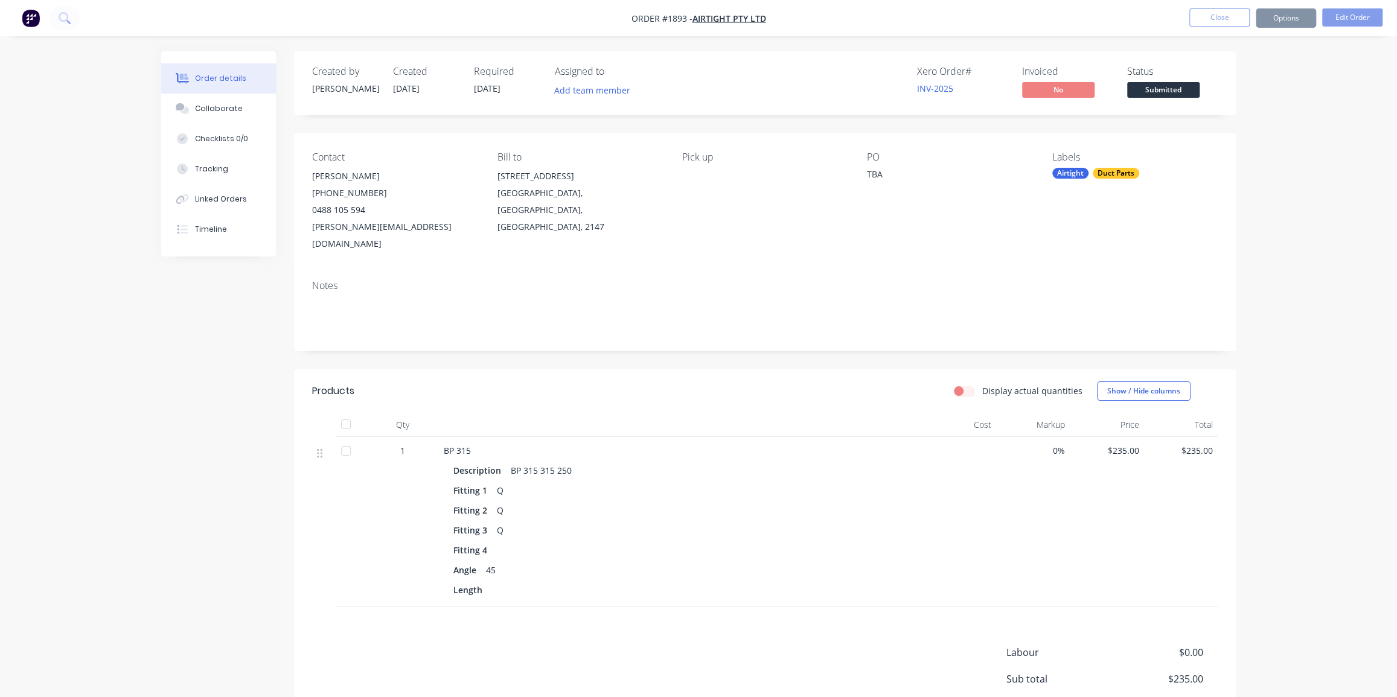
click at [1317, 153] on div "Order details Collaborate Checklists 0/0 Tracking Linked Orders Timeline Order …" at bounding box center [698, 411] width 1397 height 822
click at [1284, 18] on button "Options" at bounding box center [1286, 17] width 60 height 19
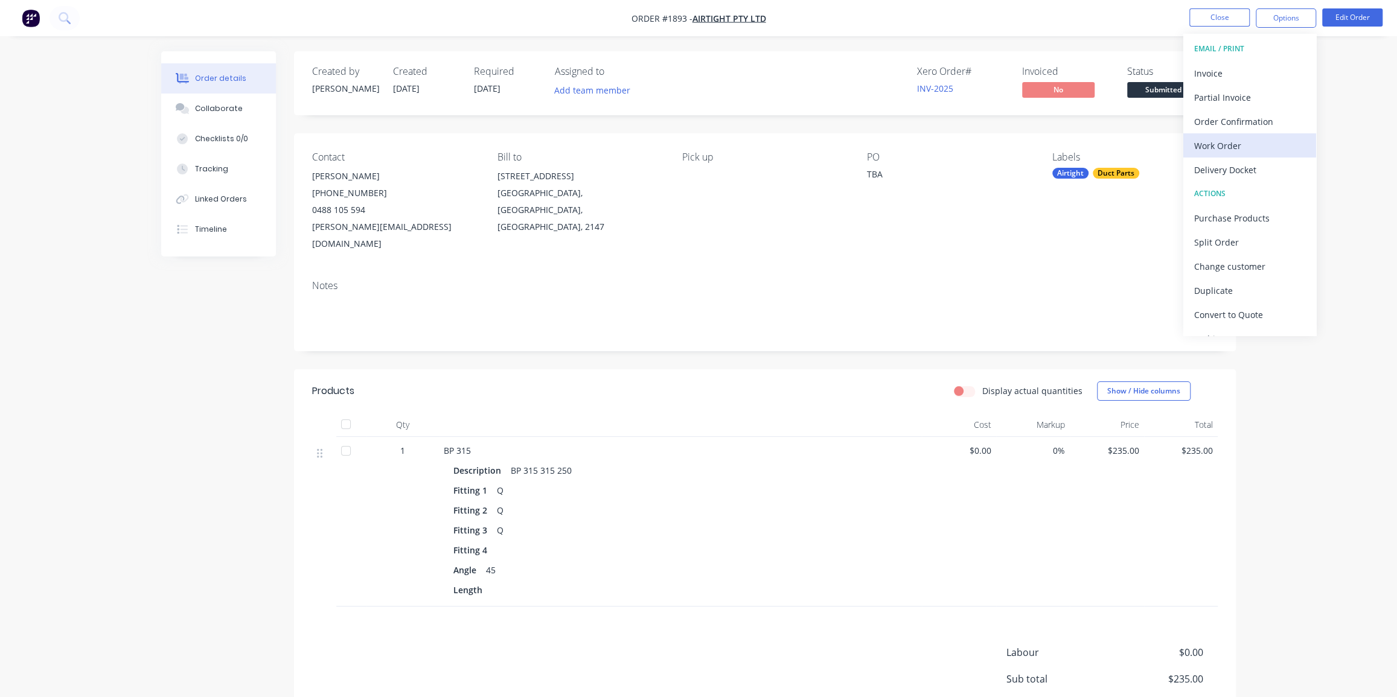
click at [1221, 147] on div "Work Order" at bounding box center [1249, 146] width 111 height 18
click at [1249, 121] on div "Without pricing" at bounding box center [1249, 122] width 111 height 18
click at [1121, 18] on nav "Order #1893 - Airtight Pty Ltd Close Options EMAIL / PRINT Invoice Partial Invo…" at bounding box center [698, 18] width 1397 height 36
click at [1300, 101] on div "Order details Collaborate Checklists 0/0 Tracking Linked Orders Timeline Order …" at bounding box center [698, 411] width 1397 height 822
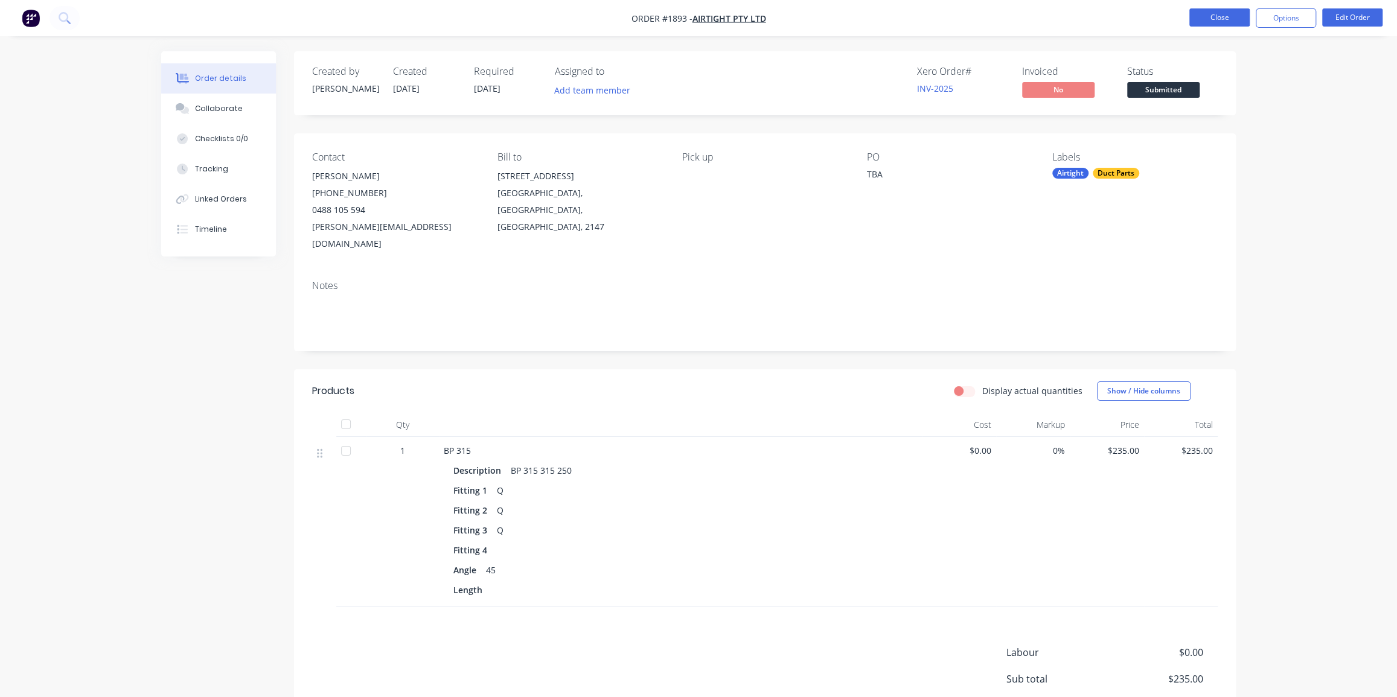
click at [1224, 18] on button "Close" at bounding box center [1219, 17] width 60 height 18
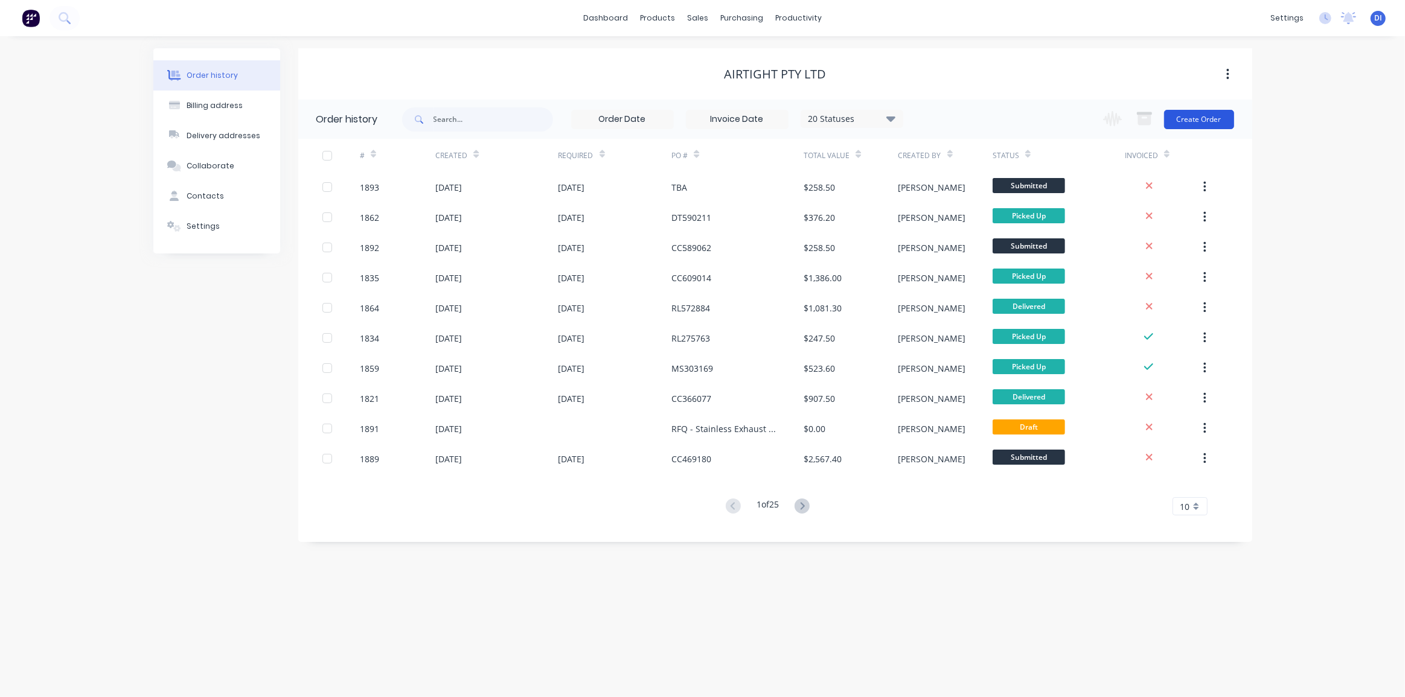
click at [1206, 114] on button "Create Order" at bounding box center [1199, 119] width 70 height 19
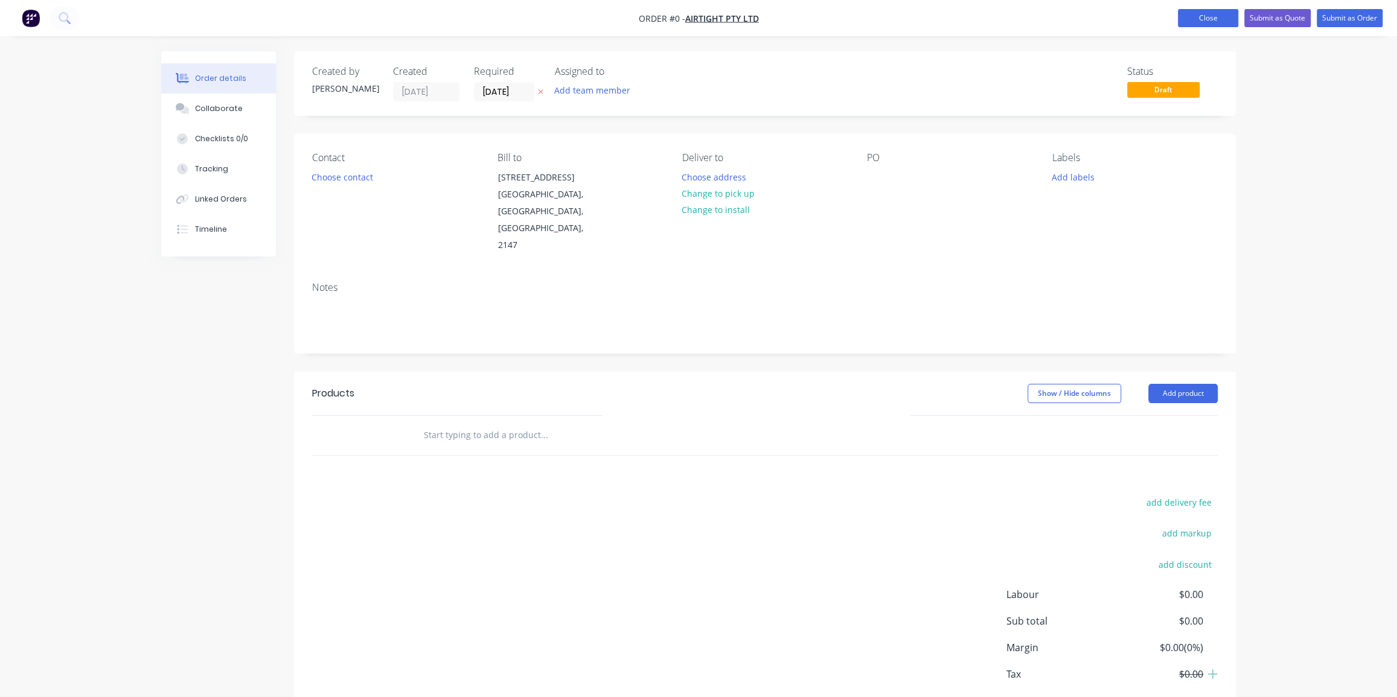
click at [1198, 18] on button "Close" at bounding box center [1208, 18] width 60 height 18
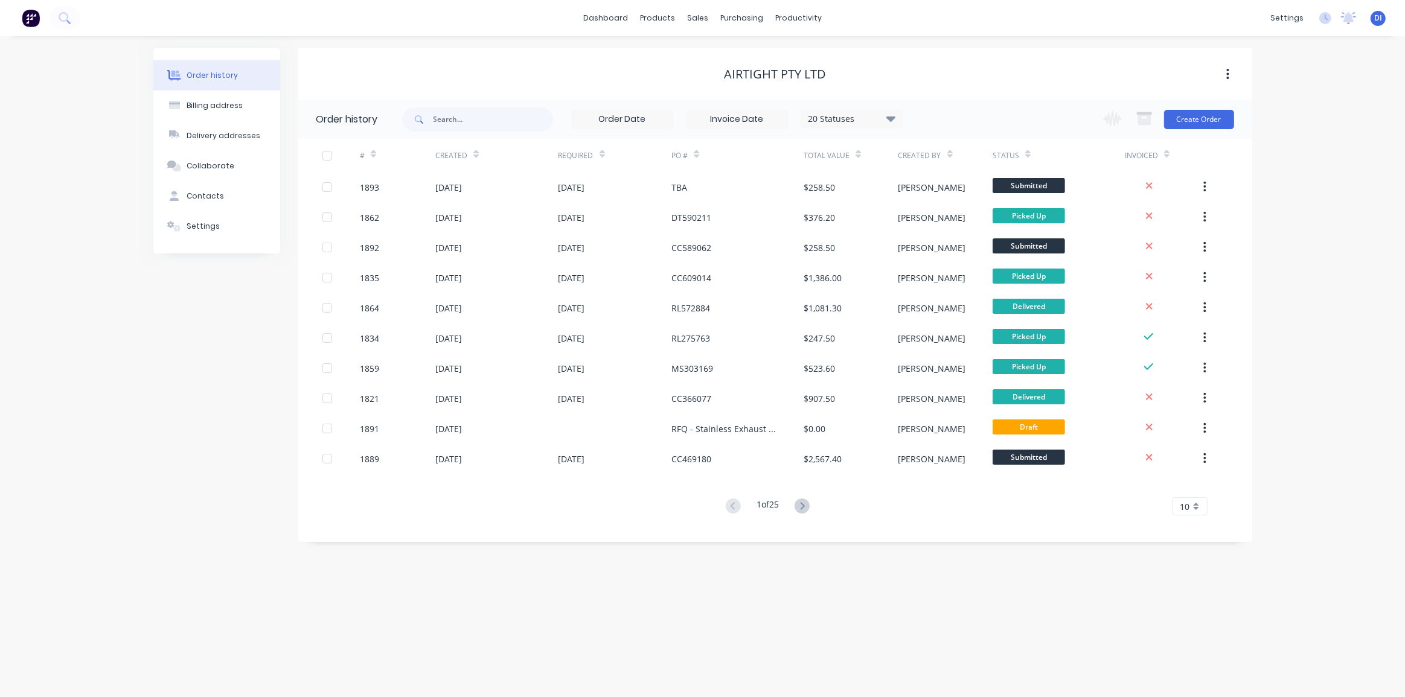
click at [1188, 506] on span "10" at bounding box center [1185, 506] width 10 height 13
drag, startPoint x: 1197, startPoint y: 653, endPoint x: 1166, endPoint y: 632, distance: 37.8
click at [1197, 653] on div "35" at bounding box center [1190, 656] width 34 height 21
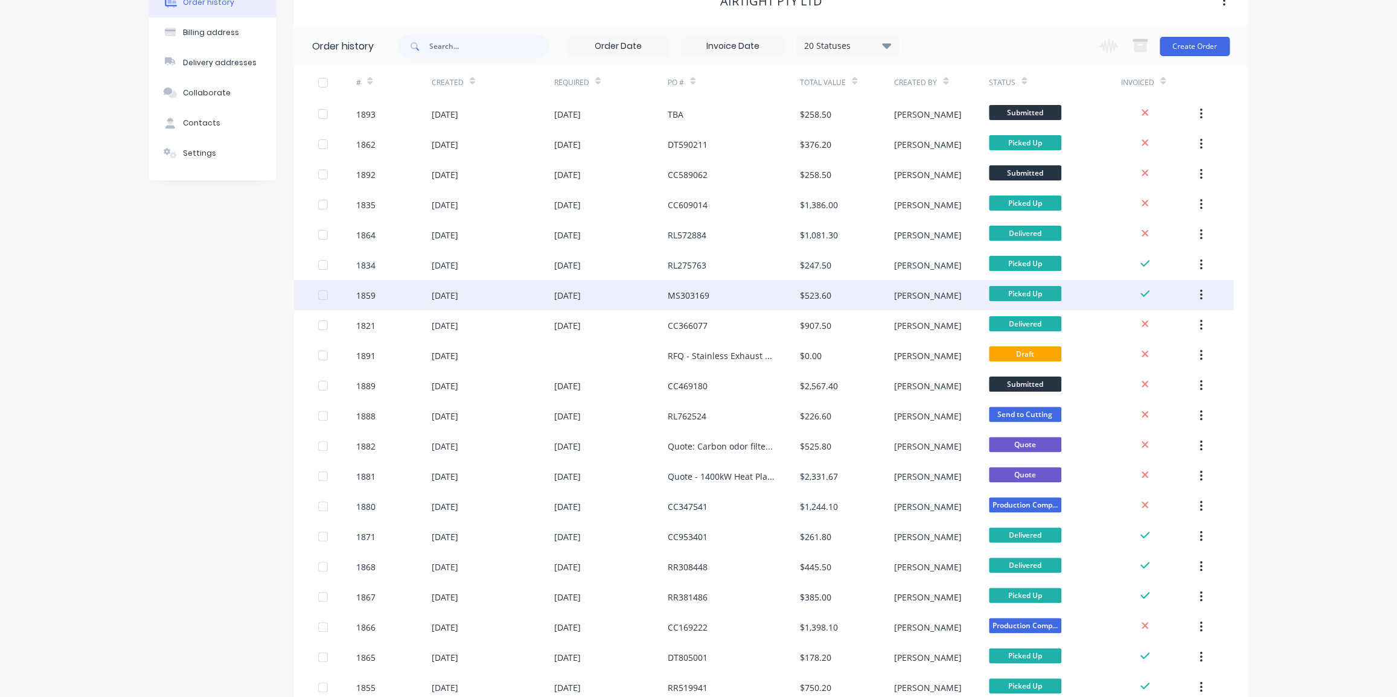
scroll to position [109, 0]
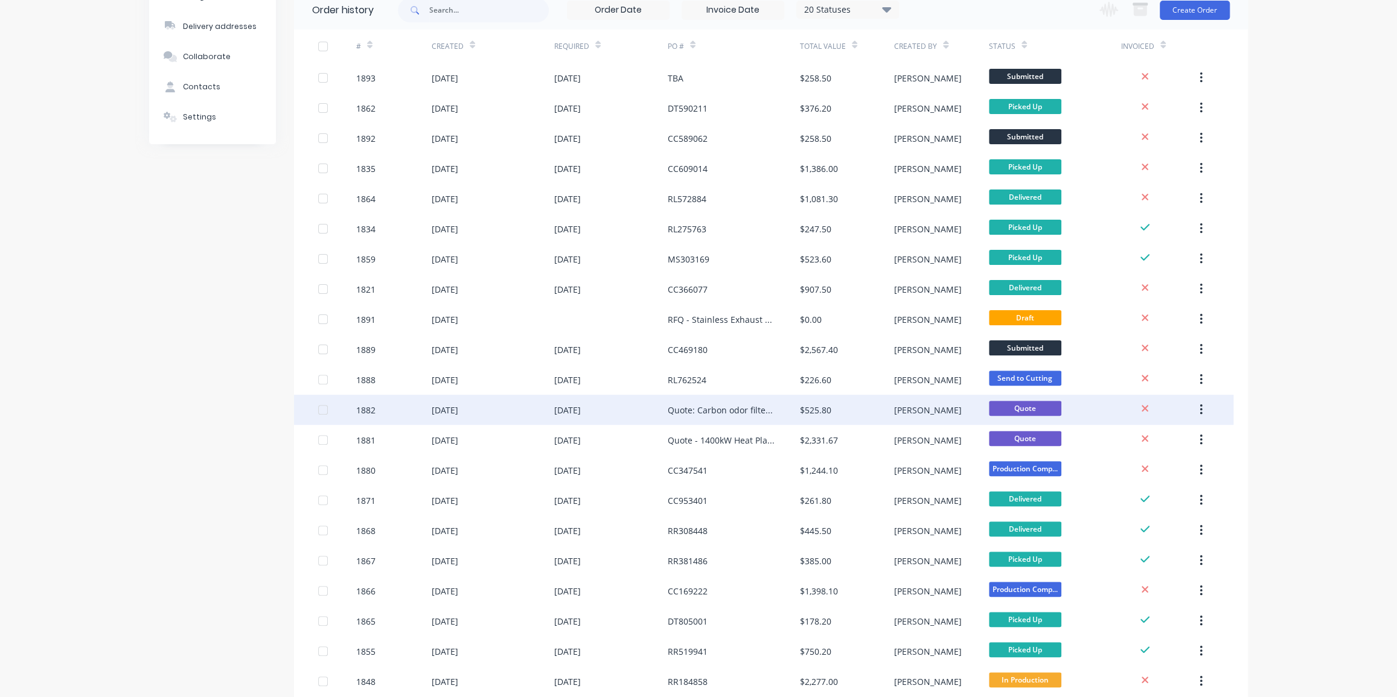
click at [765, 405] on div "Quote: Carbon odor filter and silencer for Scots College" at bounding box center [722, 410] width 108 height 13
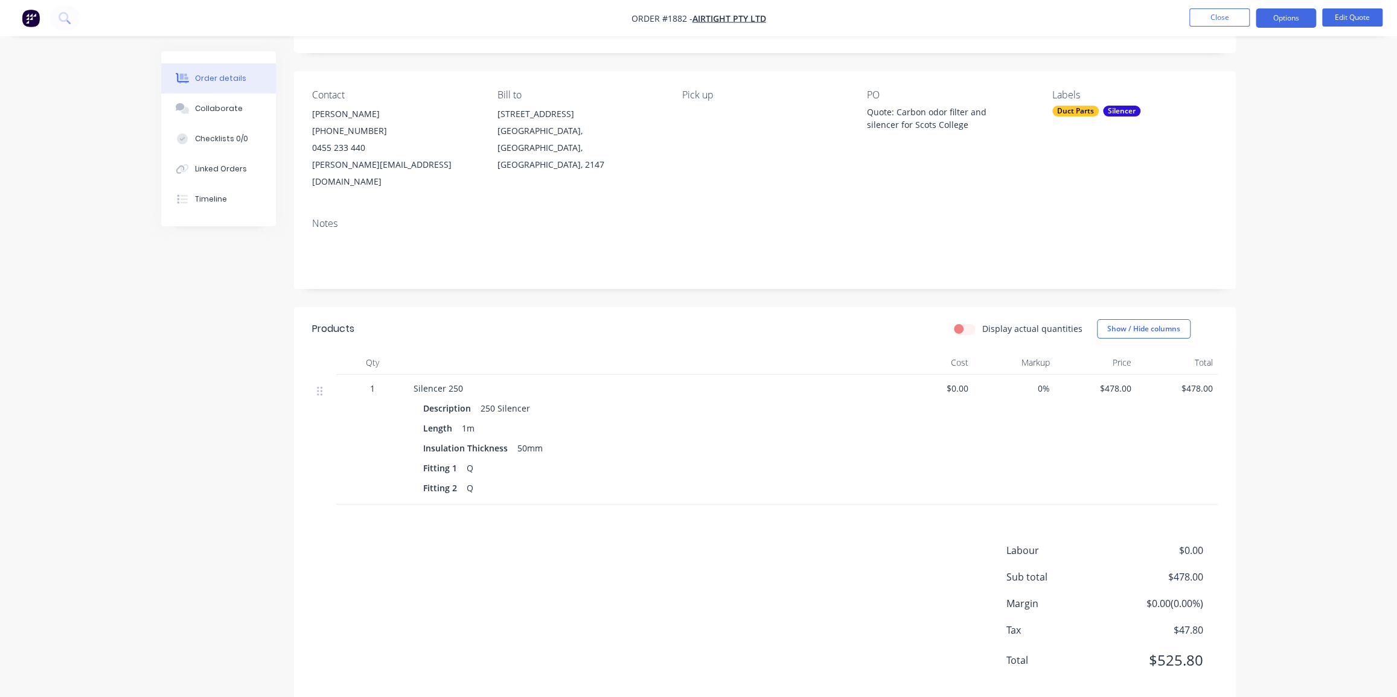
scroll to position [67, 0]
click at [1270, 155] on div "Order details Collaborate Checklists 0/0 Linked Orders Timeline Order details C…" at bounding box center [698, 324] width 1397 height 782
drag, startPoint x: 1354, startPoint y: 13, endPoint x: 1354, endPoint y: 46, distance: 33.2
click at [1354, 46] on div "Order #1882 - Airtight Pty Ltd Close Options Edit Quote Order details Collabora…" at bounding box center [698, 324] width 1397 height 782
click at [1346, 22] on button "Edit Quote" at bounding box center [1352, 17] width 60 height 18
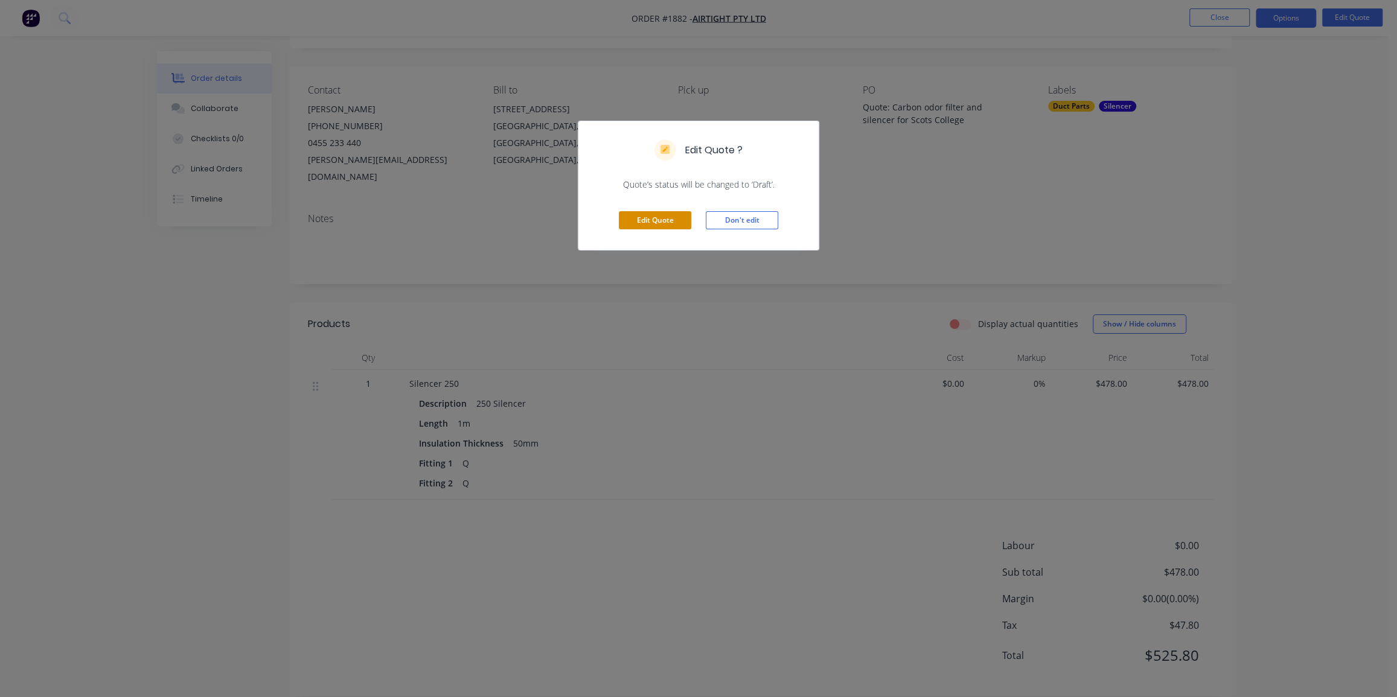
click at [654, 222] on button "Edit Quote" at bounding box center [655, 220] width 72 height 18
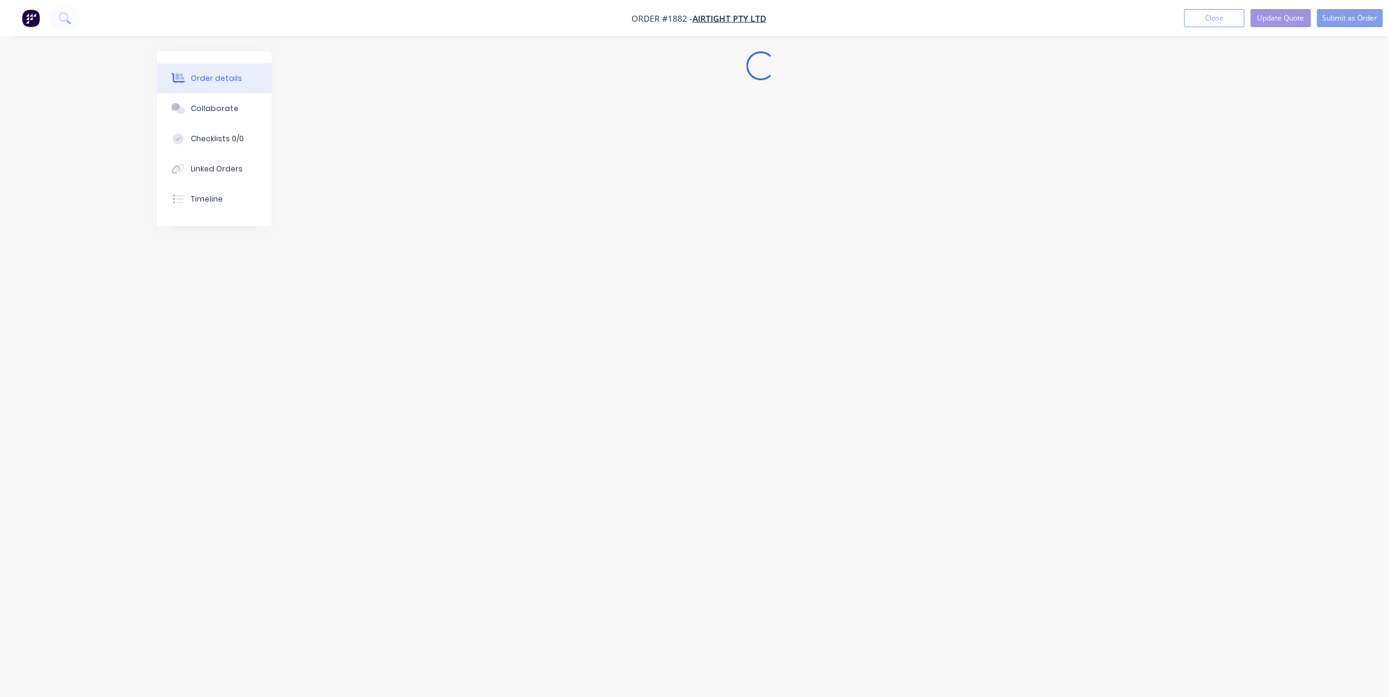
scroll to position [0, 0]
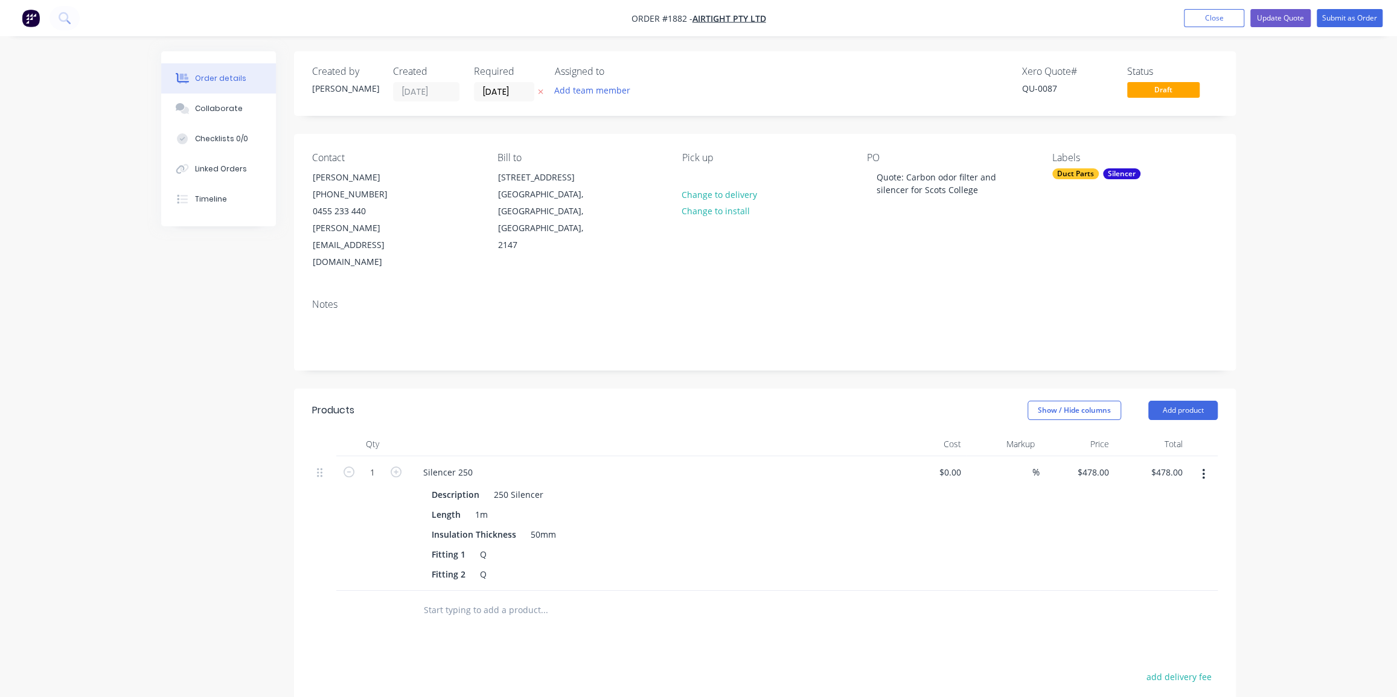
click at [1297, 325] on div "Order details Collaborate Checklists 0/0 Linked Orders Timeline Order details C…" at bounding box center [698, 469] width 1397 height 938
click at [1195, 401] on button "Add product" at bounding box center [1182, 410] width 69 height 19
click at [1268, 369] on div "Order details Collaborate Checklists 0/0 Linked Orders Timeline Order details C…" at bounding box center [698, 469] width 1397 height 938
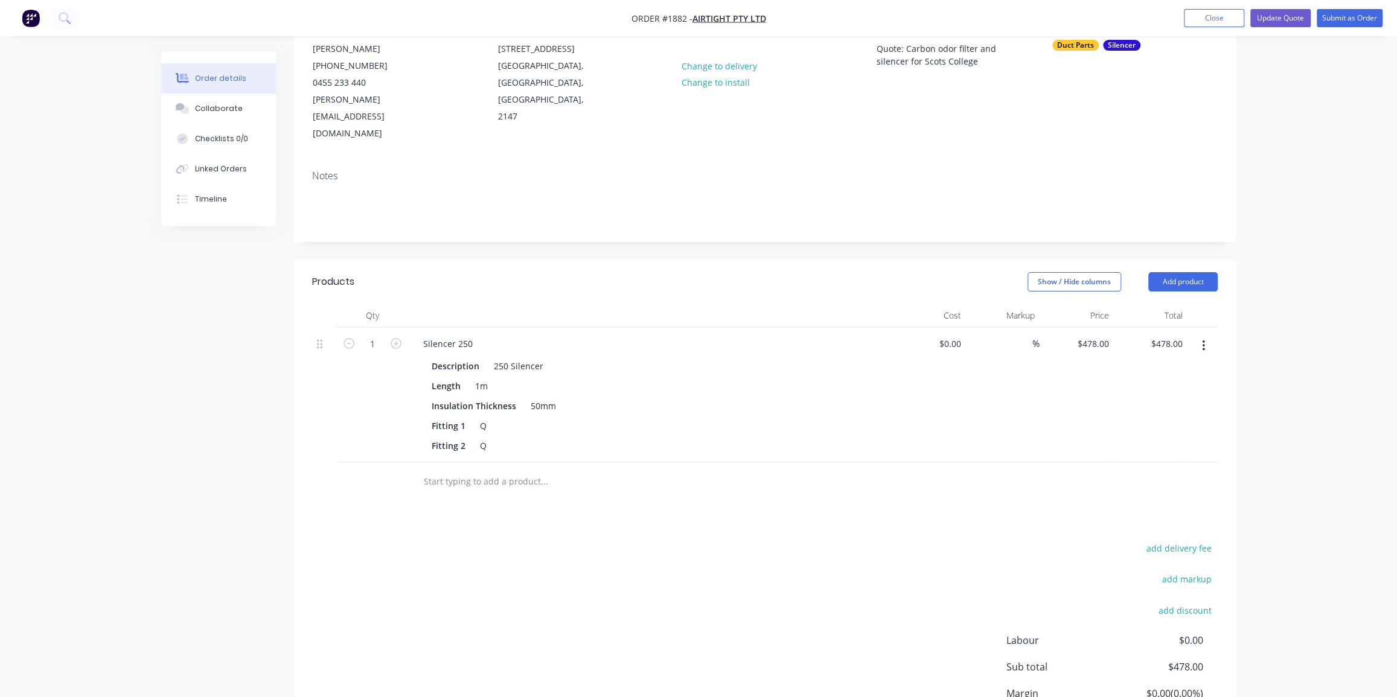
scroll to position [206, 0]
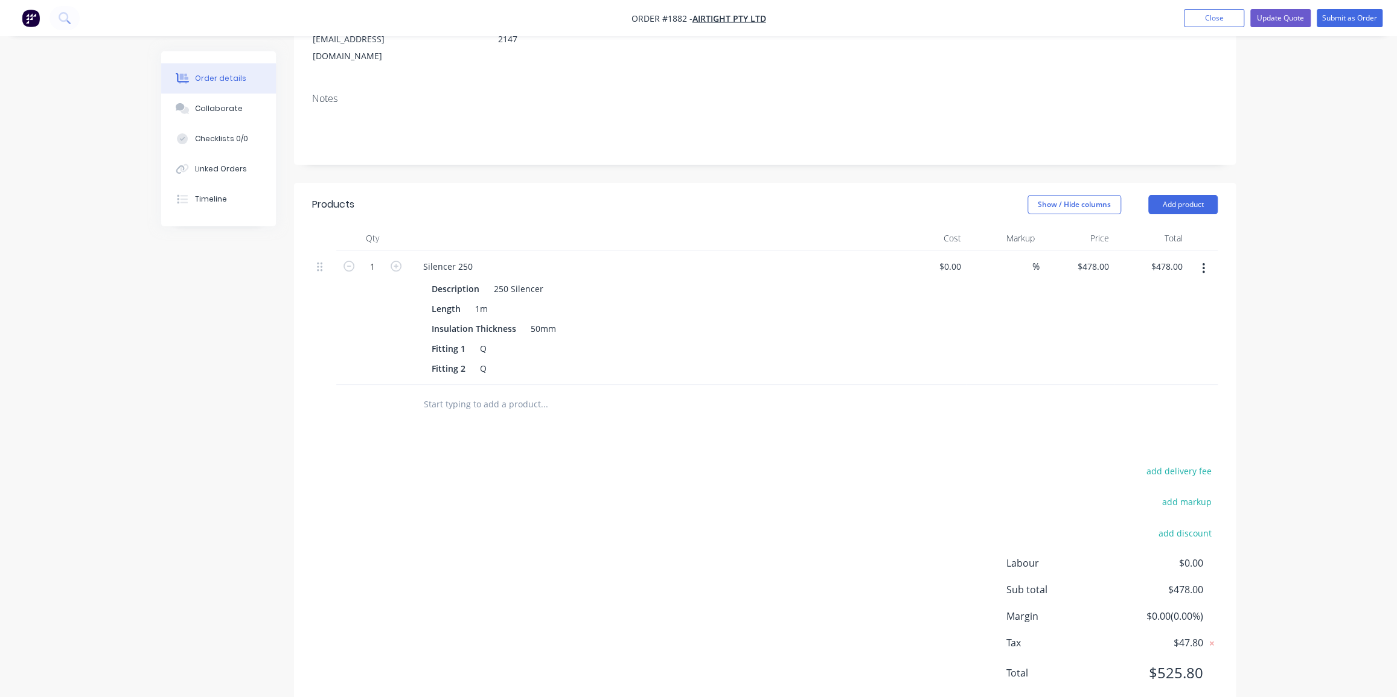
click at [487, 392] on input "text" at bounding box center [543, 404] width 241 height 24
click at [471, 392] on input "text" at bounding box center [543, 404] width 241 height 24
click at [522, 392] on input "text" at bounding box center [543, 404] width 241 height 24
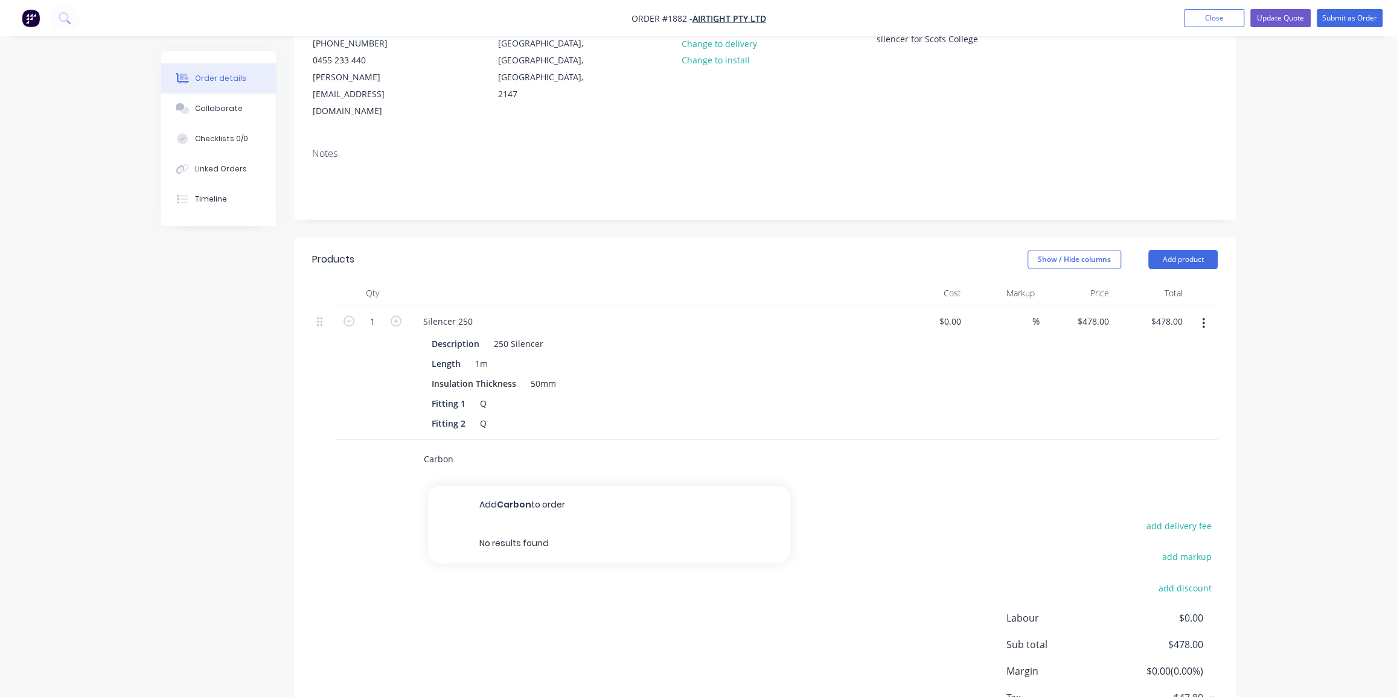
click at [485, 447] on input "Carbon" at bounding box center [543, 459] width 241 height 24
click at [489, 447] on input "Carbon" at bounding box center [543, 459] width 241 height 24
type input "Carbon Panel filter"
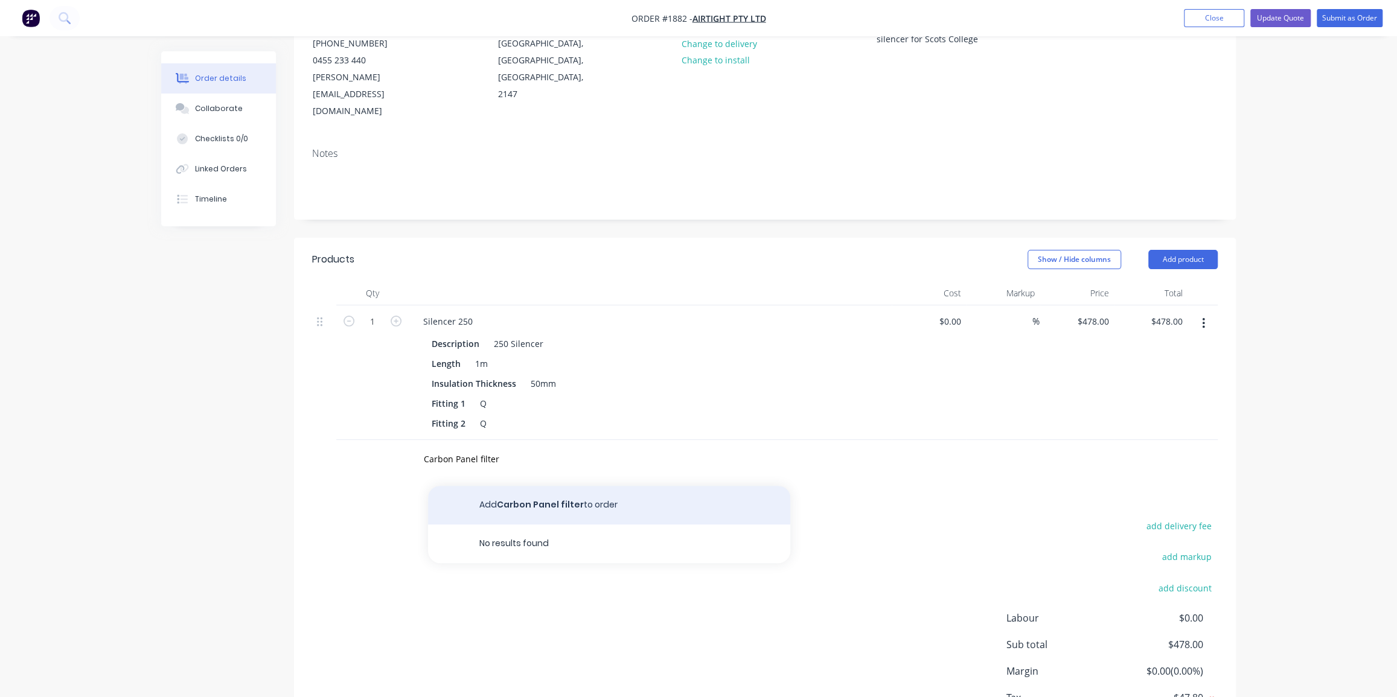
click at [507, 486] on button "Add Carbon Panel filter to order" at bounding box center [609, 505] width 362 height 39
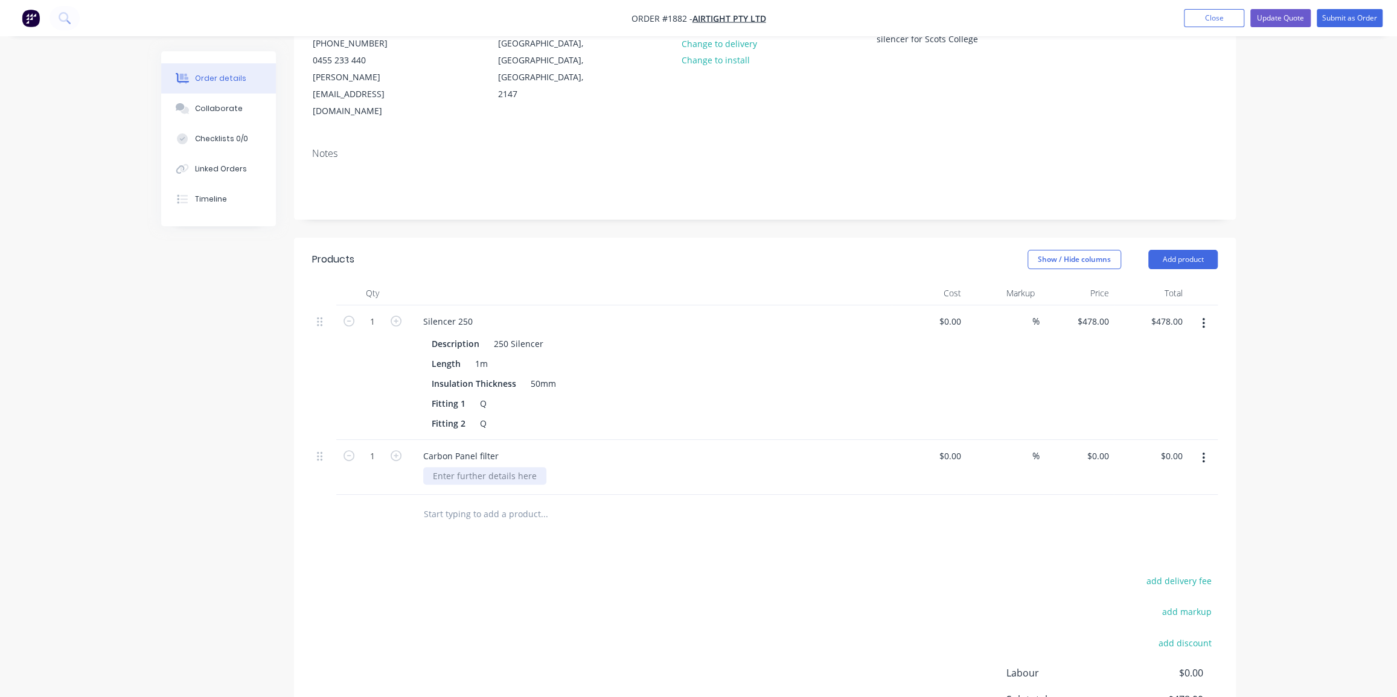
click at [503, 467] on div at bounding box center [484, 476] width 123 height 18
paste div
drag, startPoint x: 783, startPoint y: 544, endPoint x: 991, endPoint y: 464, distance: 223.2
click at [783, 573] on div "add delivery fee add markup add discount Labour $0.00 Sub total $478.00 Margin …" at bounding box center [765, 689] width 906 height 233
click at [1086, 440] on div "0 $0.00" at bounding box center [1077, 467] width 74 height 55
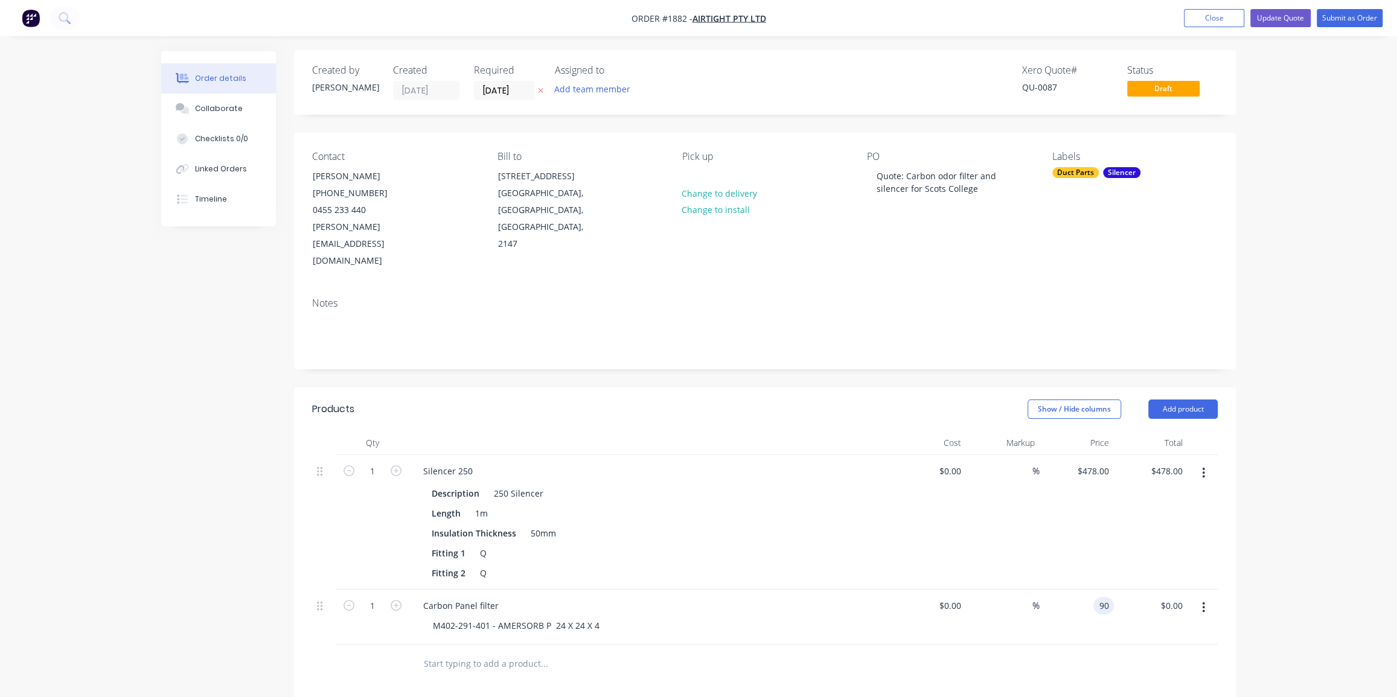
scroll to position [0, 0]
type input "$90.00"
click at [1294, 371] on div "Order details Collaborate Checklists 0/0 Linked Orders Timeline Order details C…" at bounding box center [698, 496] width 1397 height 993
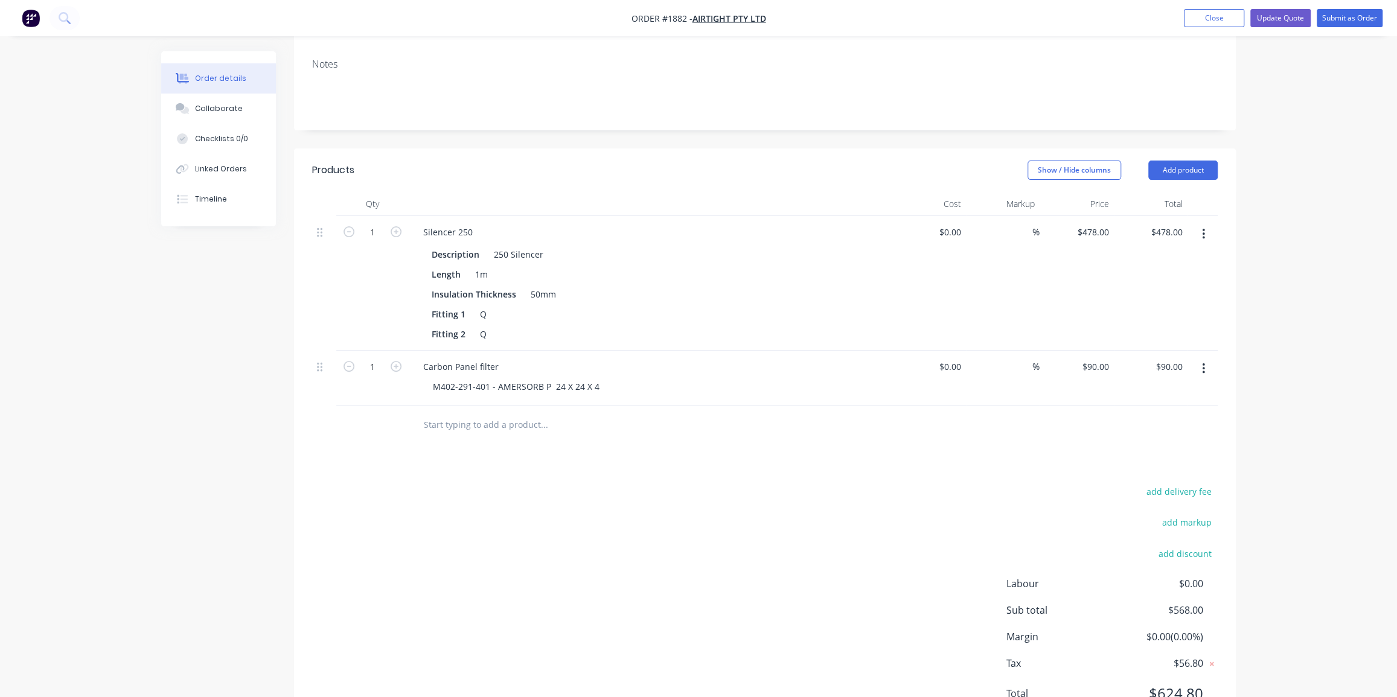
scroll to position [261, 0]
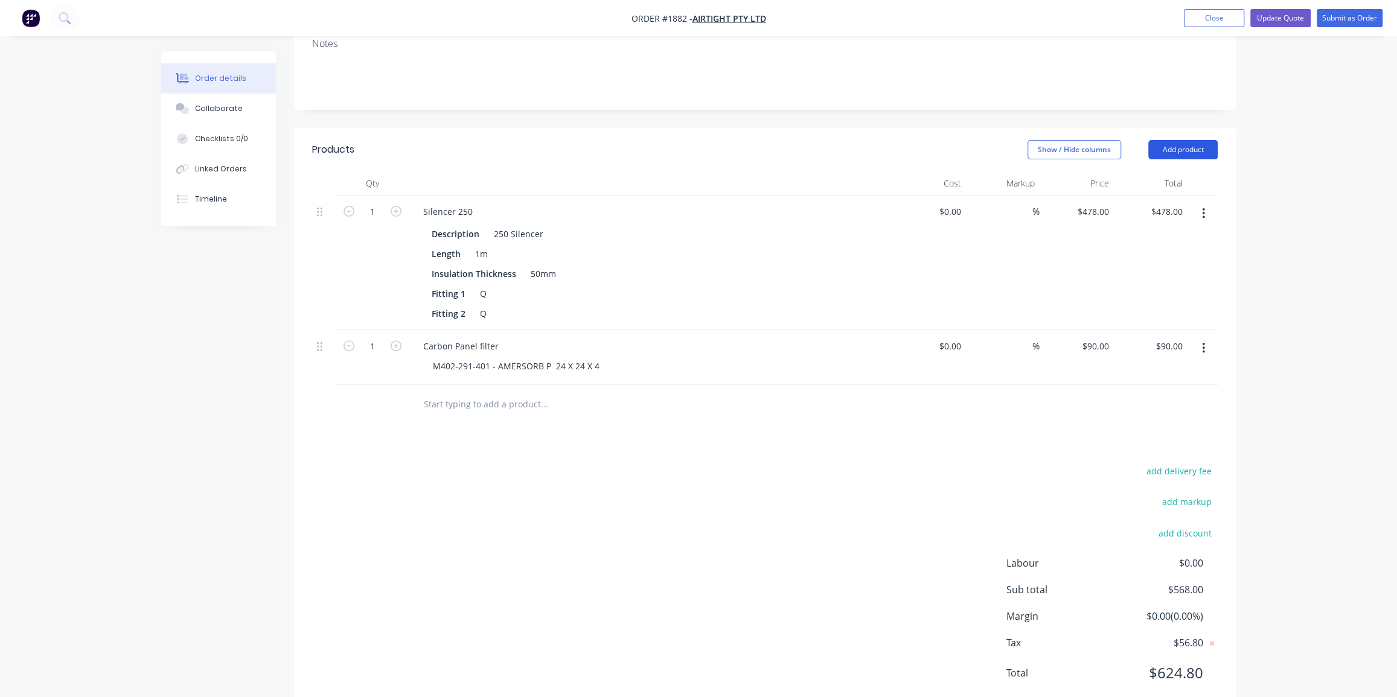
click at [1183, 140] on button "Add product" at bounding box center [1182, 149] width 69 height 19
click at [1153, 171] on div "Product catalogue" at bounding box center [1160, 180] width 93 height 18
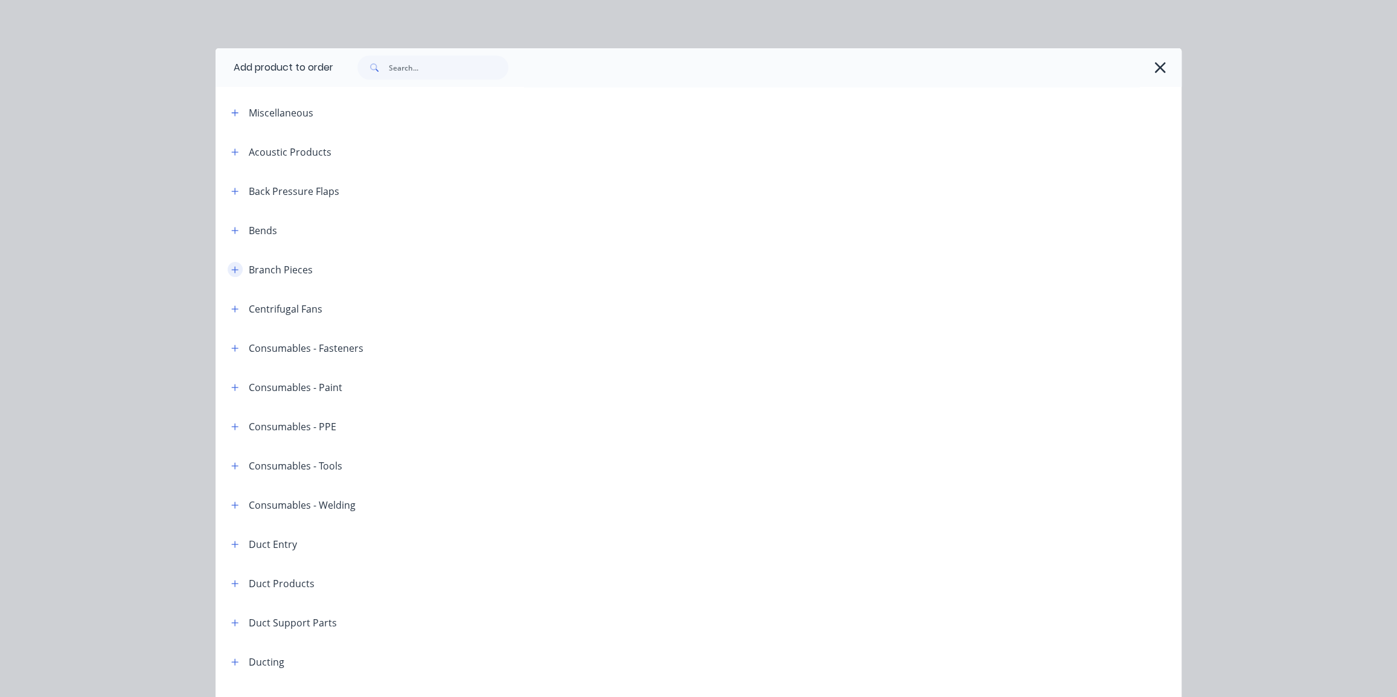
click at [228, 268] on button "button" at bounding box center [235, 269] width 15 height 15
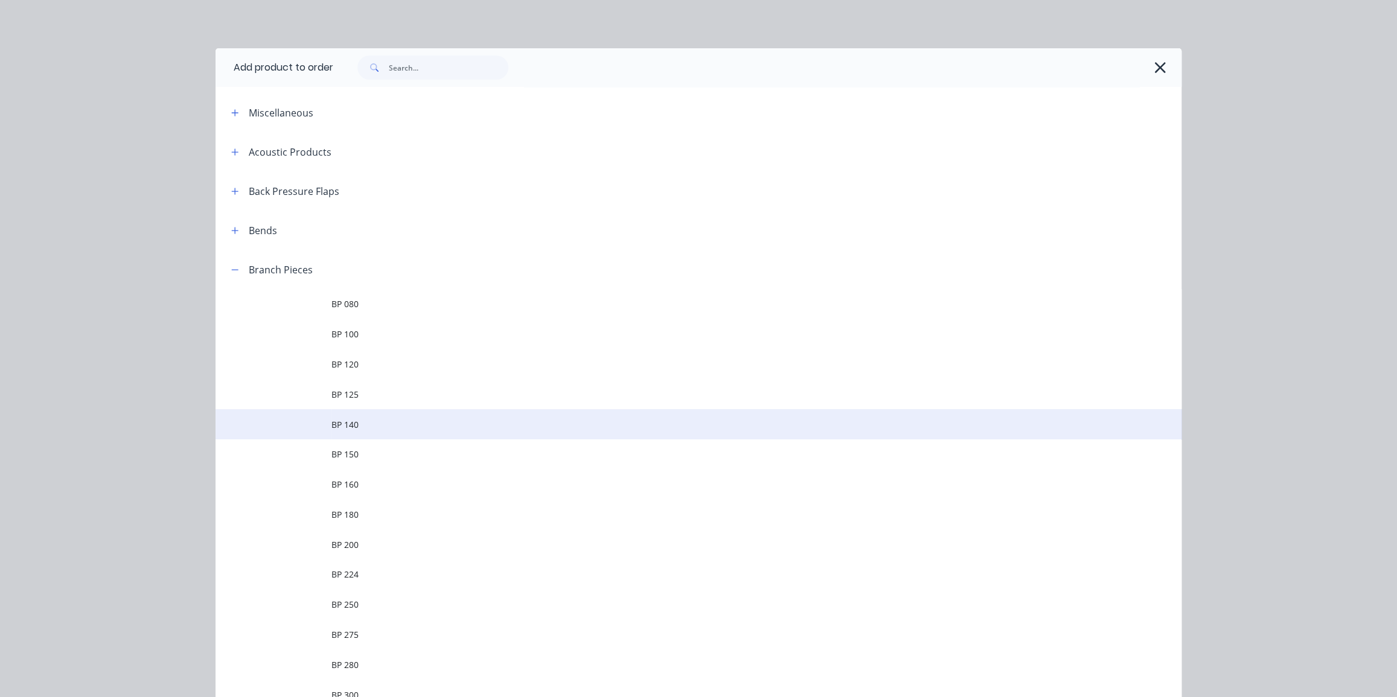
click at [499, 423] on span "BP 140" at bounding box center [671, 424] width 680 height 13
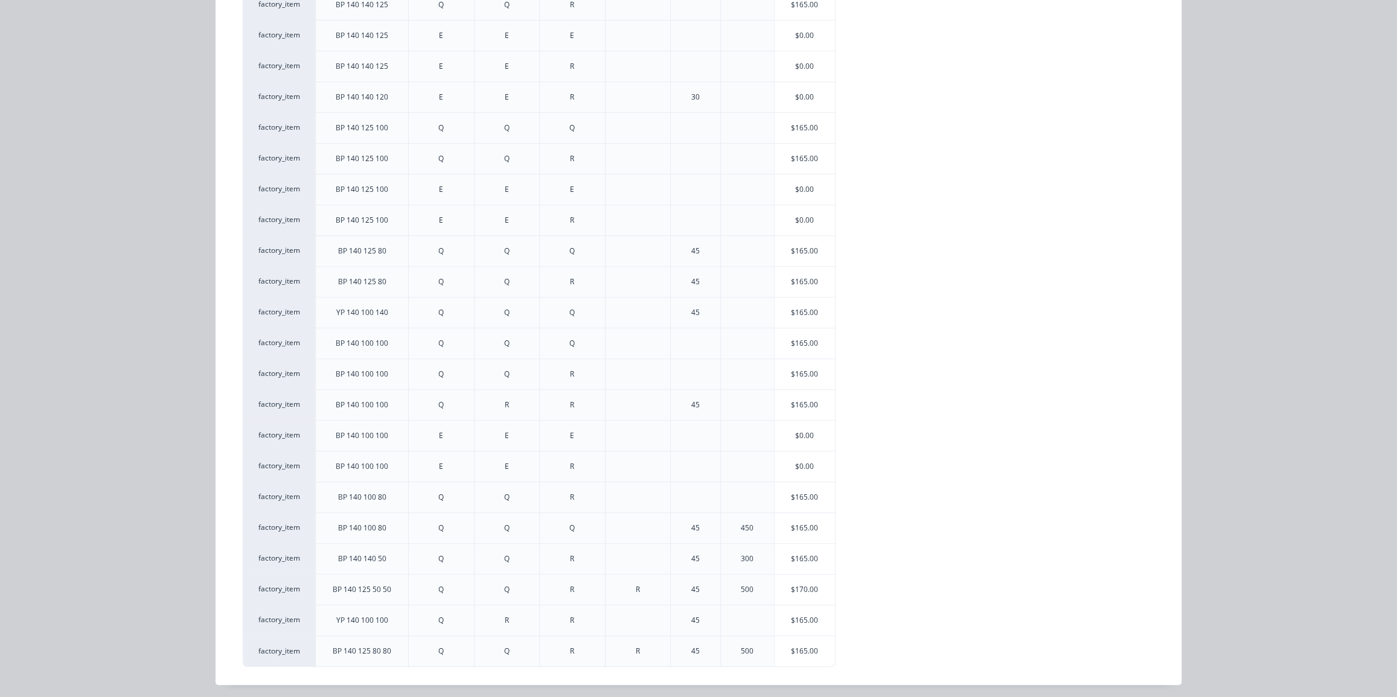
scroll to position [363, 0]
click at [803, 402] on div "$165.00" at bounding box center [805, 403] width 60 height 30
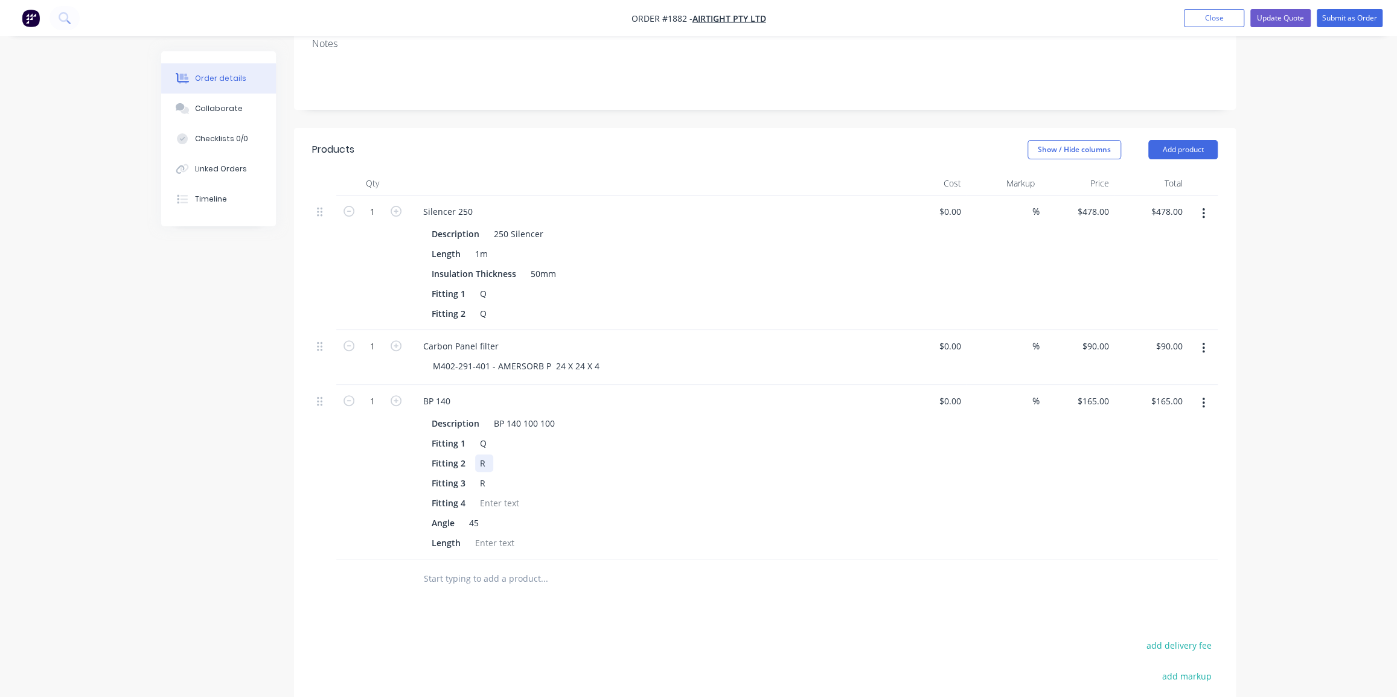
click at [487, 455] on div "R" at bounding box center [484, 464] width 18 height 18
drag, startPoint x: 629, startPoint y: 584, endPoint x: 620, endPoint y: 589, distance: 10.6
click at [630, 583] on div "Products Show / Hide columns Add product Qty Cost Markup Price Total 1 Silencer…" at bounding box center [765, 508] width 942 height 761
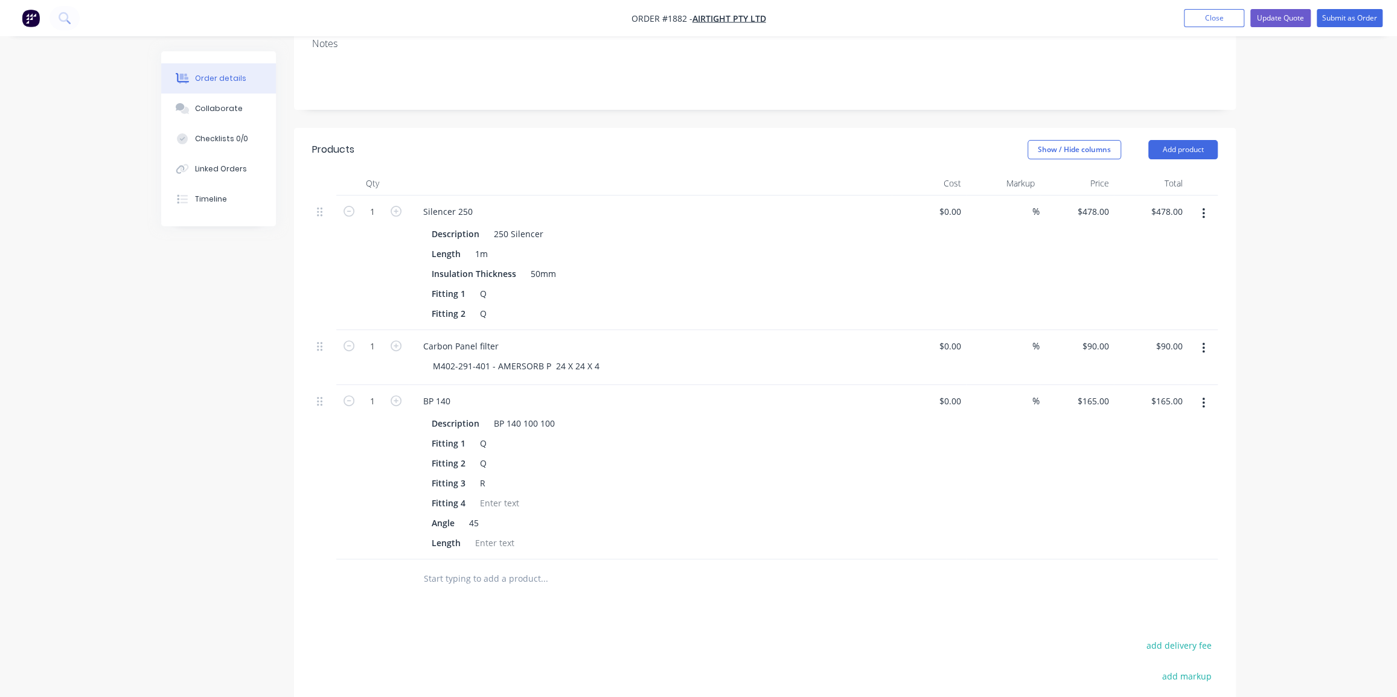
click at [509, 567] on input "text" at bounding box center [543, 579] width 241 height 24
click at [1293, 129] on div "Order details Collaborate Checklists 0/0 Linked Orders Timeline Order details C…" at bounding box center [698, 323] width 1397 height 1168
click at [1189, 140] on button "Add product" at bounding box center [1182, 149] width 69 height 19
click at [1145, 171] on div "Product catalogue" at bounding box center [1160, 180] width 93 height 18
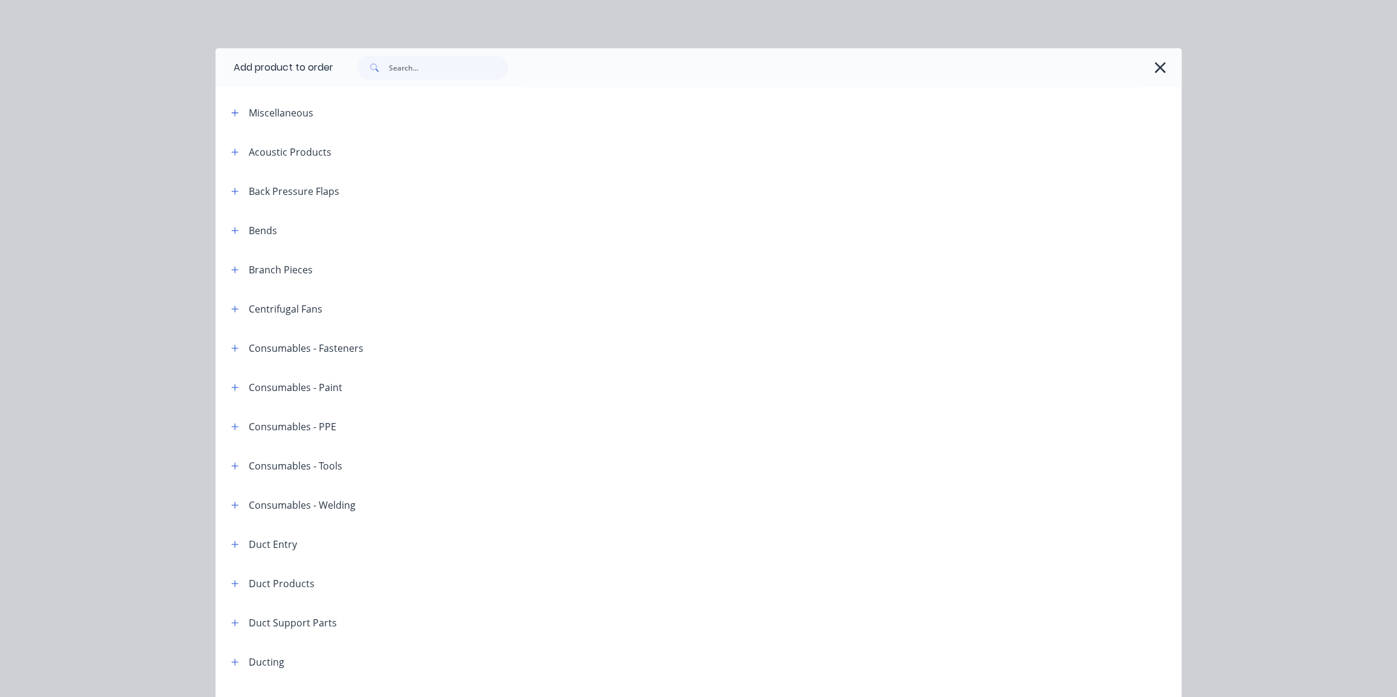
click at [238, 266] on div "Branch Pieces" at bounding box center [267, 269] width 91 height 15
click at [235, 271] on button "button" at bounding box center [235, 269] width 15 height 15
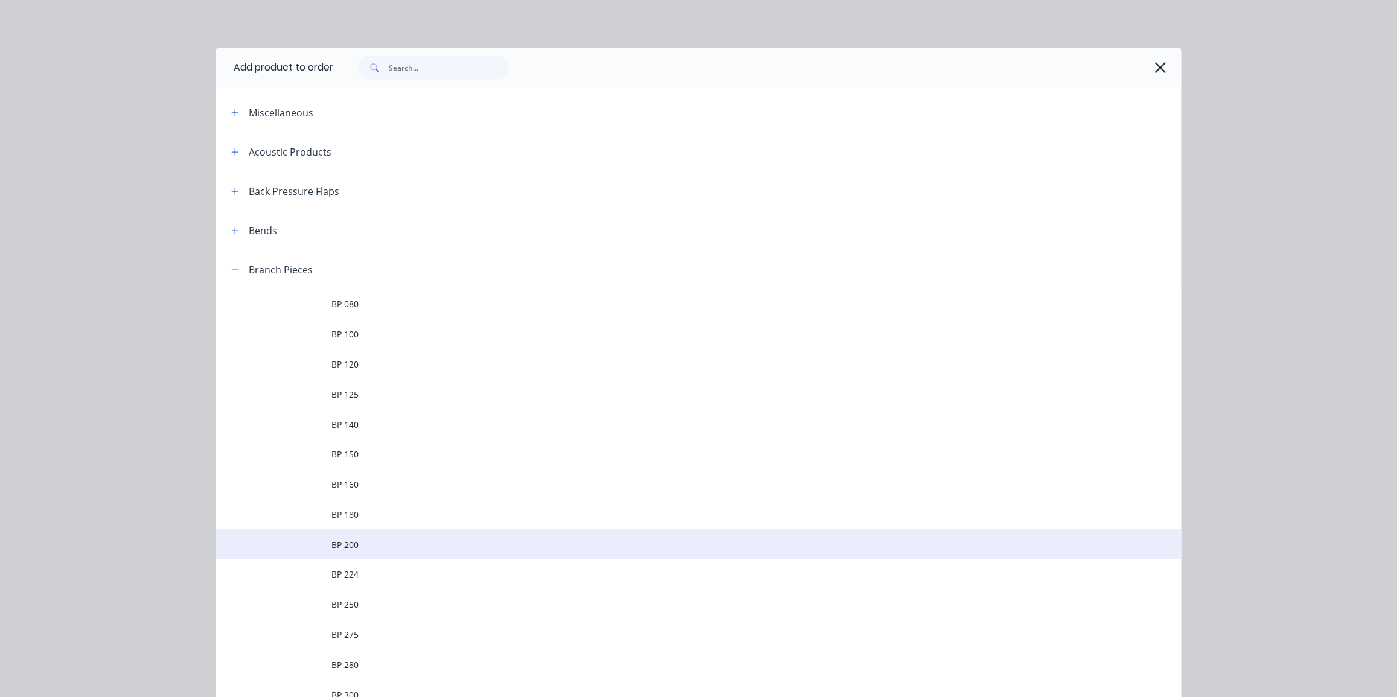
click at [465, 555] on td "BP 200" at bounding box center [756, 544] width 850 height 30
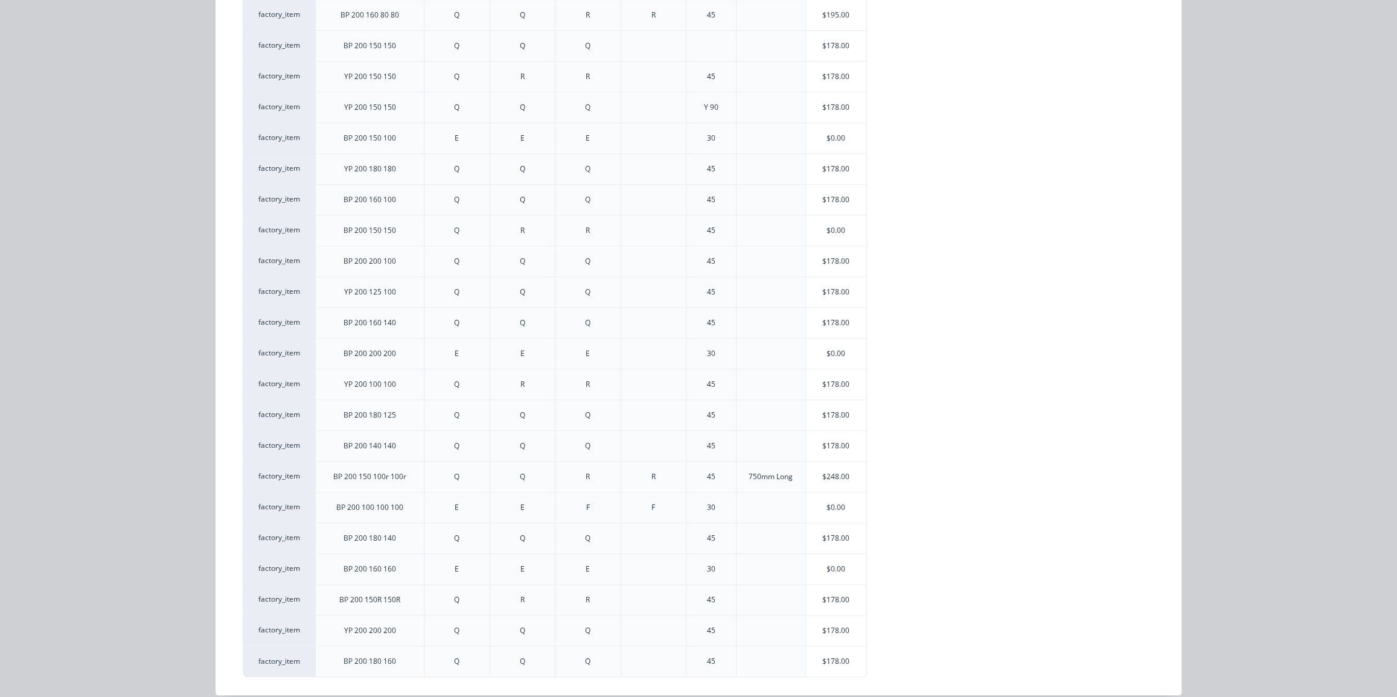
scroll to position [671, 0]
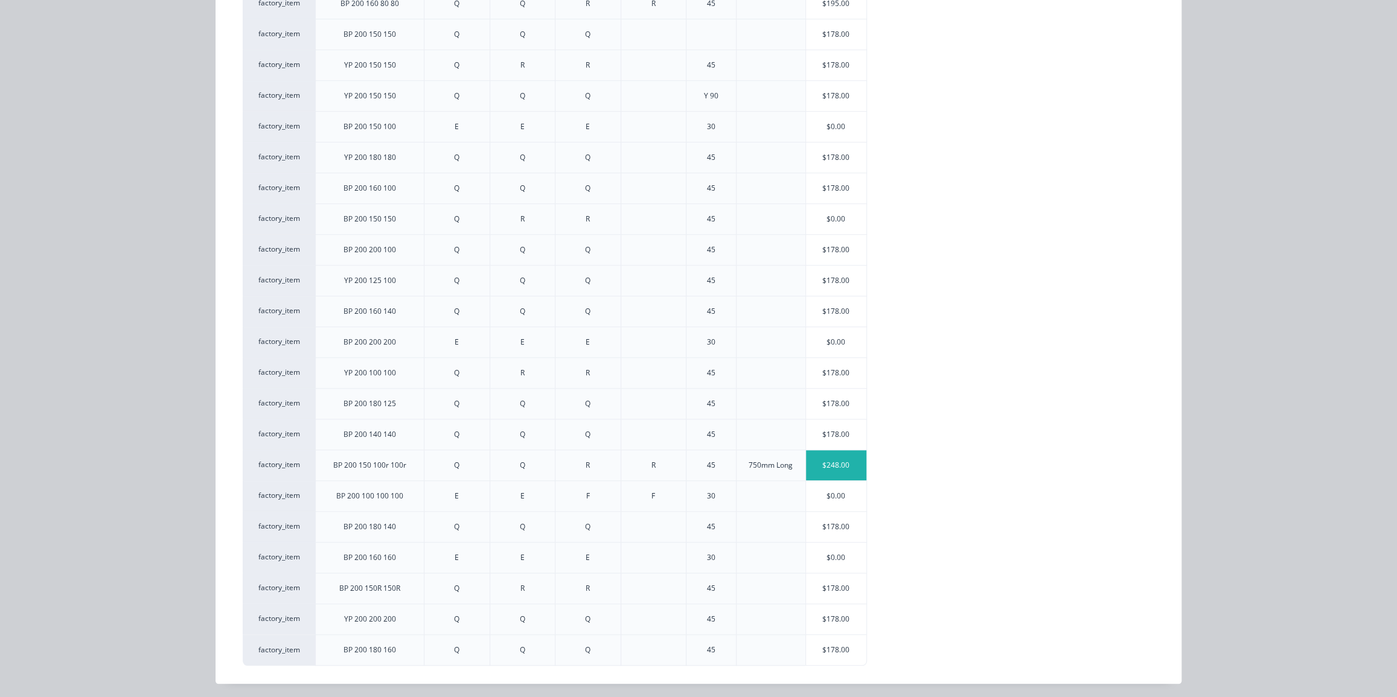
click at [844, 462] on div "$248.00" at bounding box center [836, 465] width 60 height 30
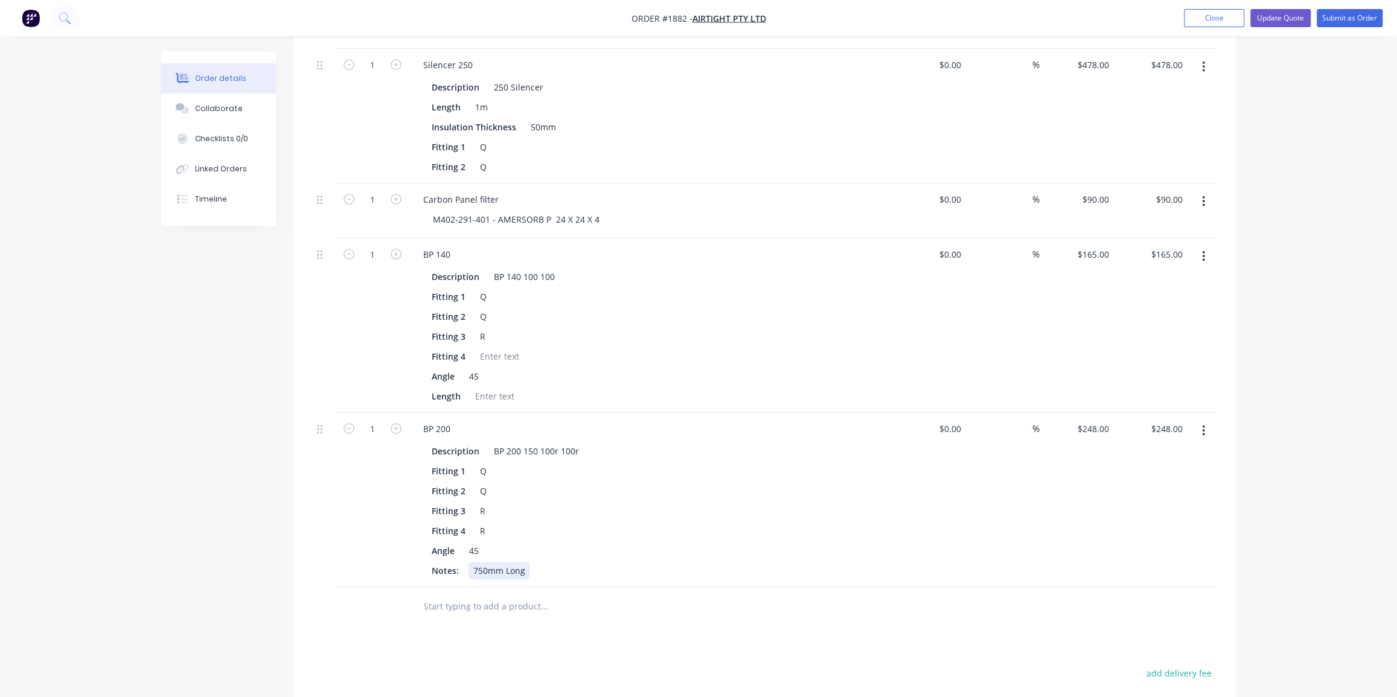
scroll to position [481, 0]
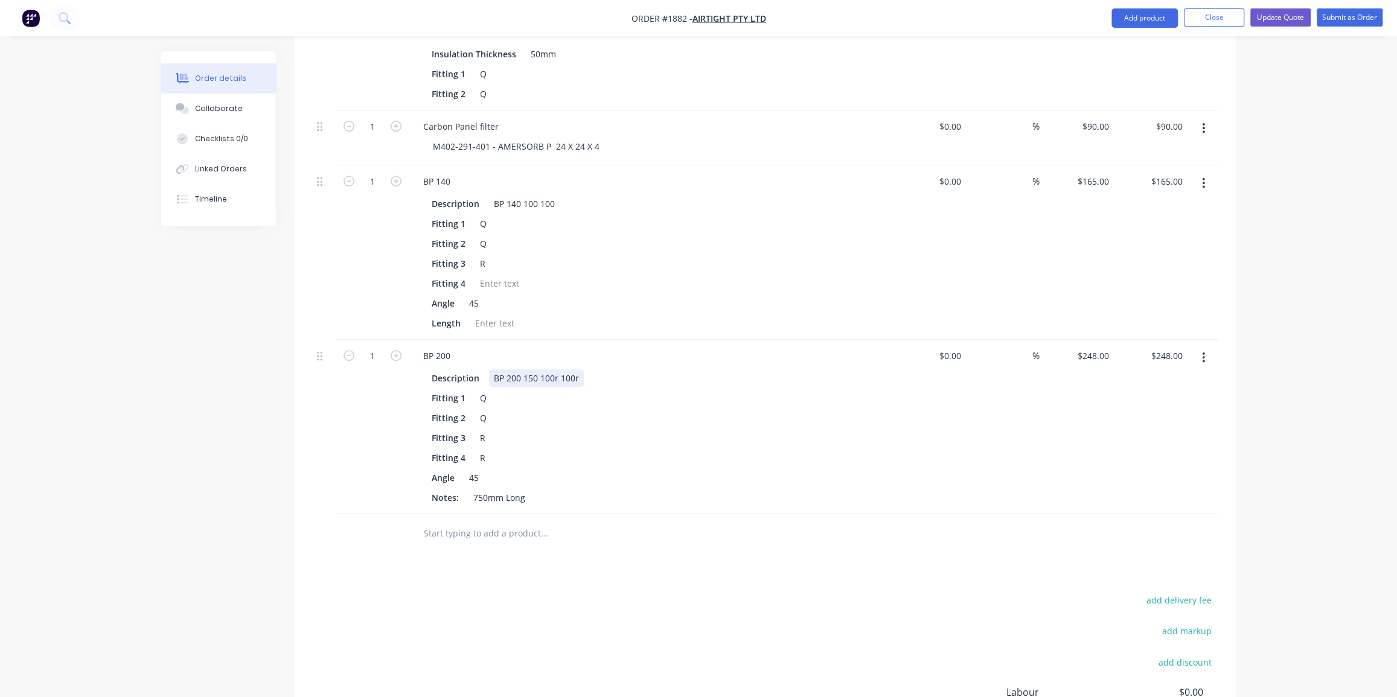
click at [530, 369] on div "BP 200 150 100r 100r" at bounding box center [536, 378] width 95 height 18
click at [501, 489] on div "750mm Long" at bounding box center [499, 498] width 62 height 18
click at [550, 520] on div "Products Show / Hide columns Add product Qty Cost Markup Price Total 1 Silencer…" at bounding box center [765, 375] width 942 height 935
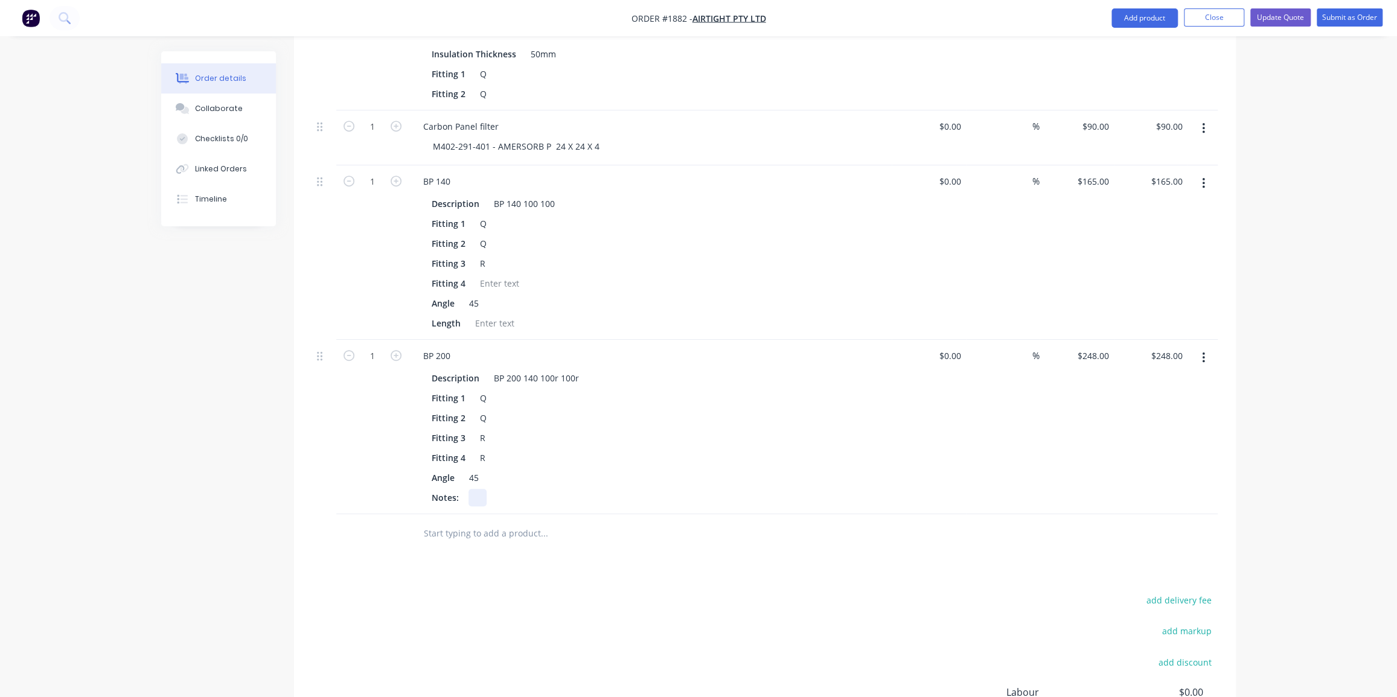
click at [470, 489] on div at bounding box center [477, 498] width 18 height 18
click at [513, 489] on div "Takes off osn the same side" at bounding box center [528, 498] width 121 height 18
click at [741, 389] on div "Fitting 1 Q" at bounding box center [648, 398] width 442 height 18
drag, startPoint x: 776, startPoint y: 571, endPoint x: 1222, endPoint y: 265, distance: 540.7
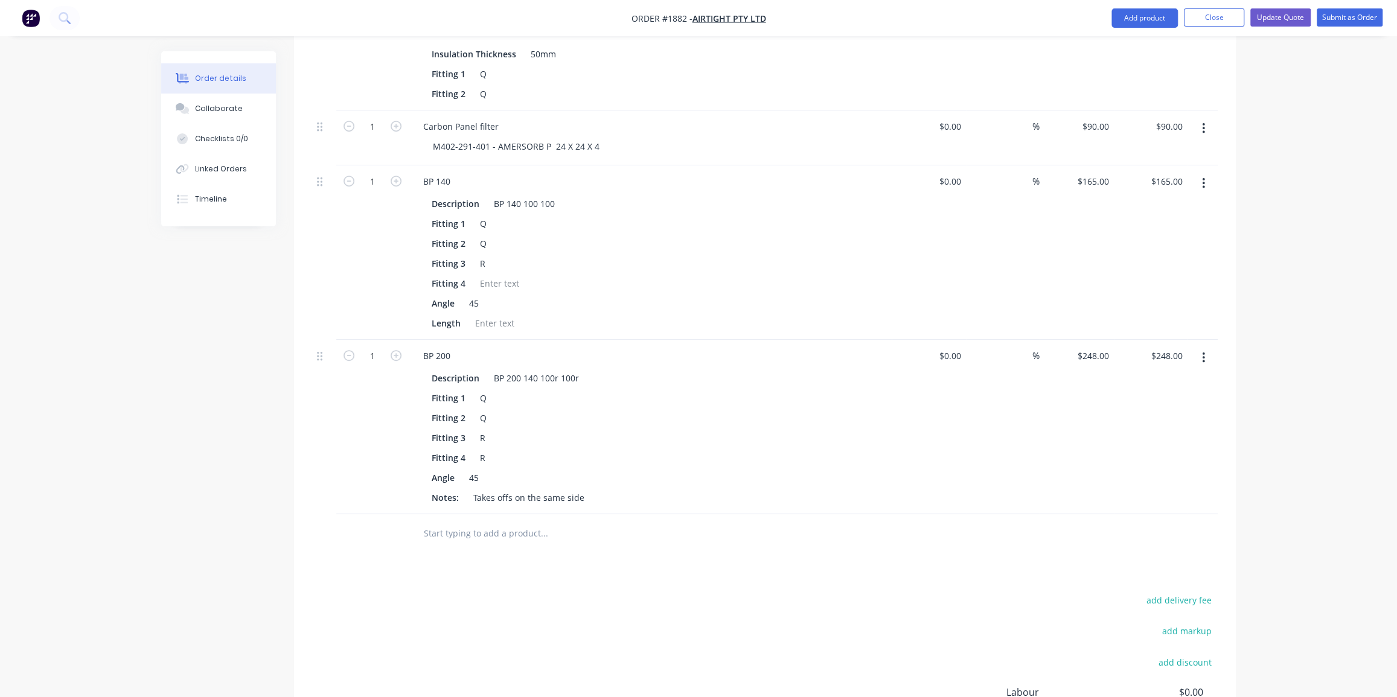
click at [777, 592] on div "add delivery fee add markup add discount Labour $0.00 Sub total $981.00 Margin …" at bounding box center [765, 708] width 906 height 233
click at [1276, 153] on div "Order details Collaborate Checklists 0/0 Linked Orders Timeline Order details C…" at bounding box center [698, 190] width 1397 height 1342
click at [1340, 115] on div "Order details Collaborate Checklists 0/0 Linked Orders Timeline Order details C…" at bounding box center [698, 190] width 1397 height 1342
click at [1335, 18] on button "Submit as Order" at bounding box center [1350, 17] width 66 height 18
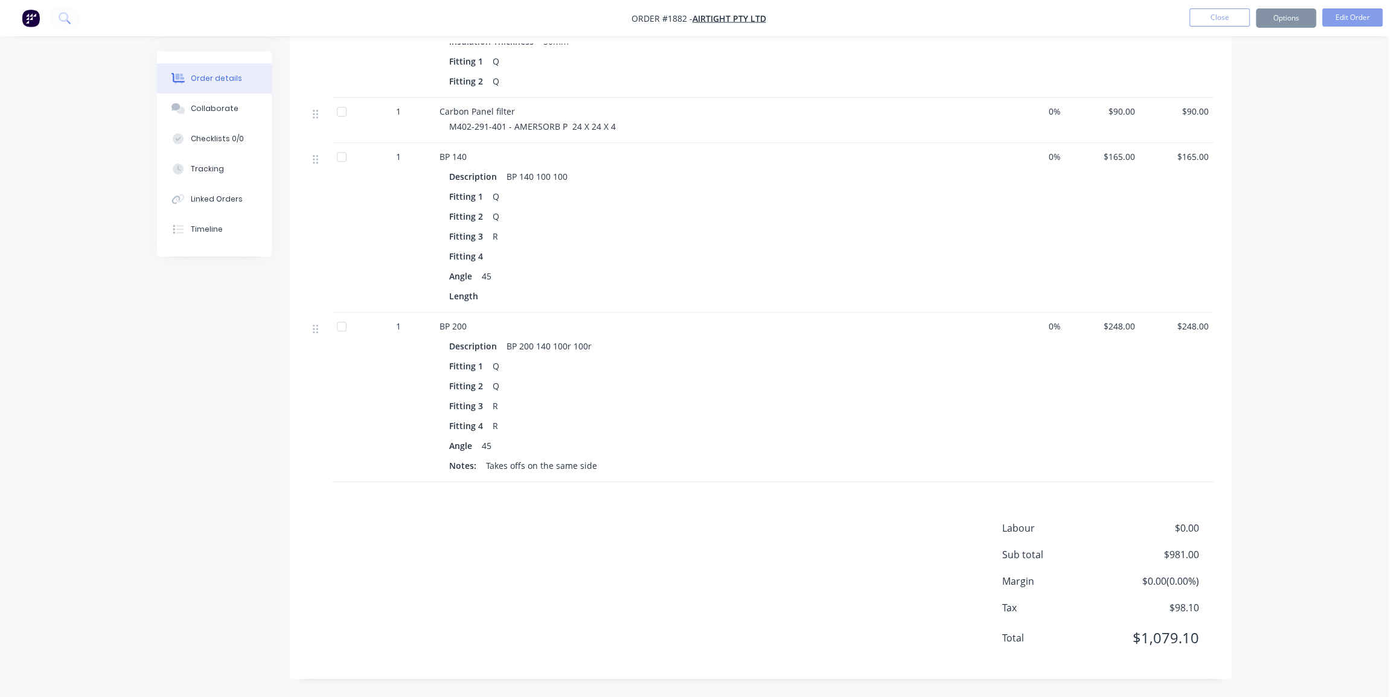
scroll to position [0, 0]
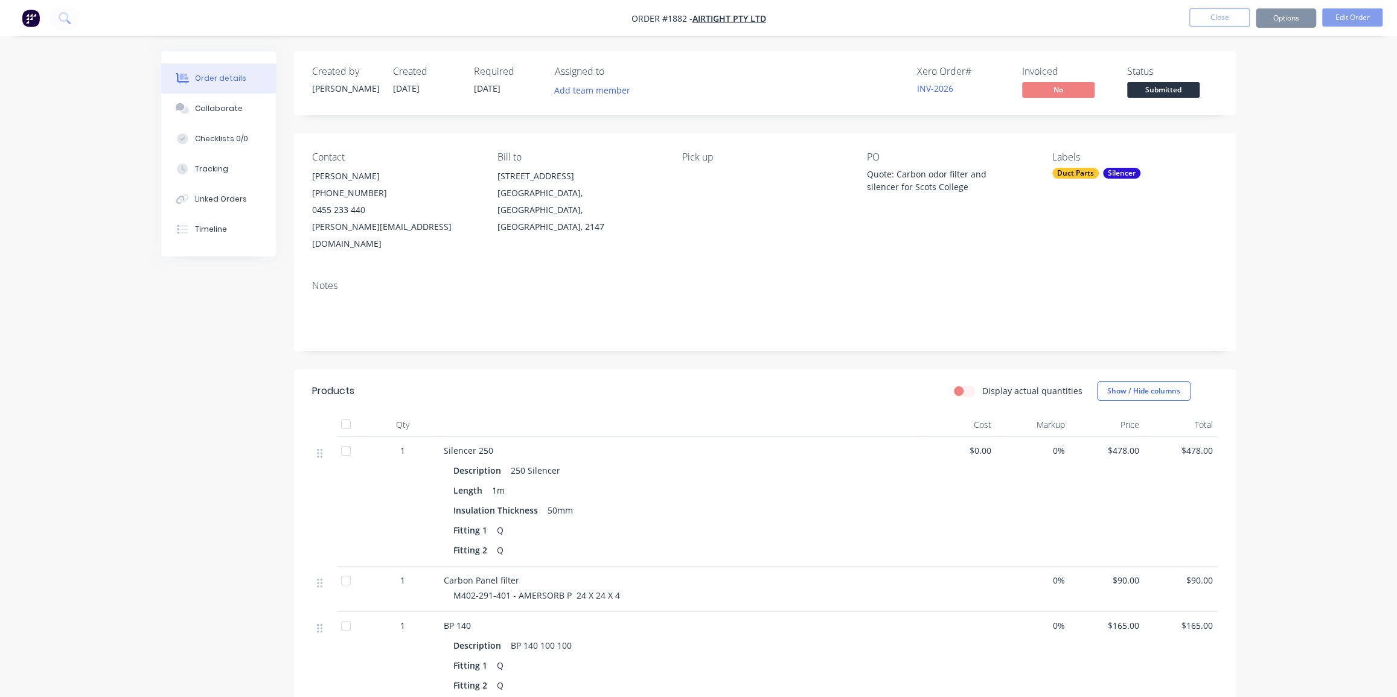
drag, startPoint x: 1296, startPoint y: 187, endPoint x: 1272, endPoint y: 187, distance: 24.2
click at [1293, 187] on div "Order details Collaborate Checklists 0/0 Tracking Linked Orders Timeline Order …" at bounding box center [698, 583] width 1397 height 1166
drag, startPoint x: 946, startPoint y: 188, endPoint x: 854, endPoint y: 171, distance: 93.9
click at [854, 171] on div "Contact [PERSON_NAME] [PHONE_NUMBER] [PERSON_NAME][EMAIL_ADDRESS][DOMAIN_NAME] …" at bounding box center [765, 201] width 942 height 137
drag, startPoint x: 933, startPoint y: 176, endPoint x: 923, endPoint y: 175, distance: 10.3
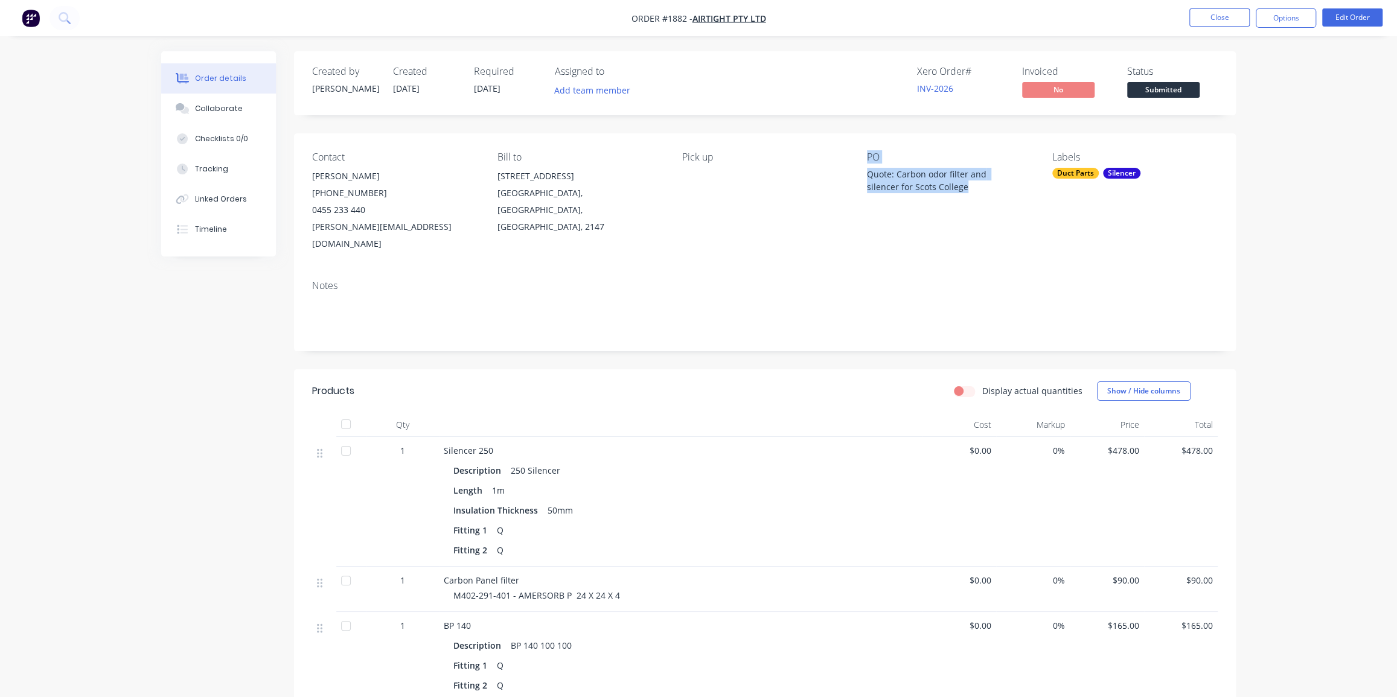
click at [932, 176] on div "Quote: Carbon odor filter and silencer for Scots College" at bounding box center [942, 180] width 151 height 25
click at [876, 174] on div "Quote: Carbon odor filter and silencer for Scots College" at bounding box center [942, 180] width 151 height 25
drag, startPoint x: 880, startPoint y: 185, endPoint x: 862, endPoint y: 176, distance: 20.2
click at [862, 176] on div "Contact [PERSON_NAME] [PHONE_NUMBER] [PERSON_NAME][EMAIL_ADDRESS][DOMAIN_NAME] …" at bounding box center [765, 201] width 942 height 137
click at [1343, 19] on button "Edit Order" at bounding box center [1352, 17] width 60 height 18
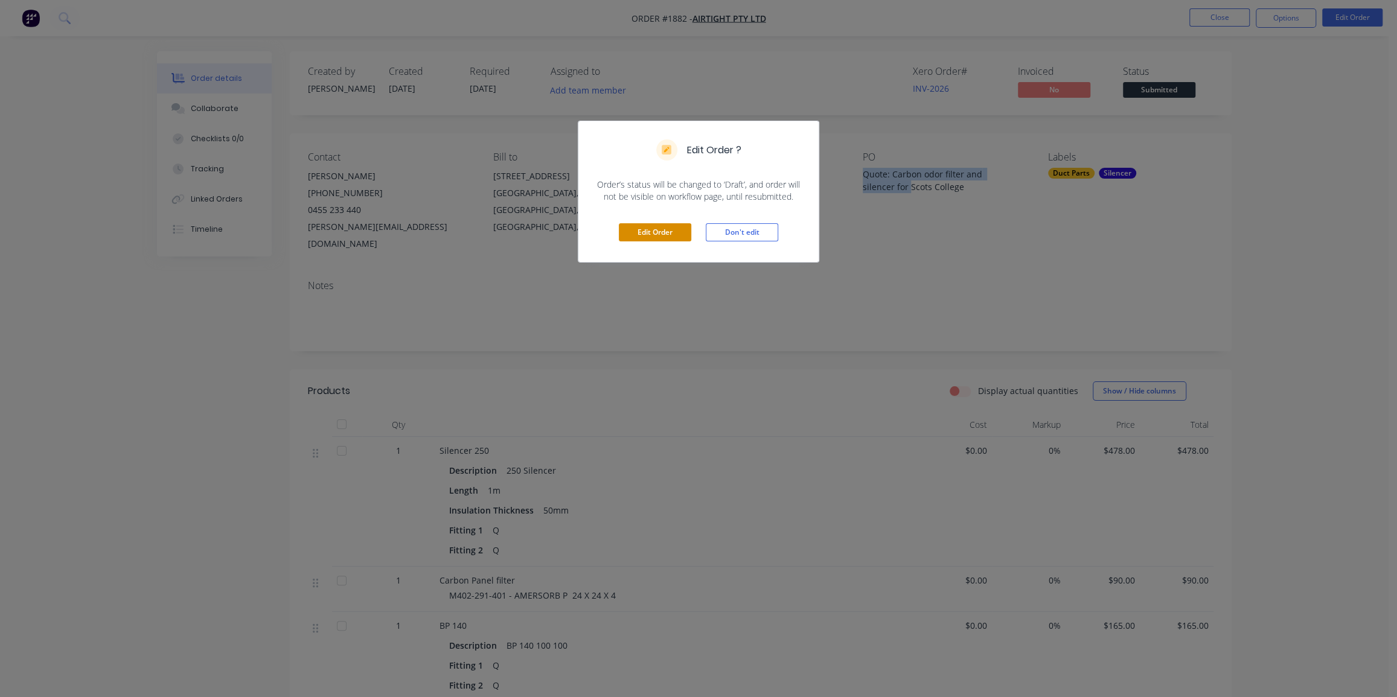
click at [657, 225] on button "Edit Order" at bounding box center [655, 232] width 72 height 18
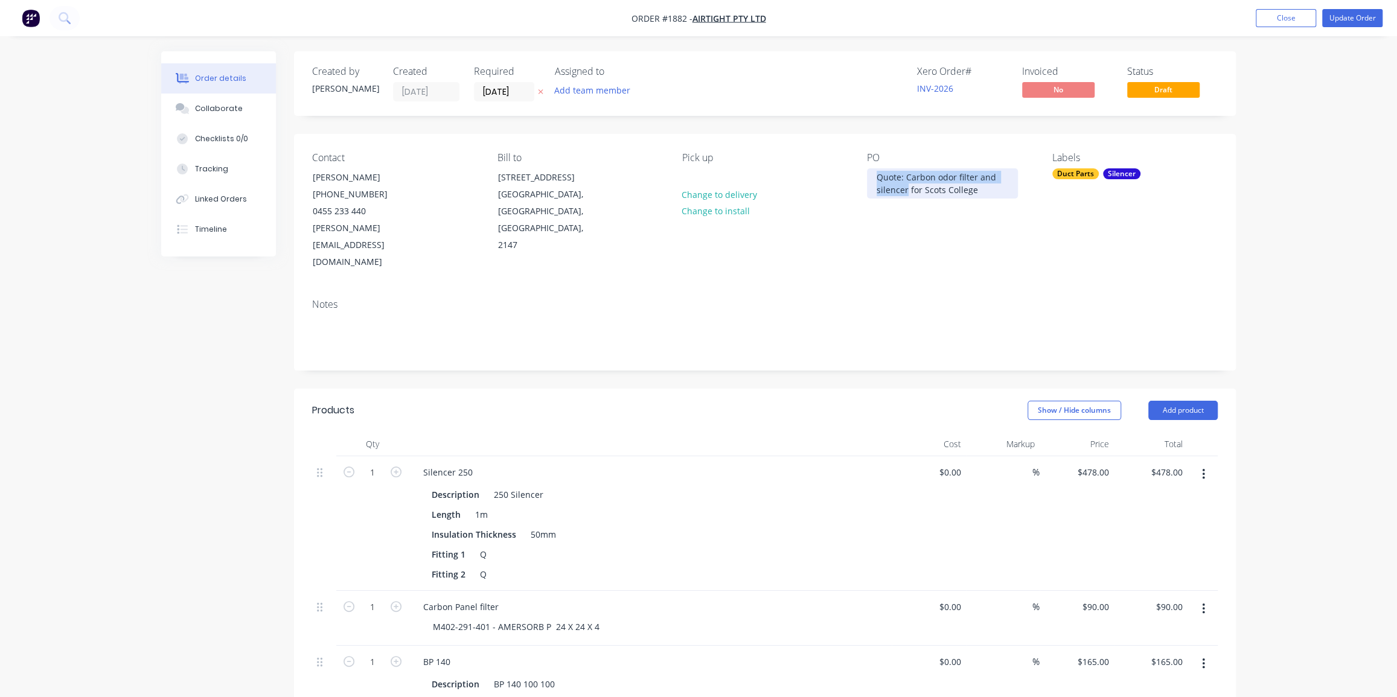
drag, startPoint x: 906, startPoint y: 190, endPoint x: 872, endPoint y: 175, distance: 37.3
click at [872, 175] on div "Quote: Carbon odor filter and silencer for Scots College" at bounding box center [942, 183] width 151 height 30
drag, startPoint x: 918, startPoint y: 191, endPoint x: 875, endPoint y: 175, distance: 45.1
click at [875, 175] on div "Quote: Carbon odor filter and silencer for Scots College" at bounding box center [942, 183] width 151 height 30
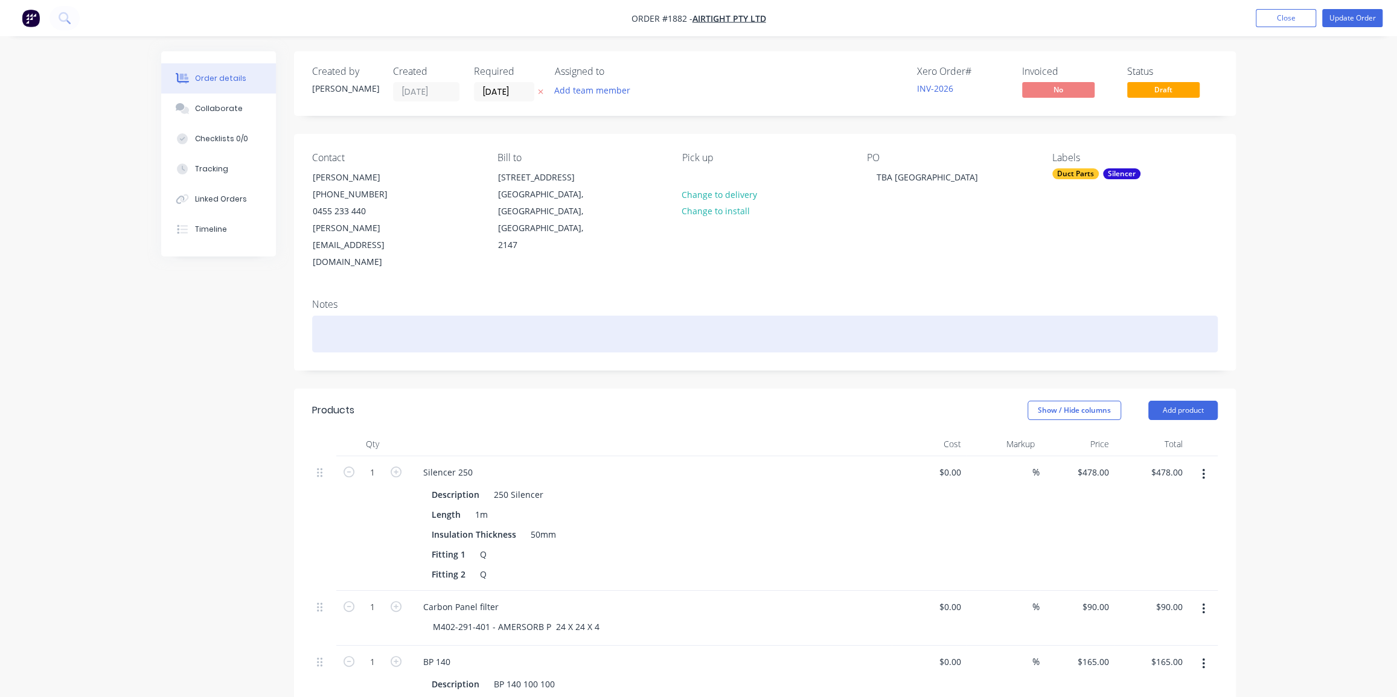
click at [471, 316] on div at bounding box center [765, 334] width 906 height 37
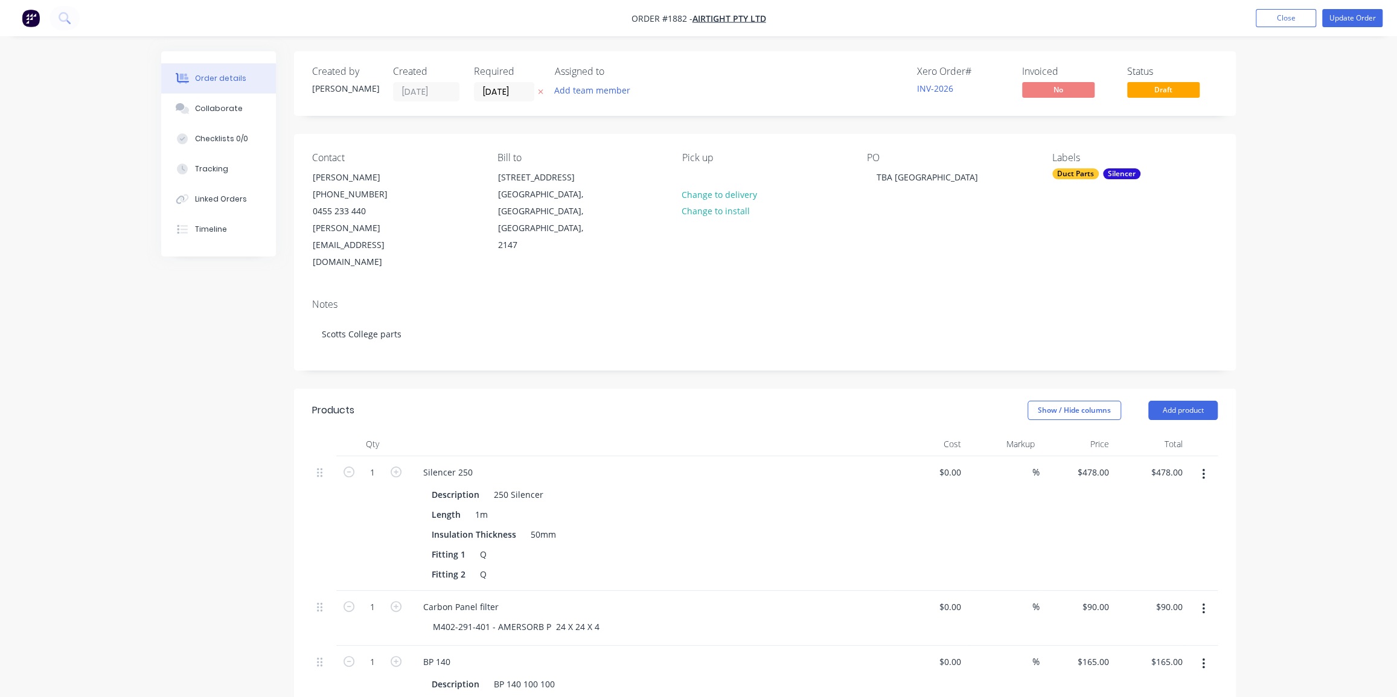
click at [1308, 272] on div "Order details Collaborate Checklists 0/0 Tracking Linked Orders Timeline Order …" at bounding box center [698, 671] width 1397 height 1342
click at [1344, 16] on button "Update Order" at bounding box center [1352, 18] width 60 height 18
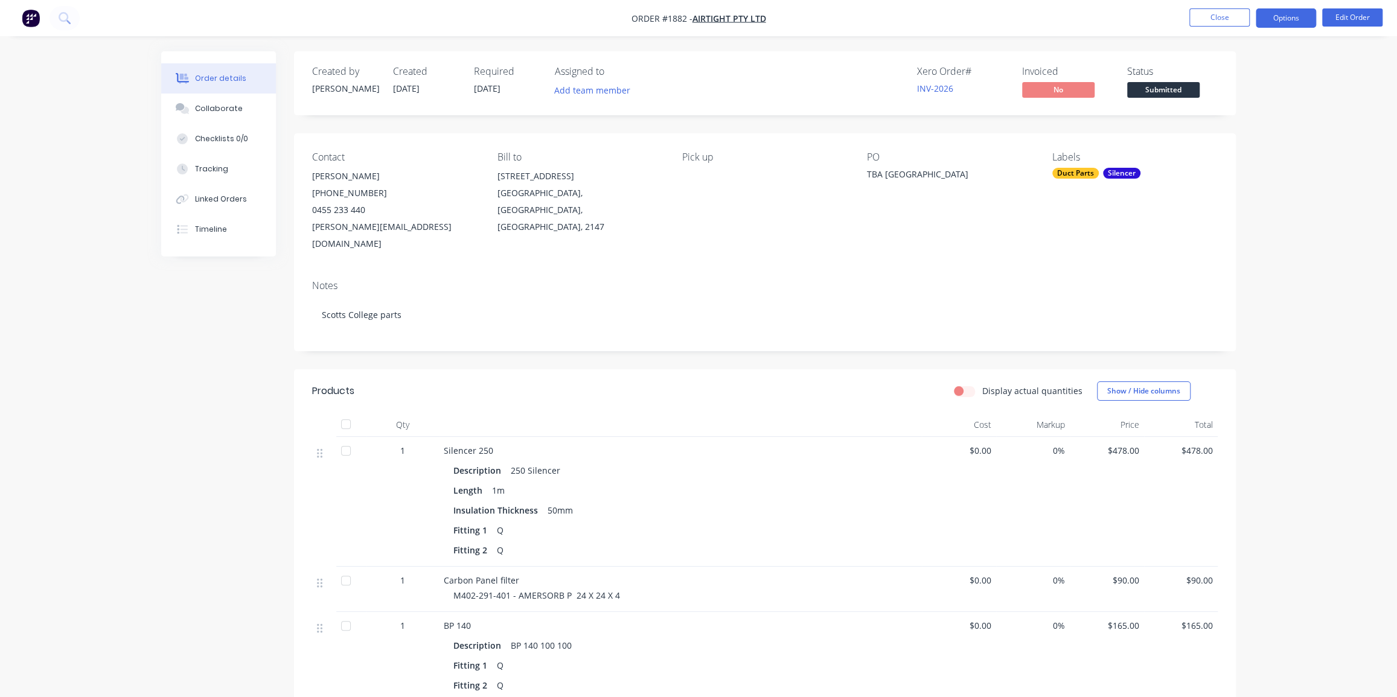
click at [1285, 18] on button "Options" at bounding box center [1286, 17] width 60 height 19
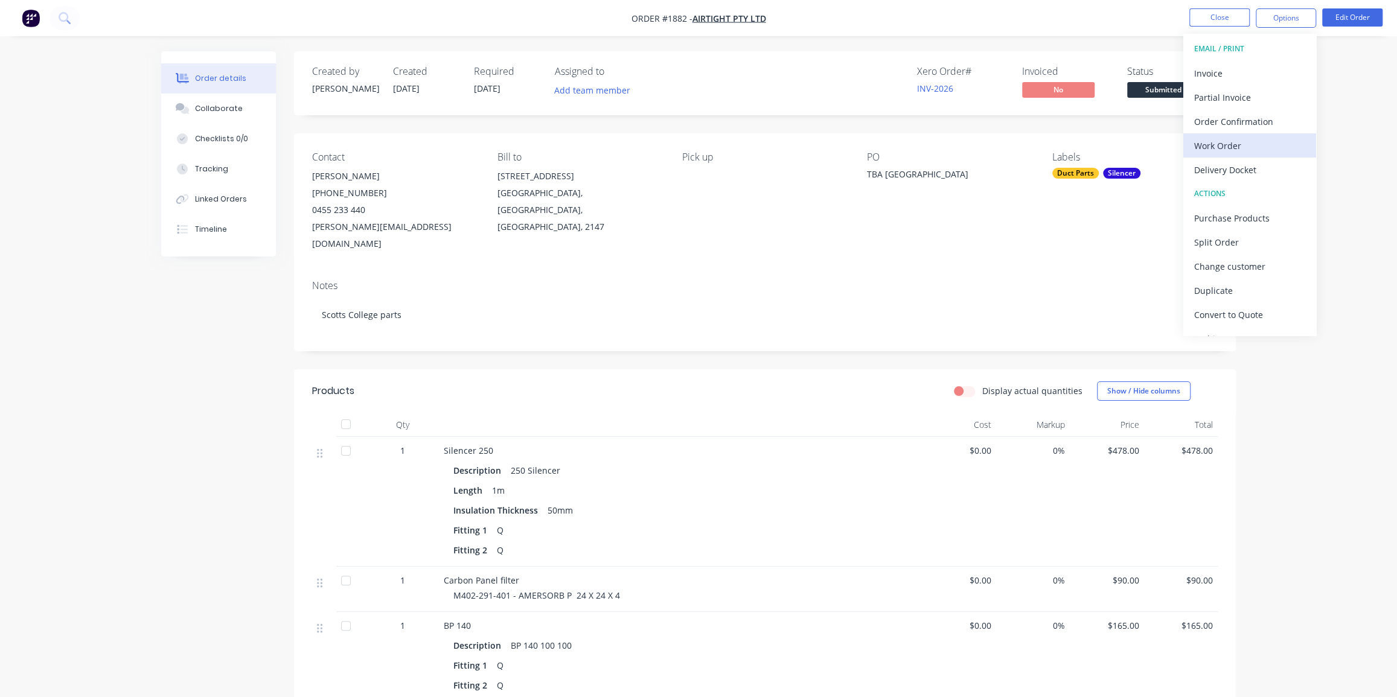
click at [1214, 139] on div "Work Order" at bounding box center [1249, 146] width 111 height 18
click at [1242, 118] on div "Without pricing" at bounding box center [1249, 122] width 111 height 18
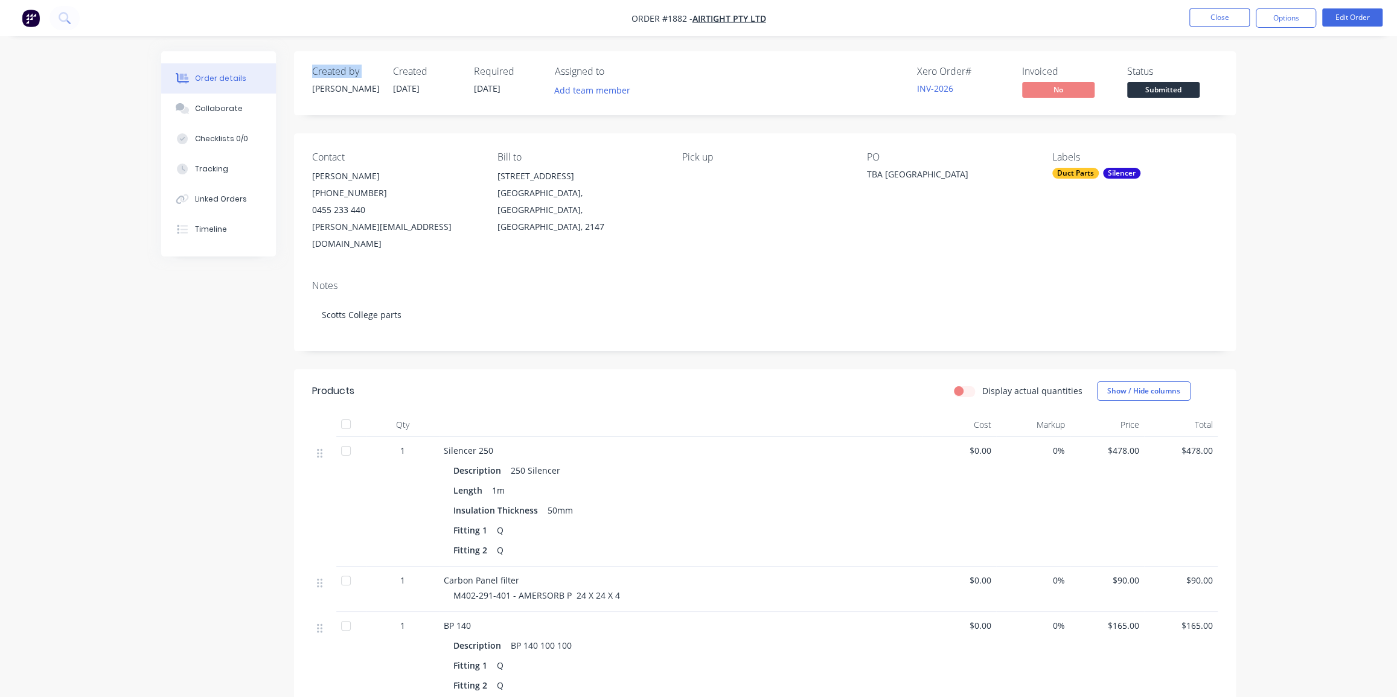
click at [65, 78] on div "Order details Collaborate Checklists 0/0 Tracking Linked Orders Timeline Order …" at bounding box center [698, 583] width 1397 height 1166
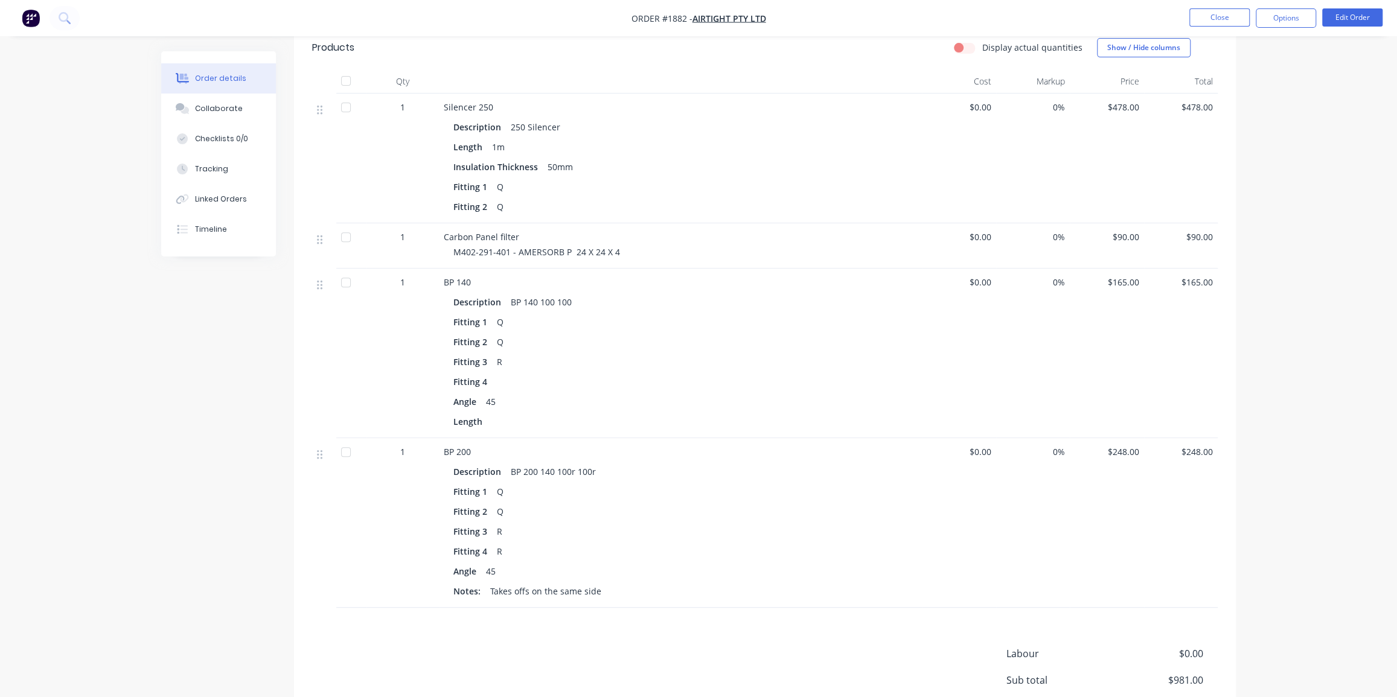
scroll to position [342, 0]
click at [1354, 19] on button "Edit Order" at bounding box center [1352, 17] width 60 height 18
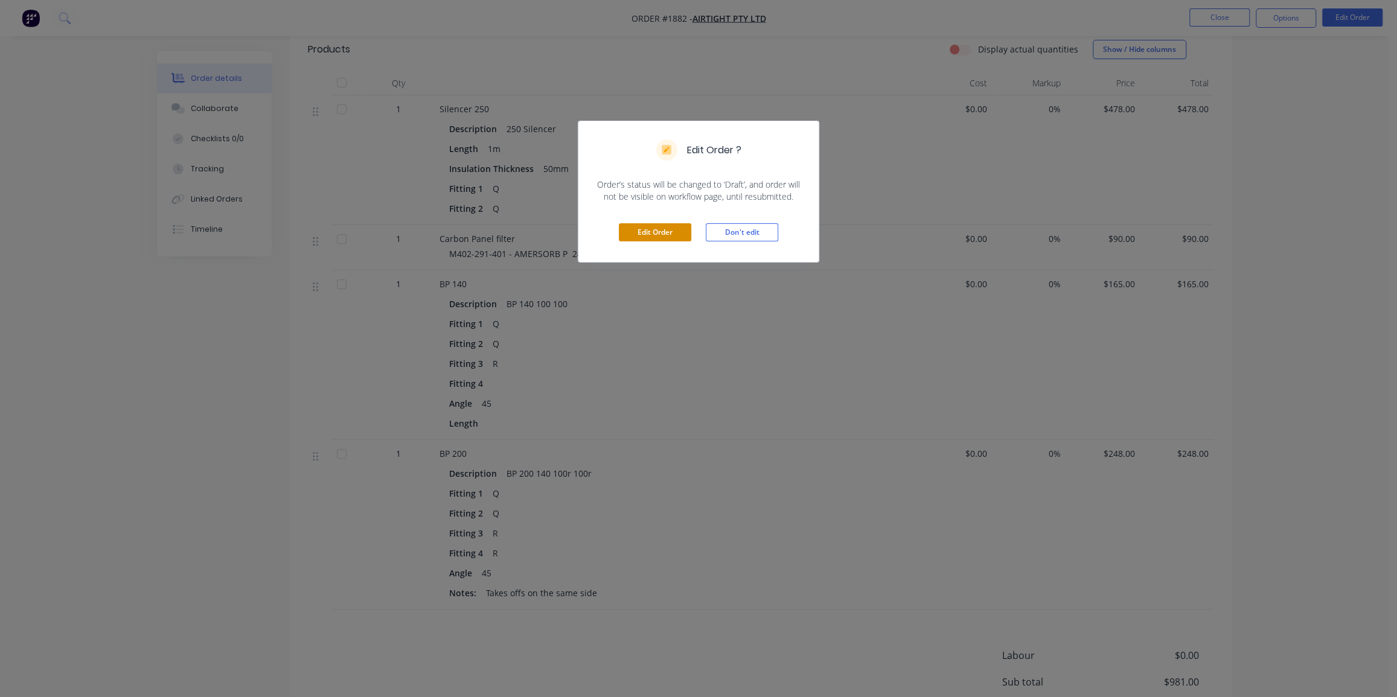
click at [653, 235] on button "Edit Order" at bounding box center [655, 232] width 72 height 18
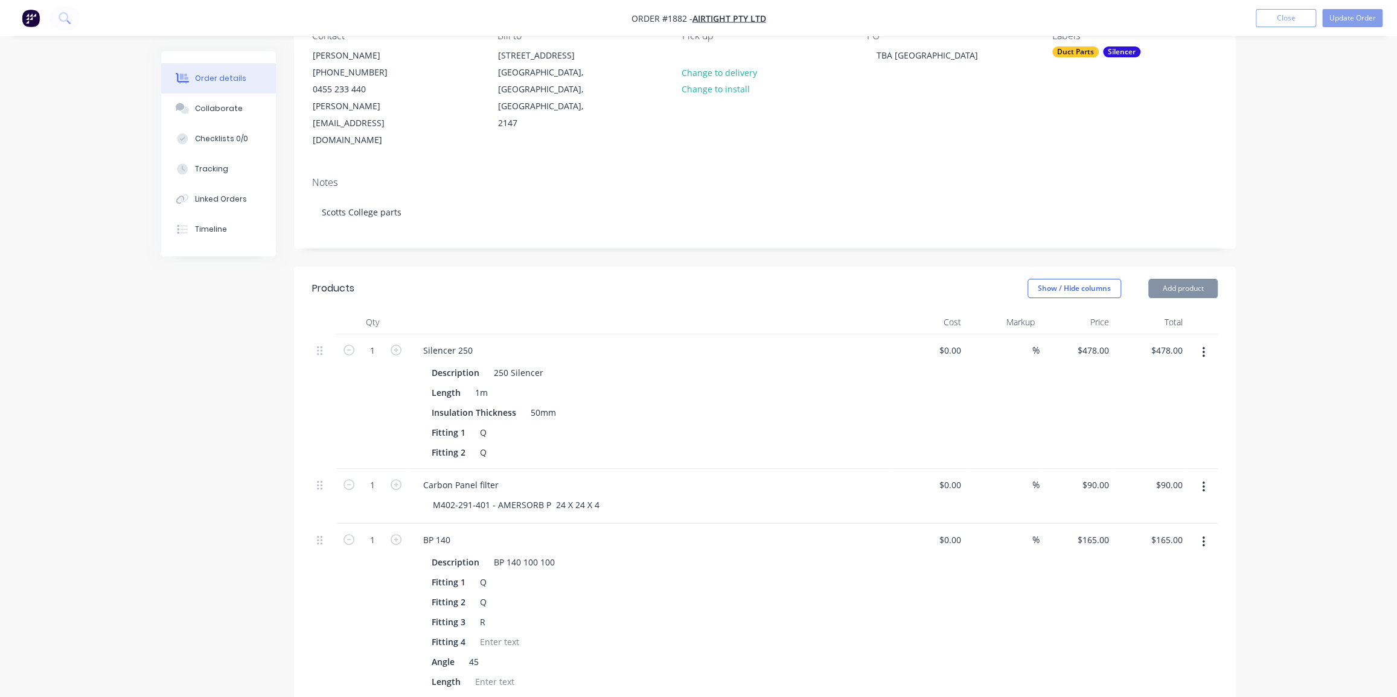
scroll to position [164, 0]
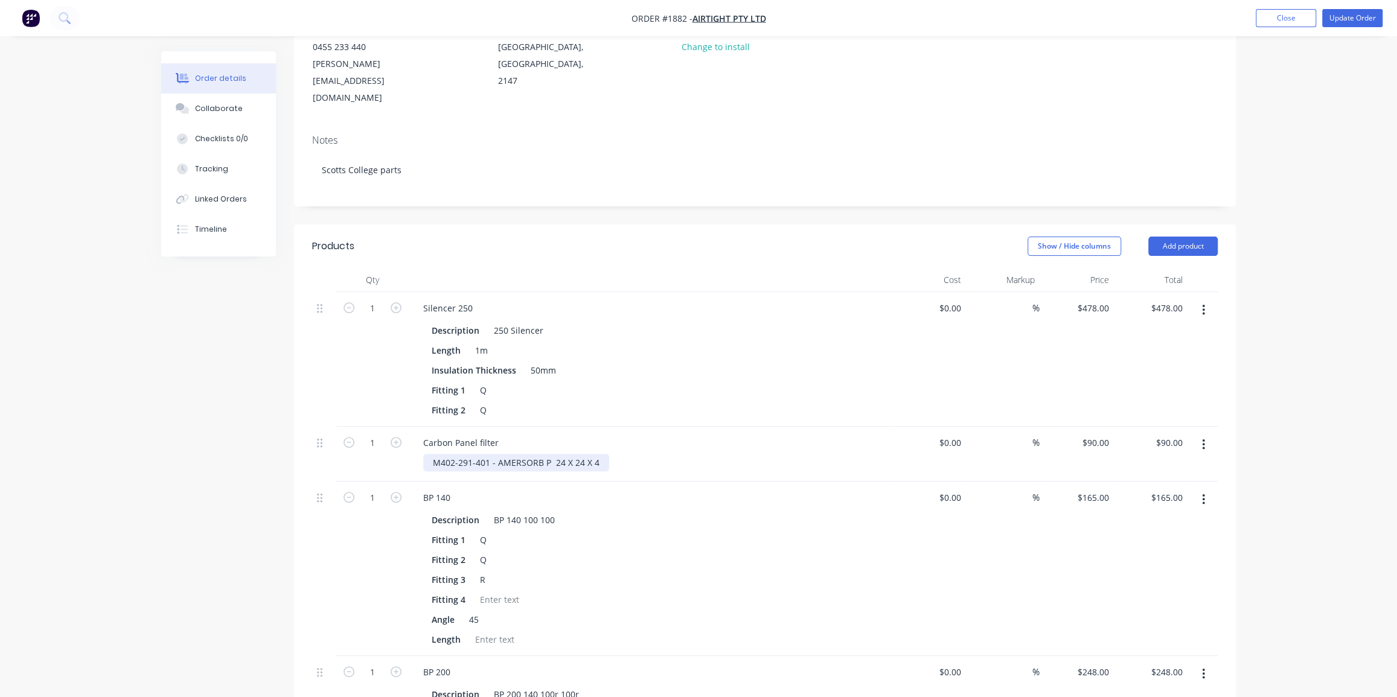
click at [597, 454] on div "M402-291-401 - AMERSORB P 24 X 24 X 4" at bounding box center [516, 463] width 186 height 18
click at [1293, 263] on div "Order details Collaborate Checklists 0/0 Tracking Linked Orders Timeline Order …" at bounding box center [698, 507] width 1397 height 1342
click at [1354, 18] on button "Update Order" at bounding box center [1352, 18] width 60 height 18
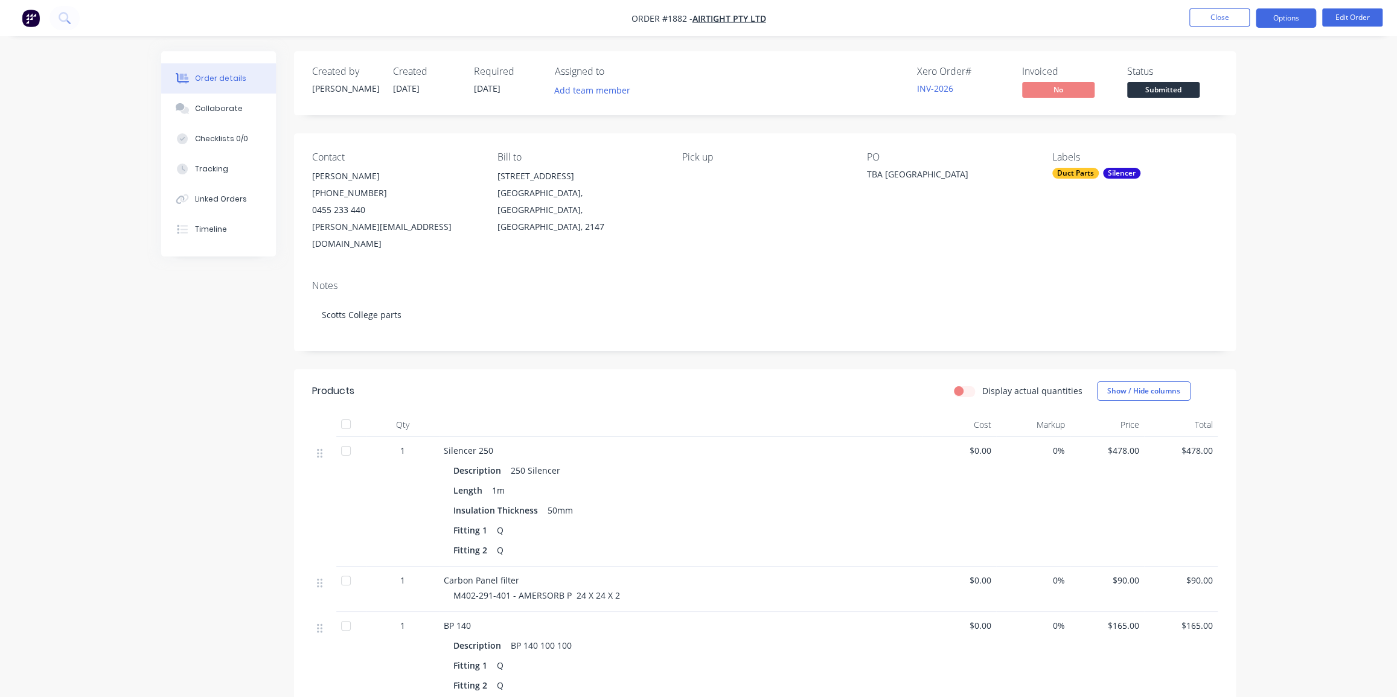
click at [1281, 19] on button "Options" at bounding box center [1286, 17] width 60 height 19
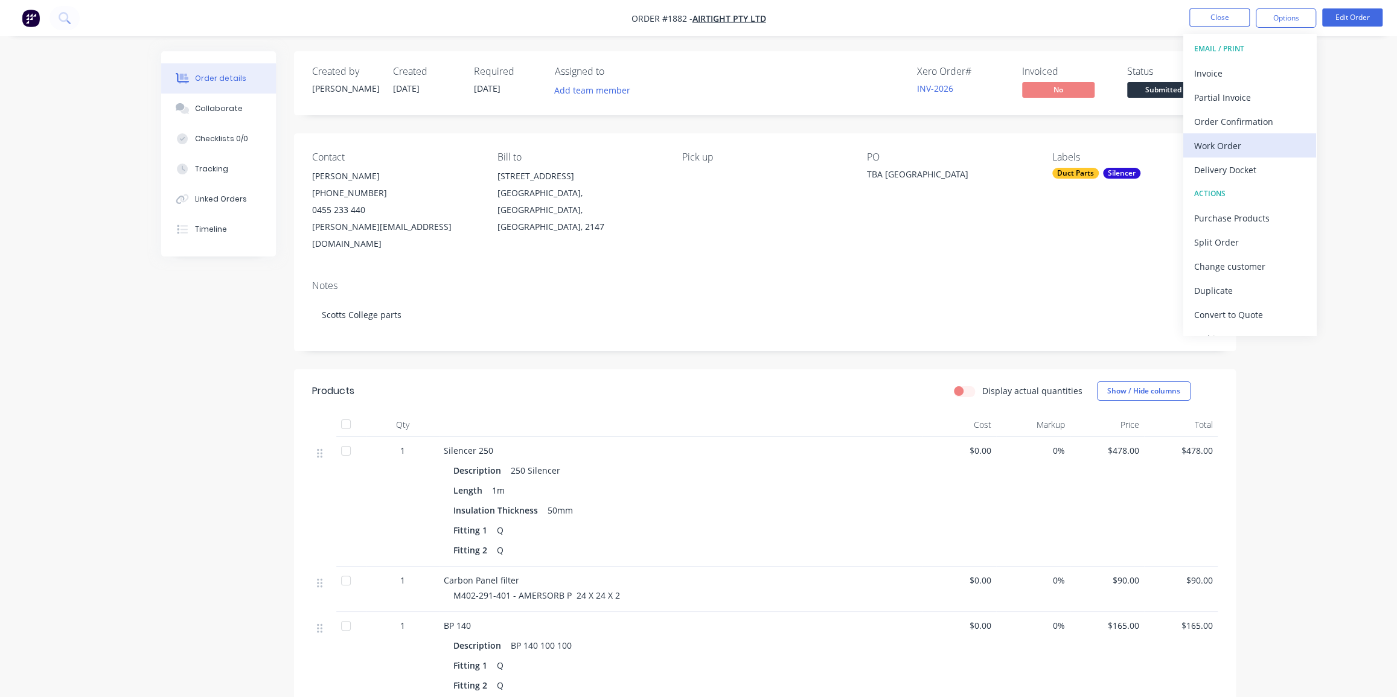
click at [1223, 144] on div "Work Order" at bounding box center [1249, 146] width 111 height 18
click at [1237, 122] on div "Without pricing" at bounding box center [1249, 122] width 111 height 18
click at [1332, 141] on div "Order details Collaborate Checklists 0/0 Tracking Linked Orders Timeline Order …" at bounding box center [698, 583] width 1397 height 1166
click at [591, 12] on nav "Order #1882 - Airtight Pty Ltd Close Options Edit Order" at bounding box center [698, 18] width 1397 height 36
click at [1308, 82] on div "Order details Collaborate Checklists 0/0 Tracking Linked Orders Timeline Order …" at bounding box center [698, 583] width 1397 height 1166
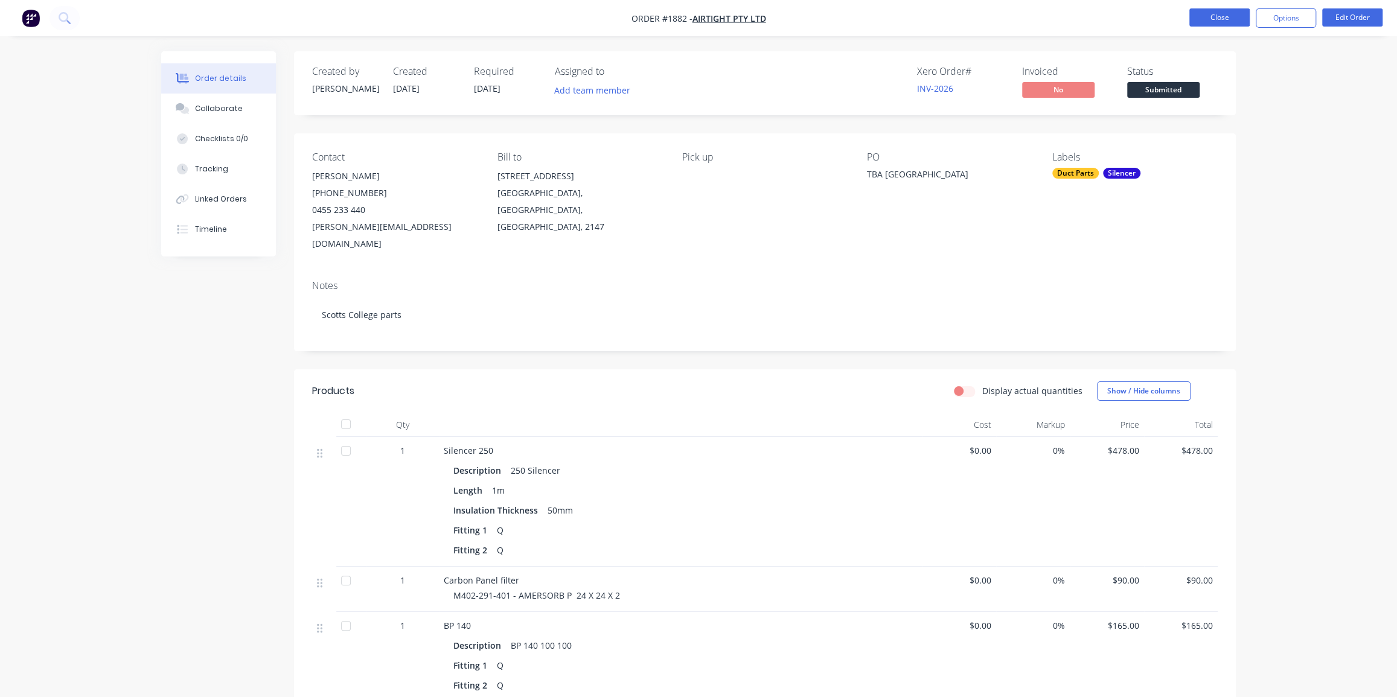
click at [1218, 19] on button "Close" at bounding box center [1219, 17] width 60 height 18
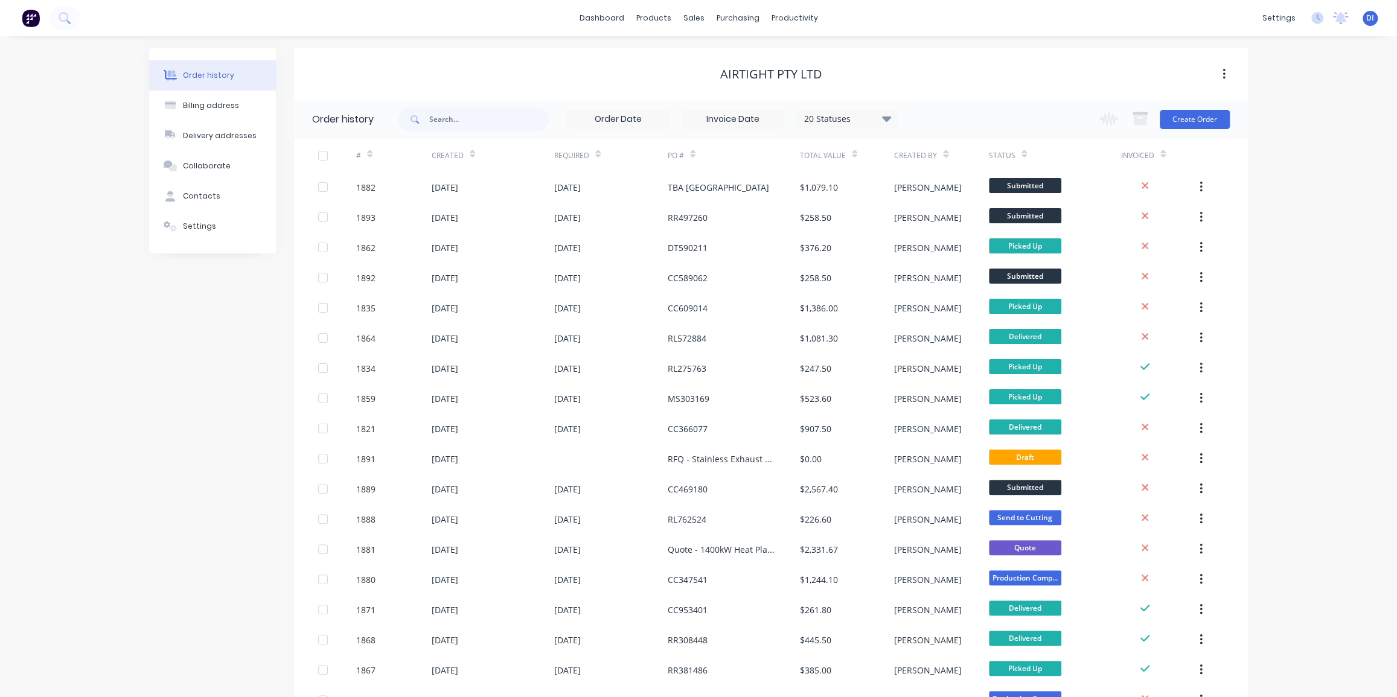
click at [1250, 177] on div "Order history Billing address Delivery addresses Collaborate Contacts Settings …" at bounding box center [698, 672] width 1397 height 1273
click at [33, 18] on img at bounding box center [31, 18] width 18 height 18
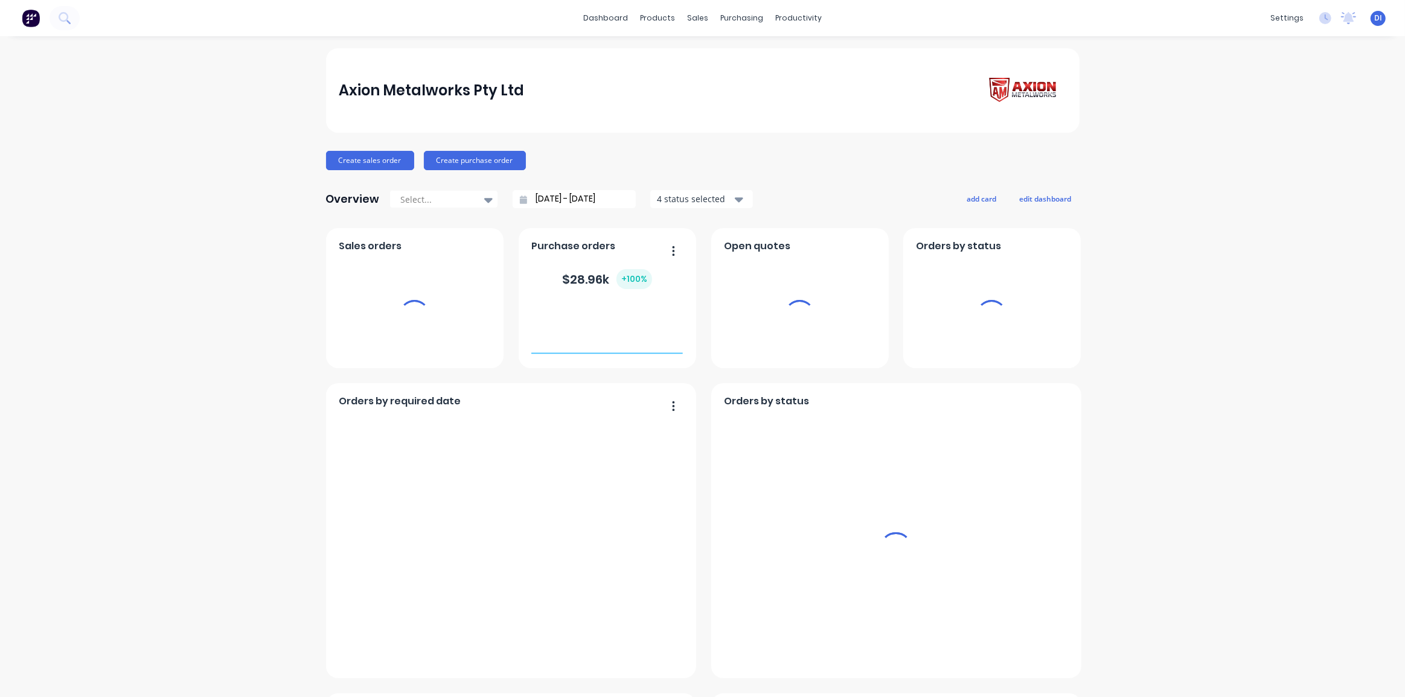
click at [1210, 128] on div "Axion Metalworks Pty Ltd Create sales order Create purchase order Overview Sele…" at bounding box center [702, 673] width 1405 height 1251
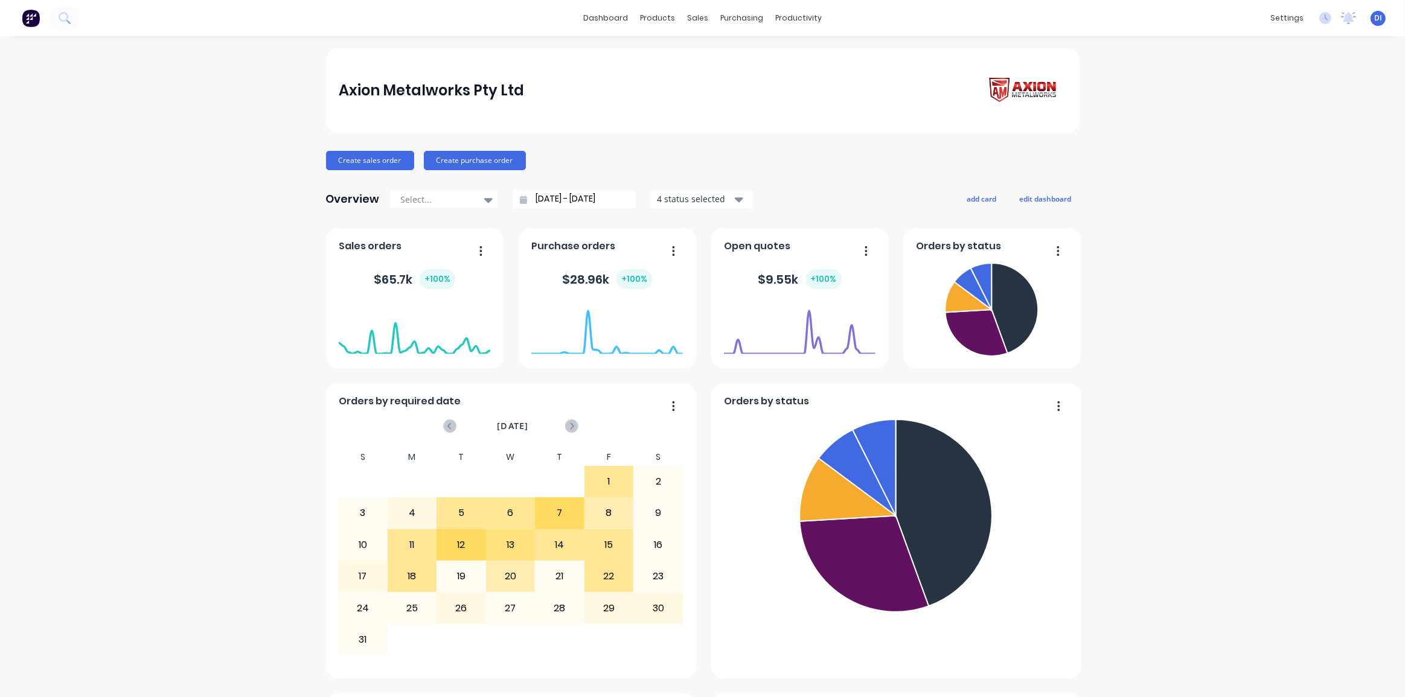
drag, startPoint x: 939, startPoint y: 150, endPoint x: 963, endPoint y: 142, distance: 25.6
click at [940, 151] on div "Create sales order Create purchase order" at bounding box center [702, 160] width 753 height 19
